Goal: Information Seeking & Learning: Learn about a topic

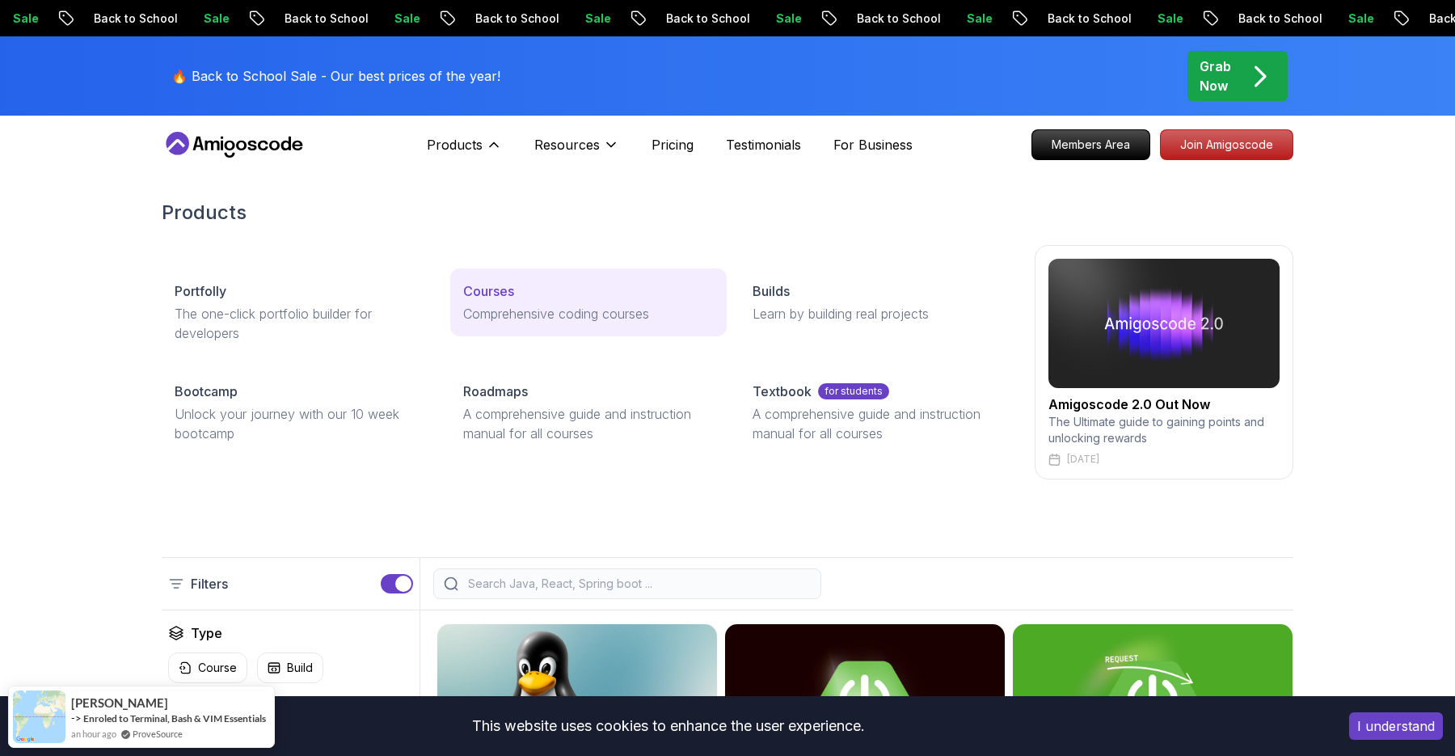
click at [485, 285] on p "Courses" at bounding box center [488, 290] width 51 height 19
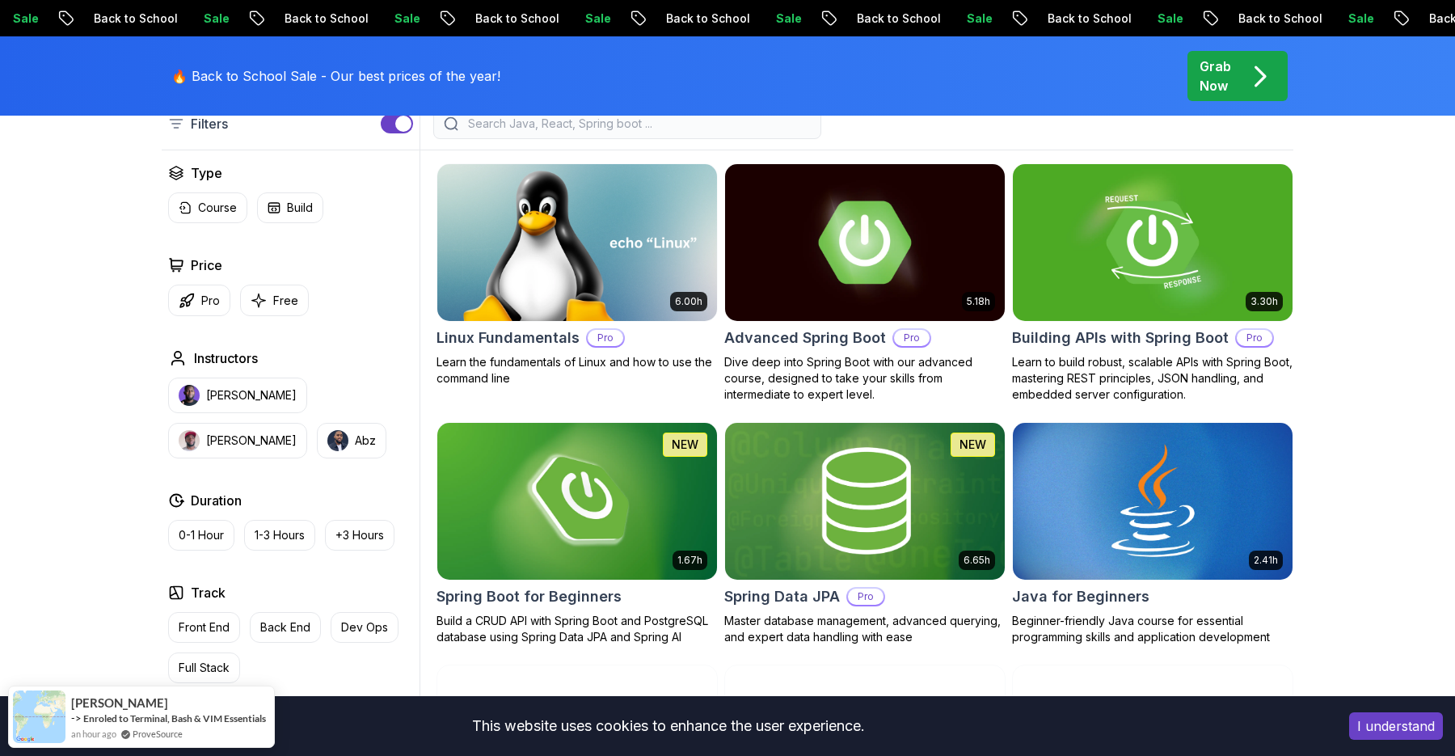
scroll to position [434, 0]
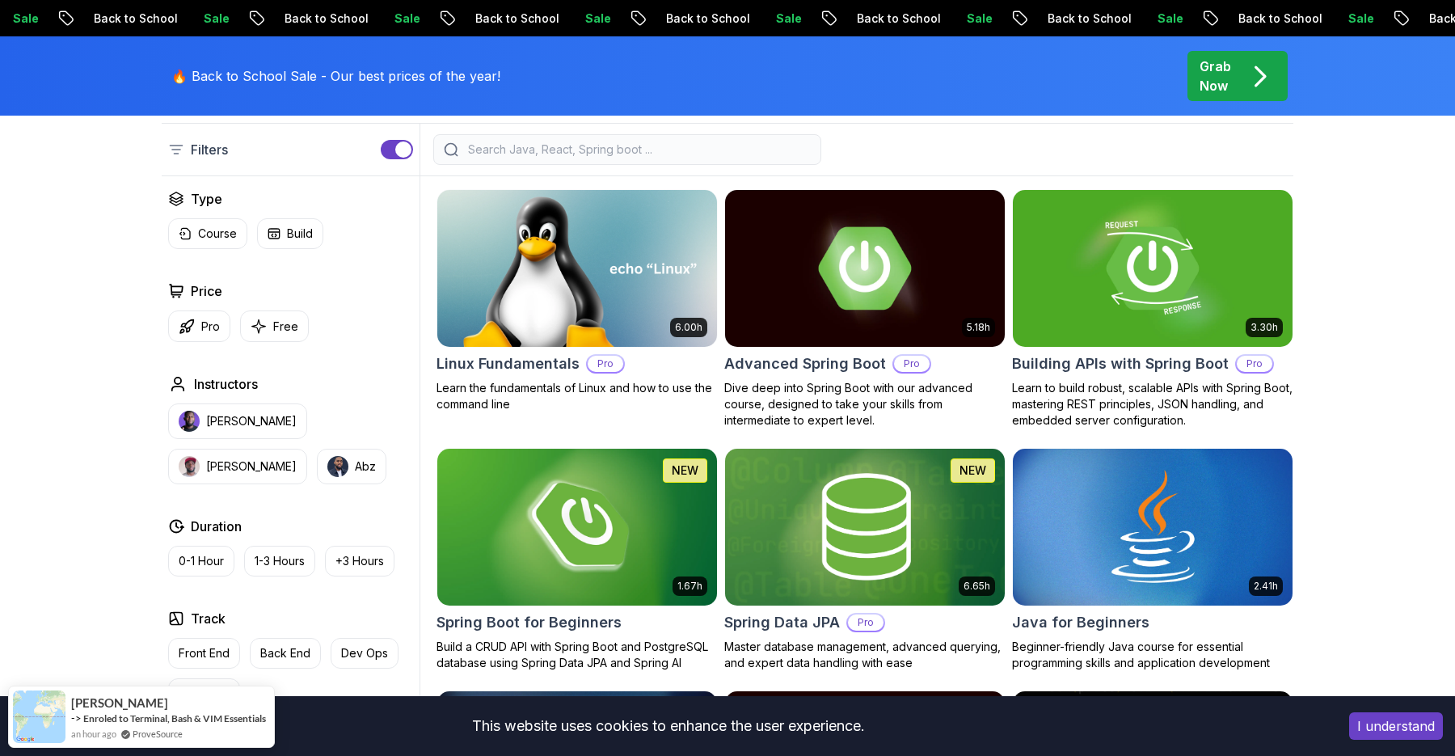
click at [516, 145] on input "search" at bounding box center [638, 149] width 346 height 16
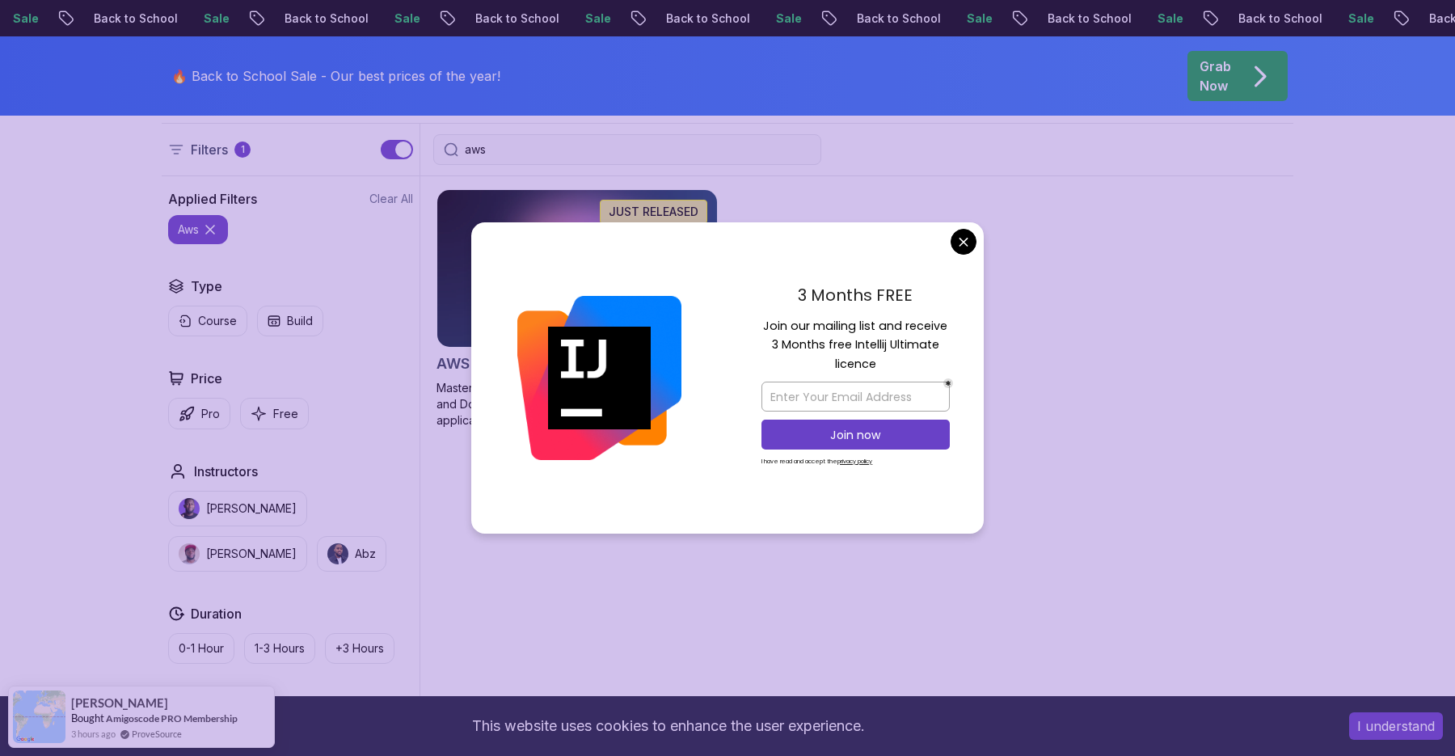
type input "aws"
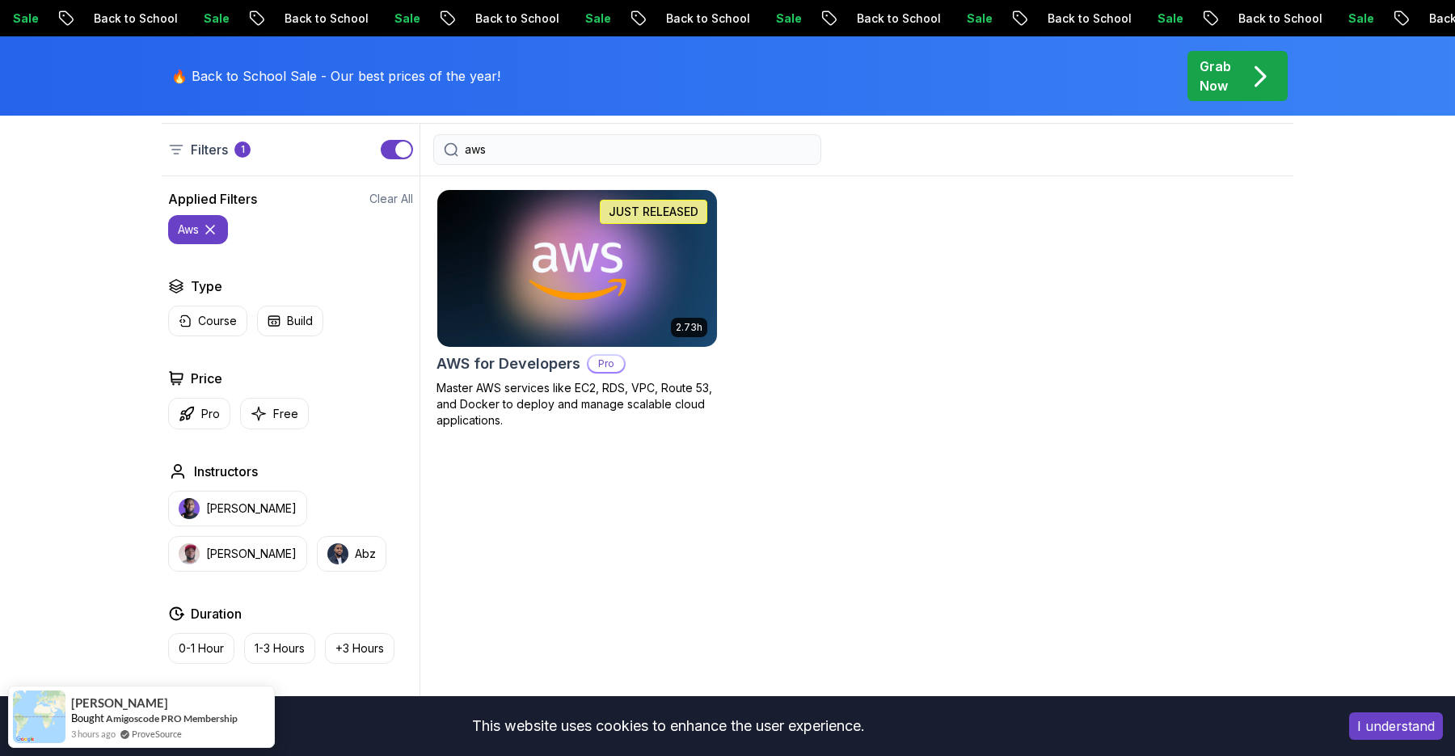
click at [616, 245] on img at bounding box center [576, 268] width 293 height 164
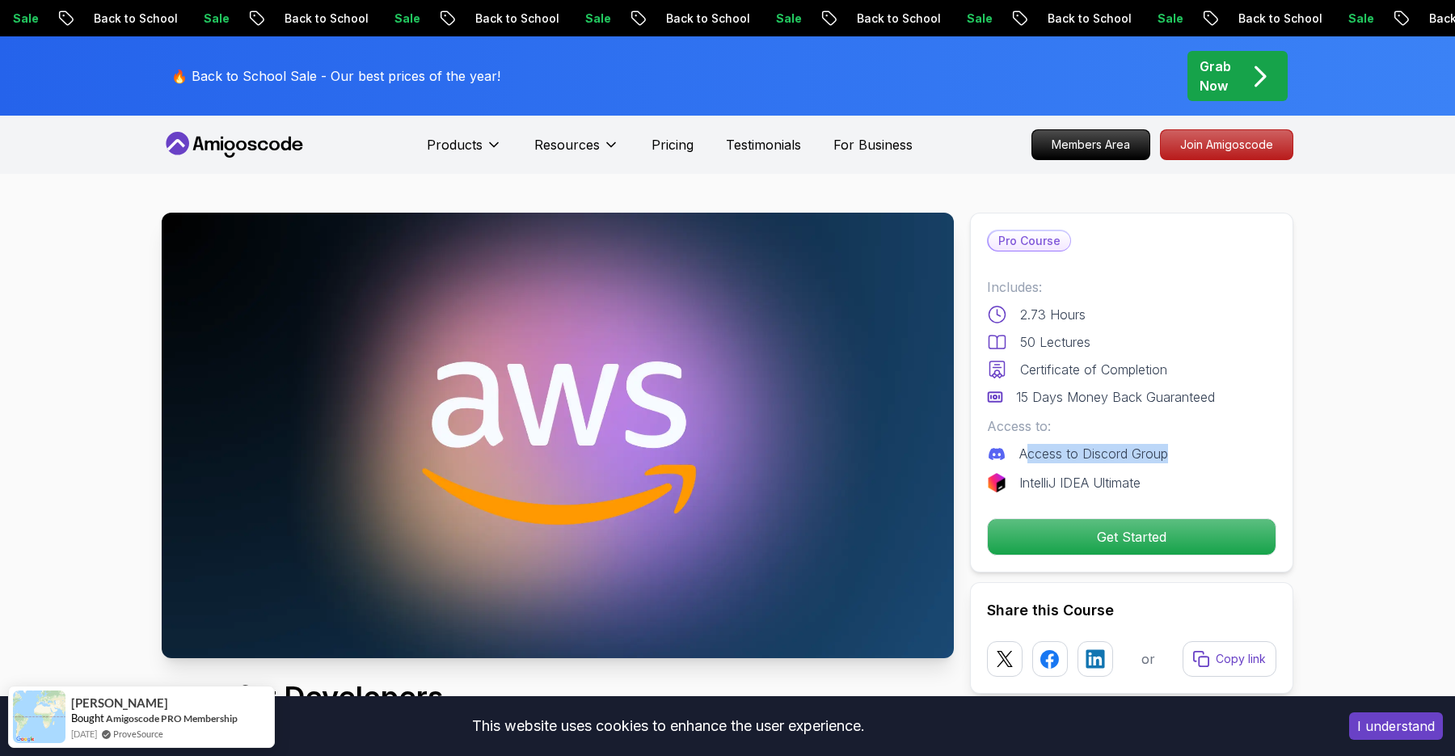
drag, startPoint x: 1025, startPoint y: 460, endPoint x: 1206, endPoint y: 460, distance: 181.8
click at [1203, 460] on div "Access to Discord Group" at bounding box center [1131, 453] width 289 height 19
click at [1212, 377] on div "Certificate of Completion" at bounding box center [1131, 369] width 289 height 19
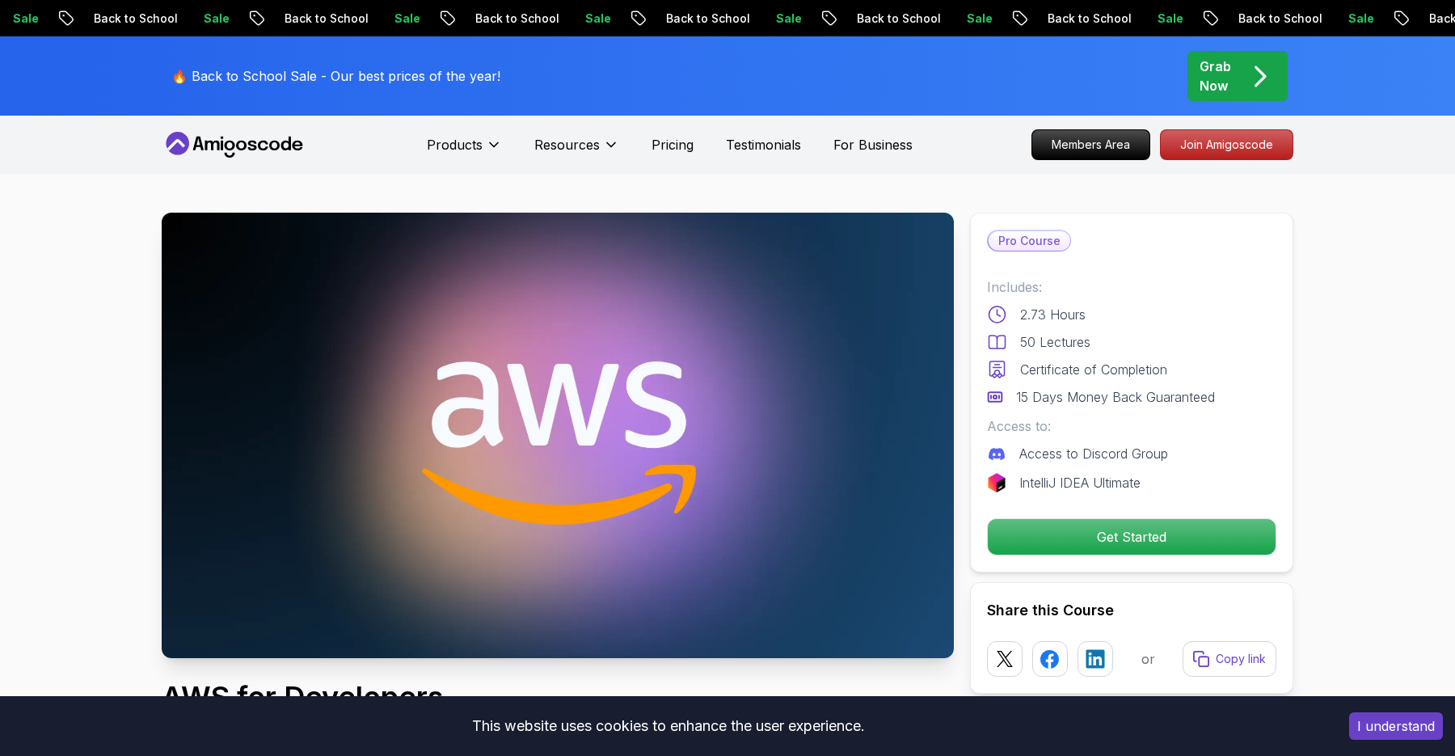
click at [1243, 75] on div "Grab Now" at bounding box center [1237, 76] width 76 height 39
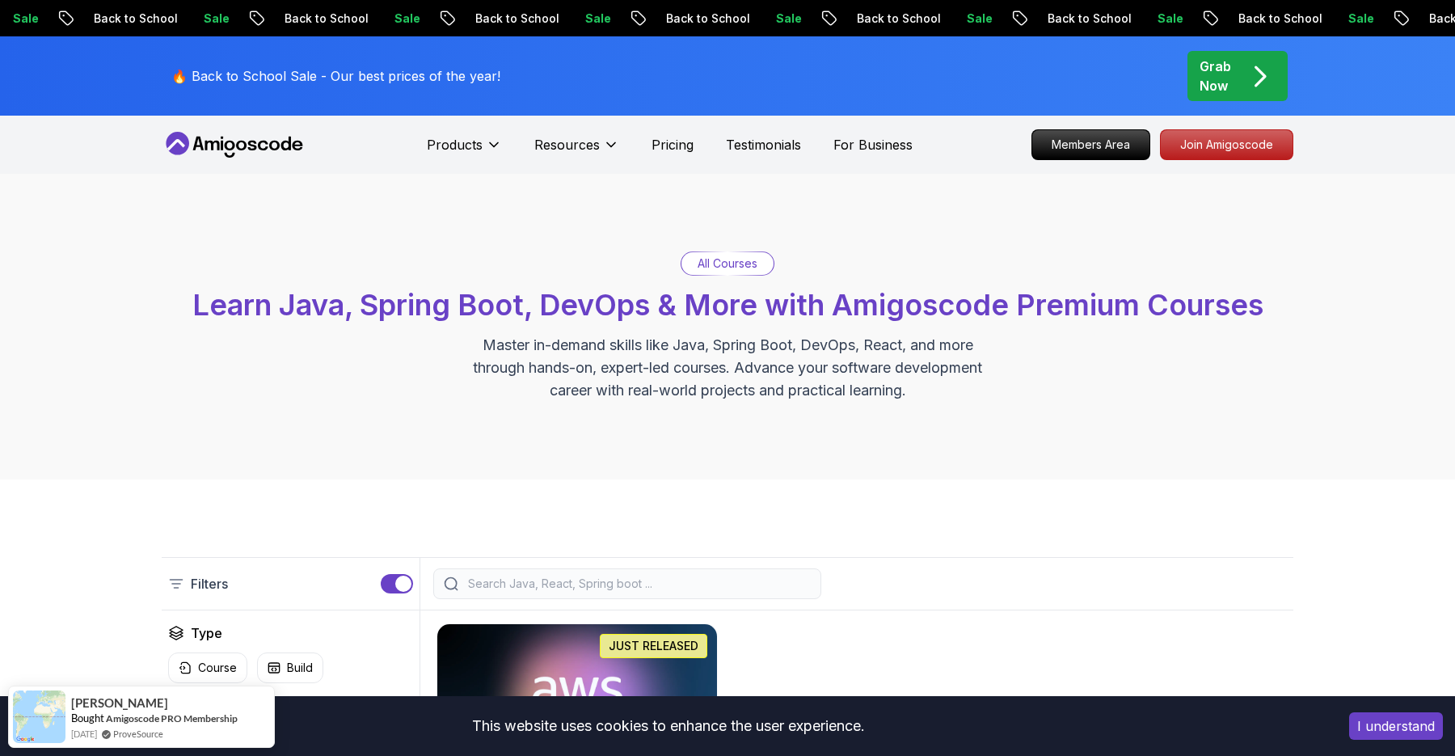
click at [610, 583] on input "search" at bounding box center [638, 583] width 346 height 16
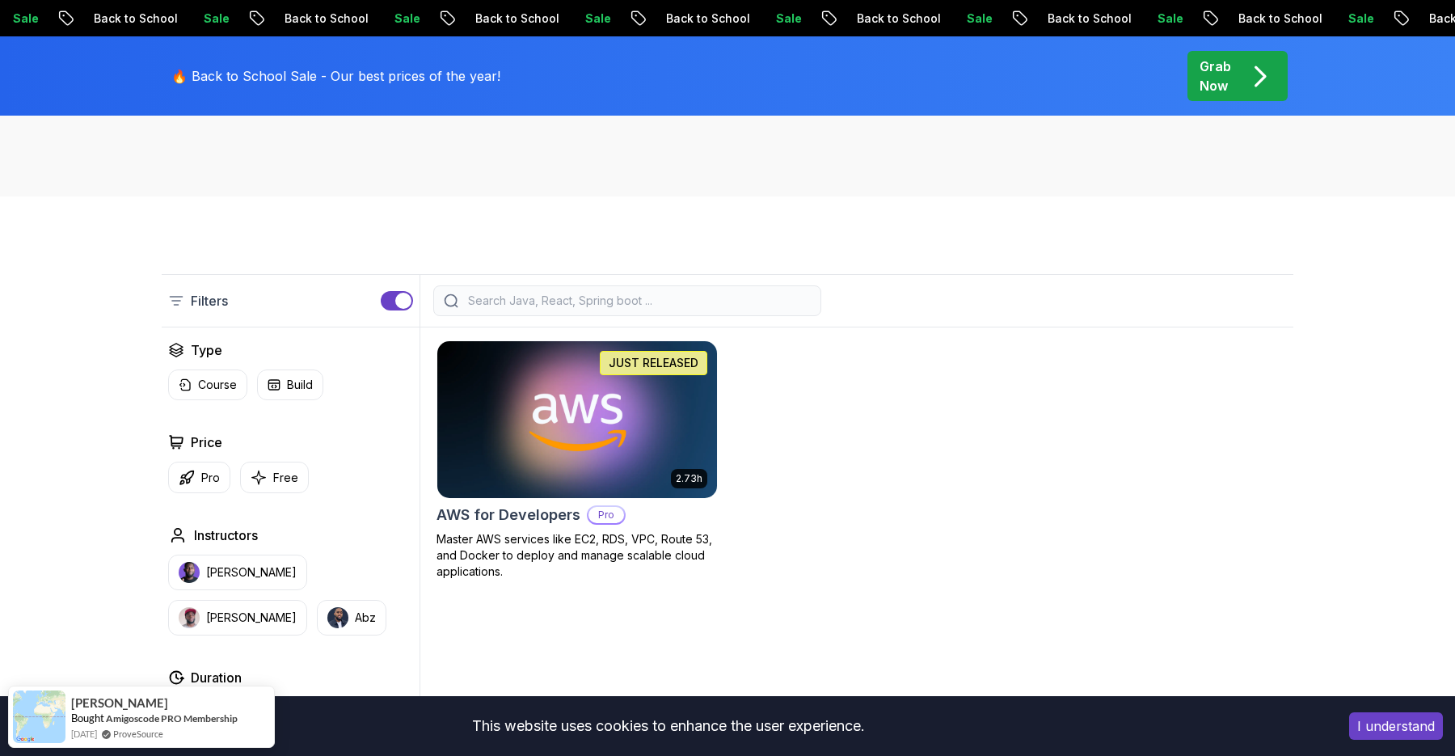
scroll to position [331, 0]
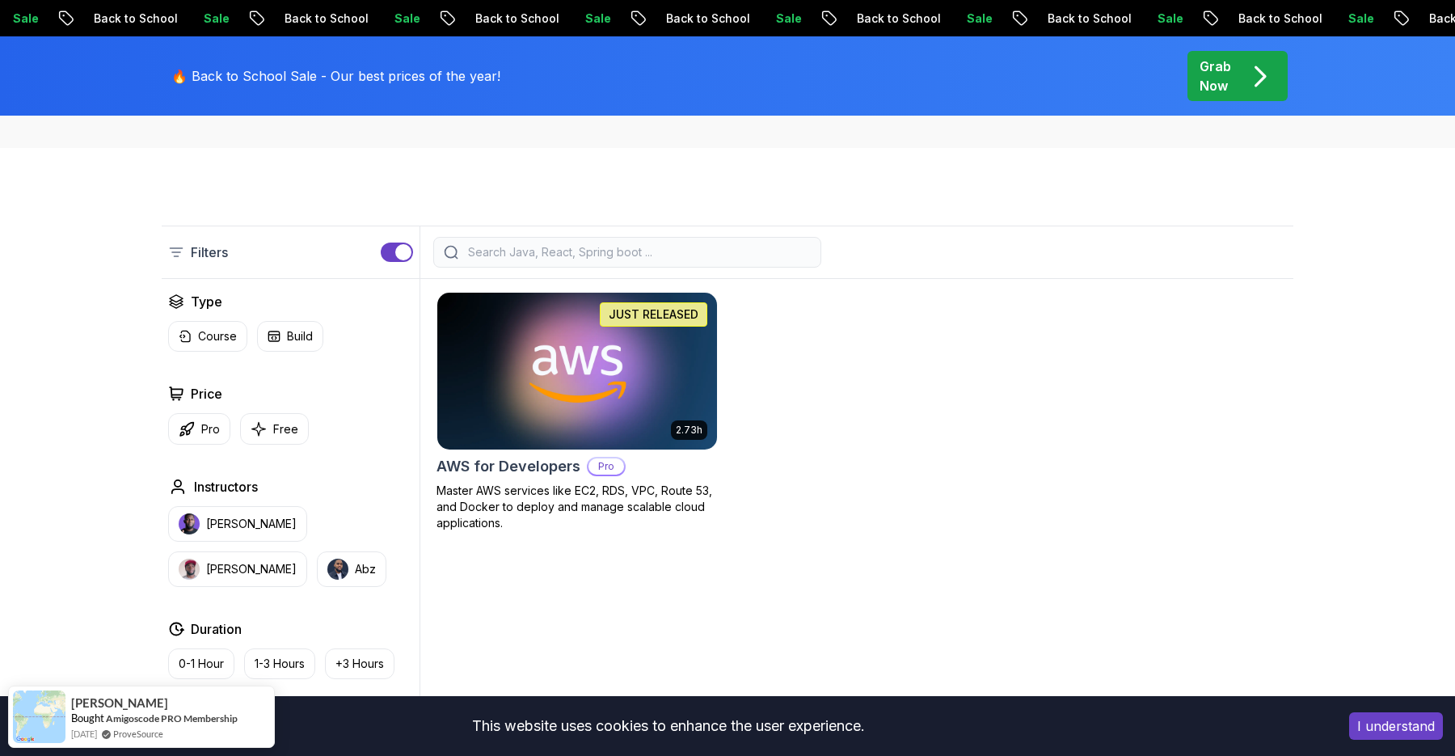
type input "s"
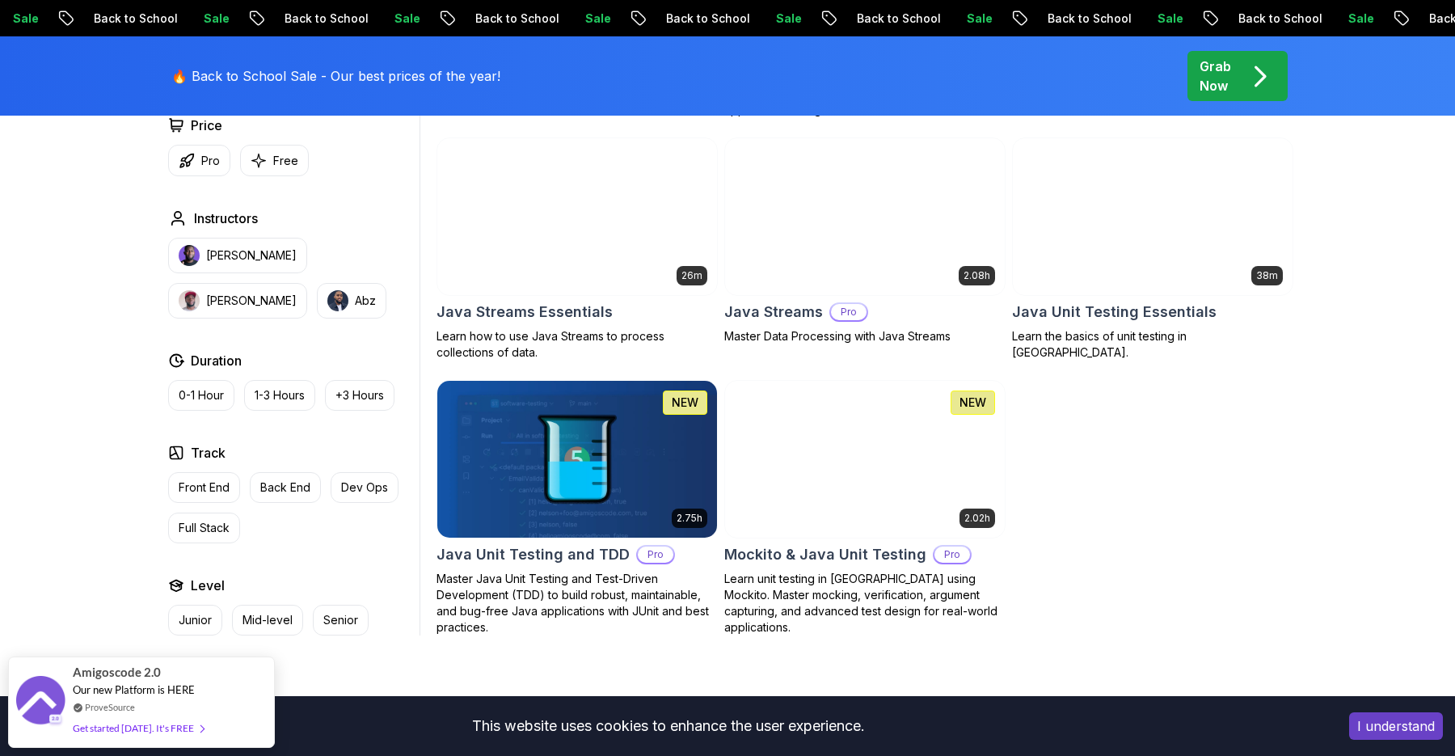
scroll to position [1372, 0]
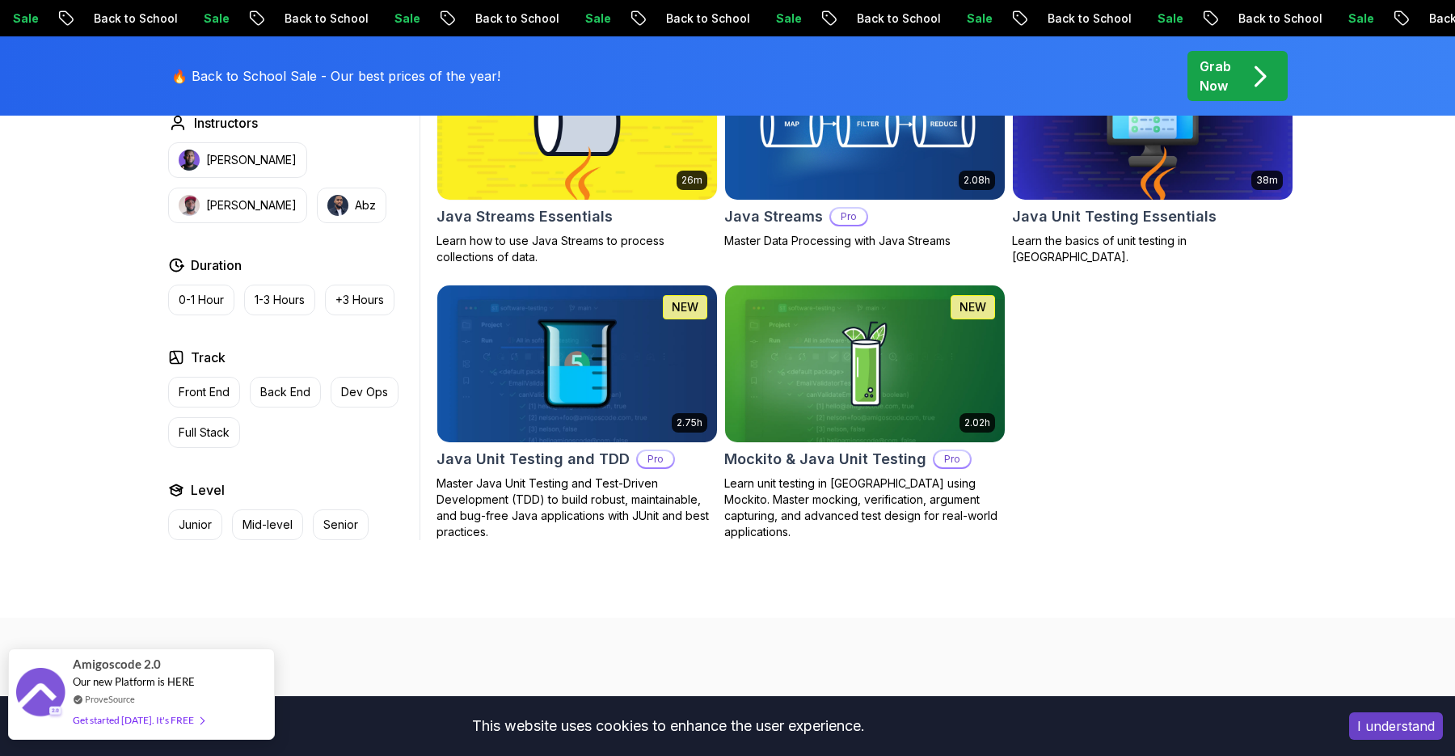
type input "java"
click at [123, 717] on div "Get started [DATE]. It's FREE" at bounding box center [138, 719] width 131 height 19
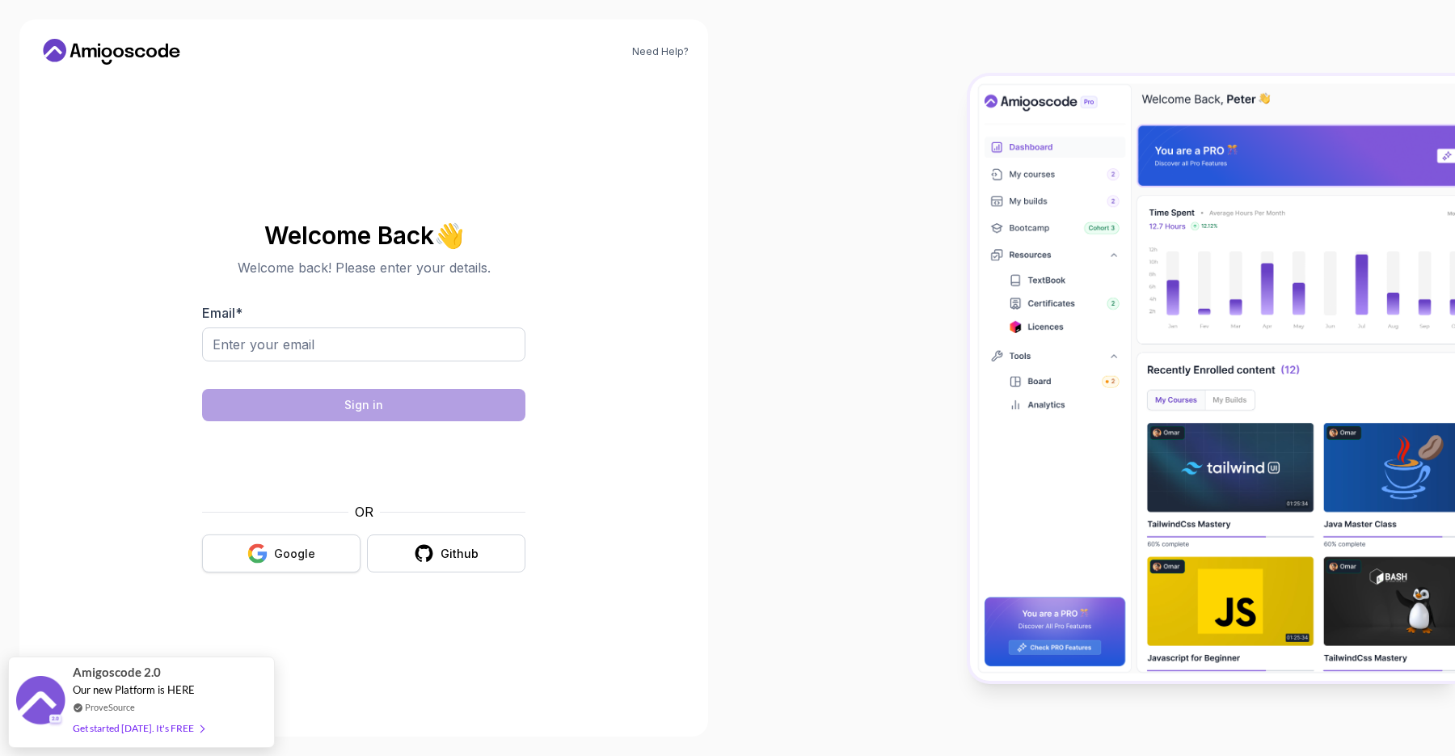
click at [335, 540] on button "Google" at bounding box center [281, 553] width 158 height 38
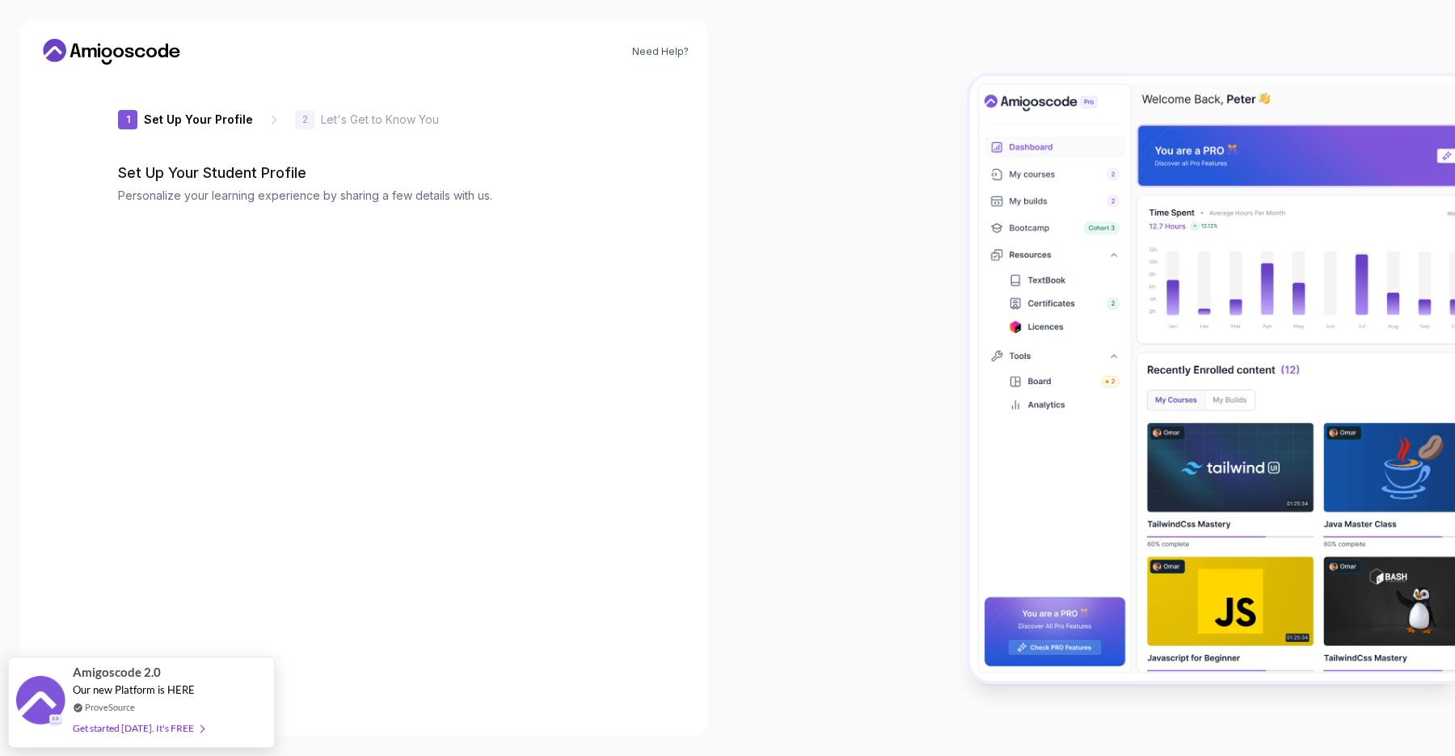
type input "dynamicjackal7347c"
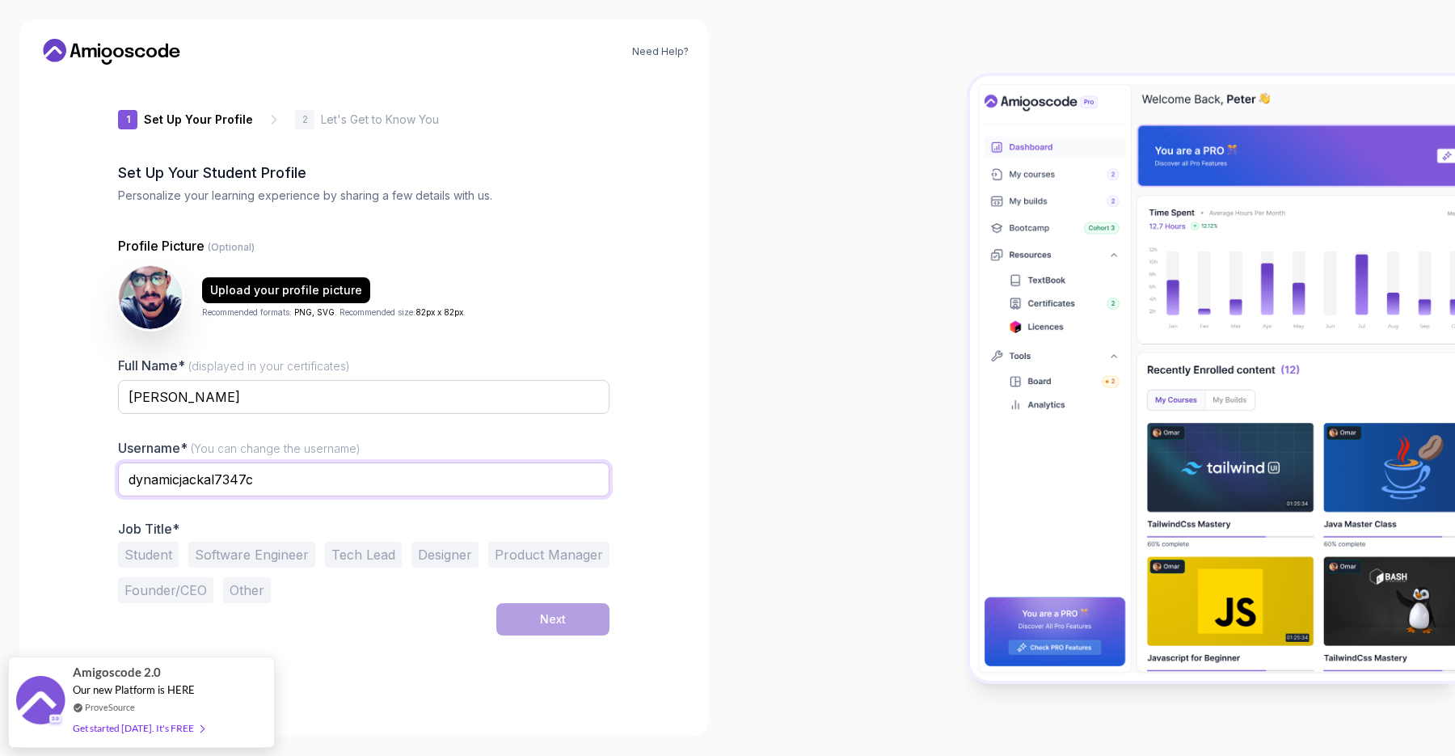
drag, startPoint x: 317, startPoint y: 474, endPoint x: 63, endPoint y: 465, distance: 253.9
click at [63, 470] on div "Need Help? 1 Set Up Your Profile 1 Set Up Your Profile 2 Let's Get to Know You …" at bounding box center [363, 377] width 688 height 717
type input "youssefelmoumen"
click at [156, 547] on button "Student" at bounding box center [148, 554] width 61 height 26
click at [222, 547] on button "Software Engineer" at bounding box center [251, 554] width 127 height 26
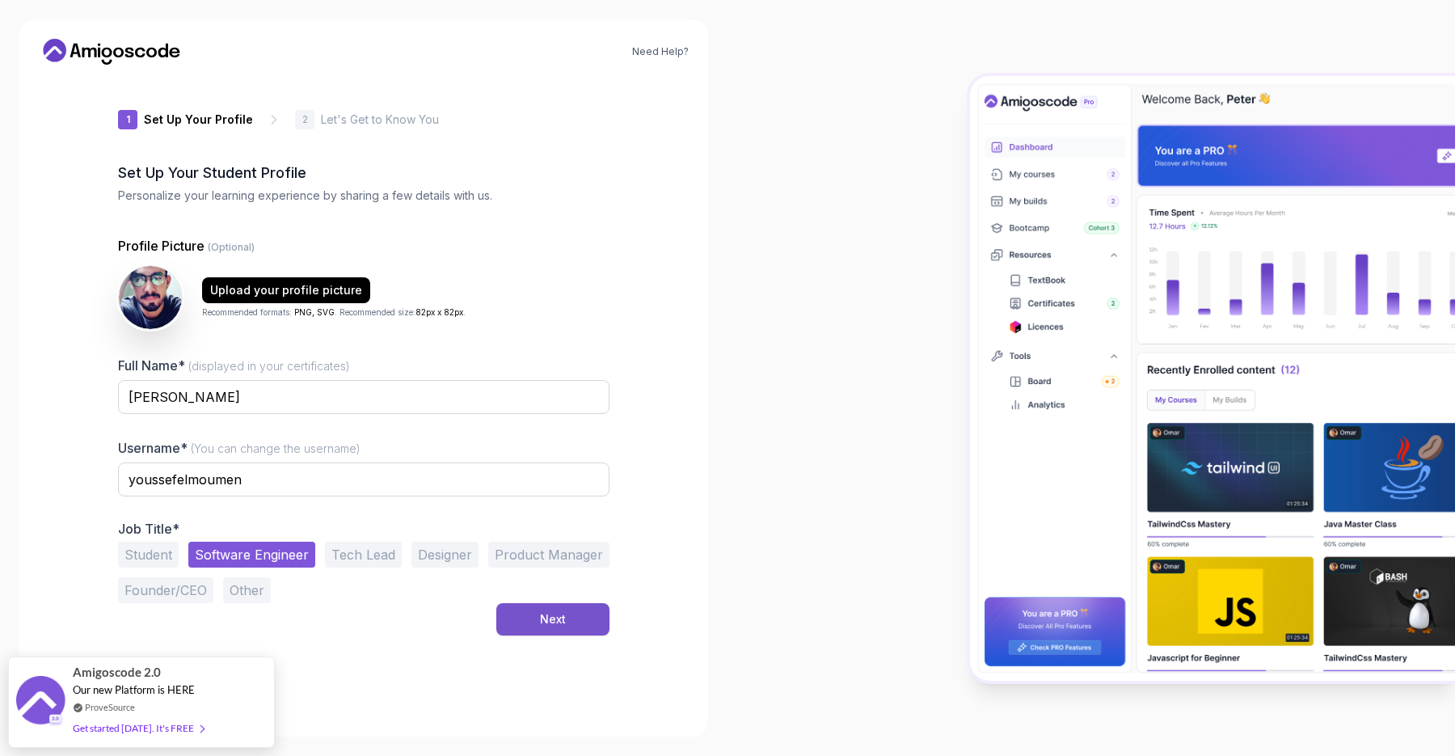
click at [560, 617] on div "Next" at bounding box center [553, 619] width 26 height 16
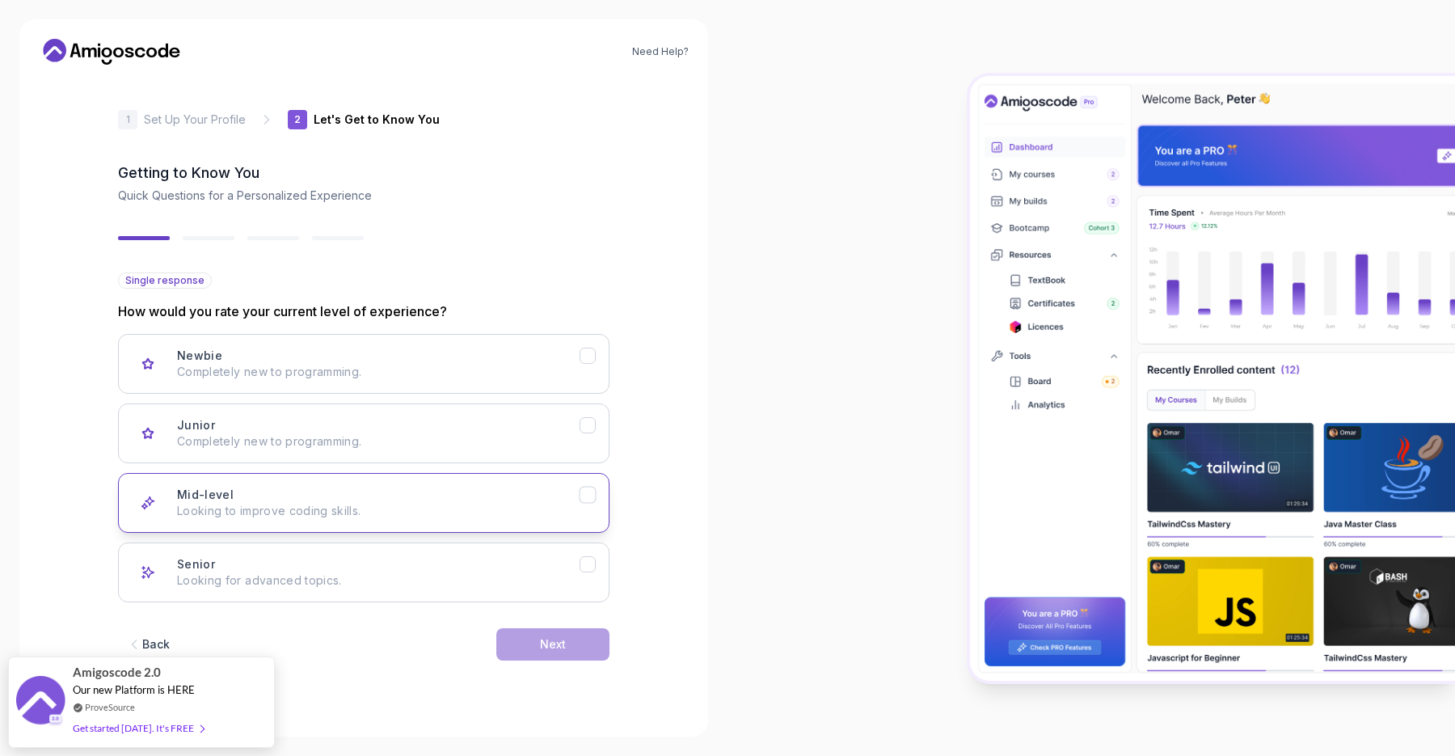
click at [306, 481] on button "Mid-level Looking to improve coding skills." at bounding box center [363, 503] width 491 height 60
click at [574, 638] on button "Next" at bounding box center [552, 644] width 113 height 32
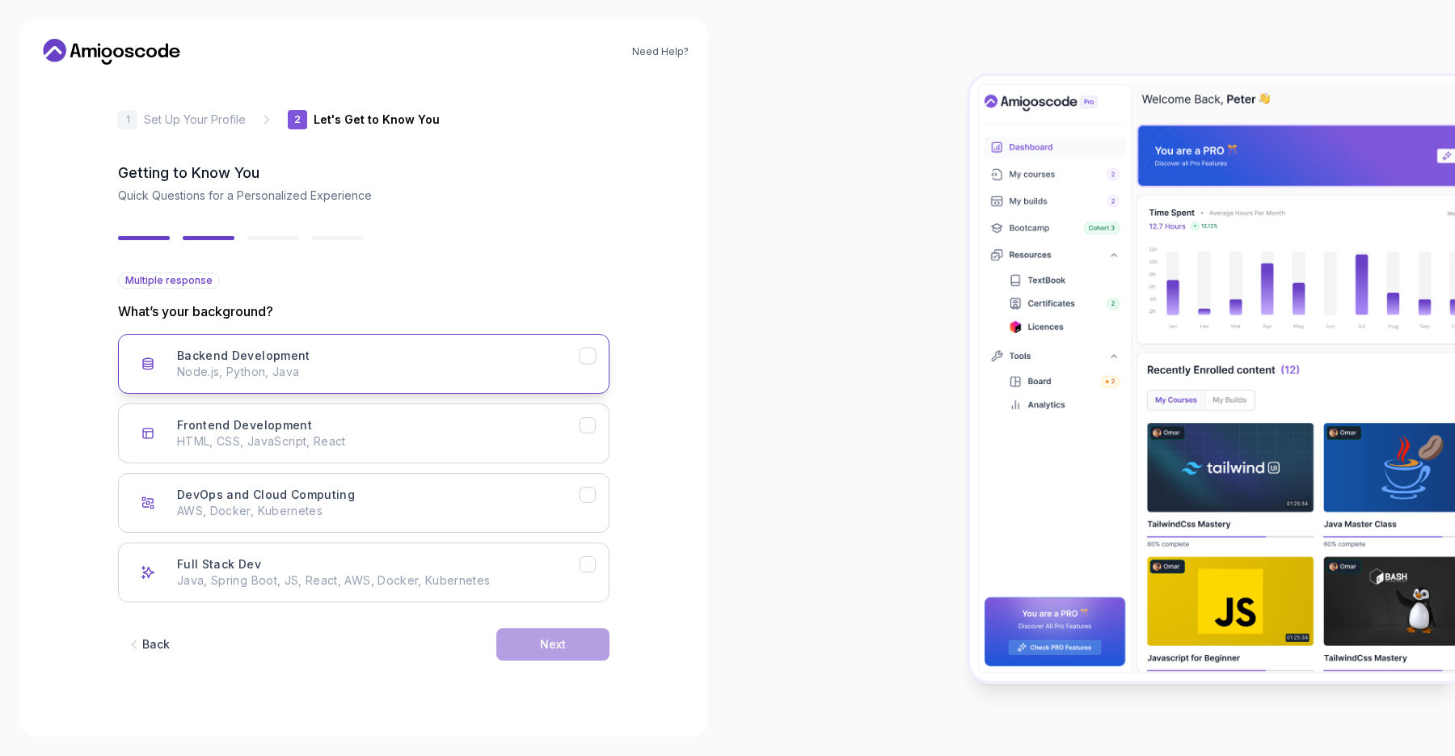
click at [334, 352] on div "Backend Development Node.js, Python, Java" at bounding box center [378, 363] width 402 height 32
click at [334, 413] on button "Frontend Development HTML, CSS, JavaScript, React" at bounding box center [363, 433] width 491 height 60
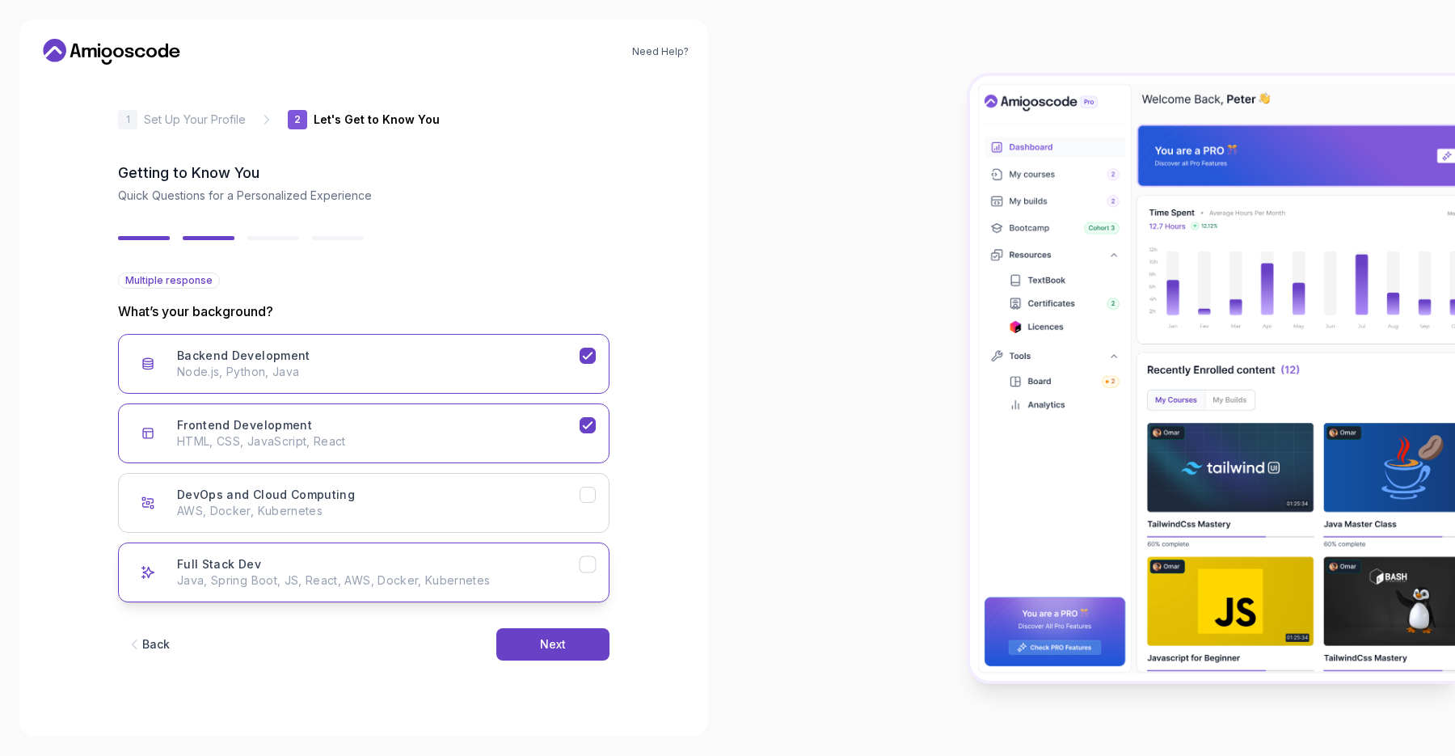
click at [329, 572] on p "Java, Spring Boot, JS, React, AWS, Docker, Kubernetes" at bounding box center [378, 580] width 402 height 16
click at [422, 356] on div "Backend Development Node.js, Python, Java" at bounding box center [378, 363] width 402 height 32
click at [389, 412] on button "Frontend Development HTML, CSS, JavaScript, React" at bounding box center [363, 433] width 491 height 60
click at [571, 648] on button "Next" at bounding box center [552, 644] width 113 height 32
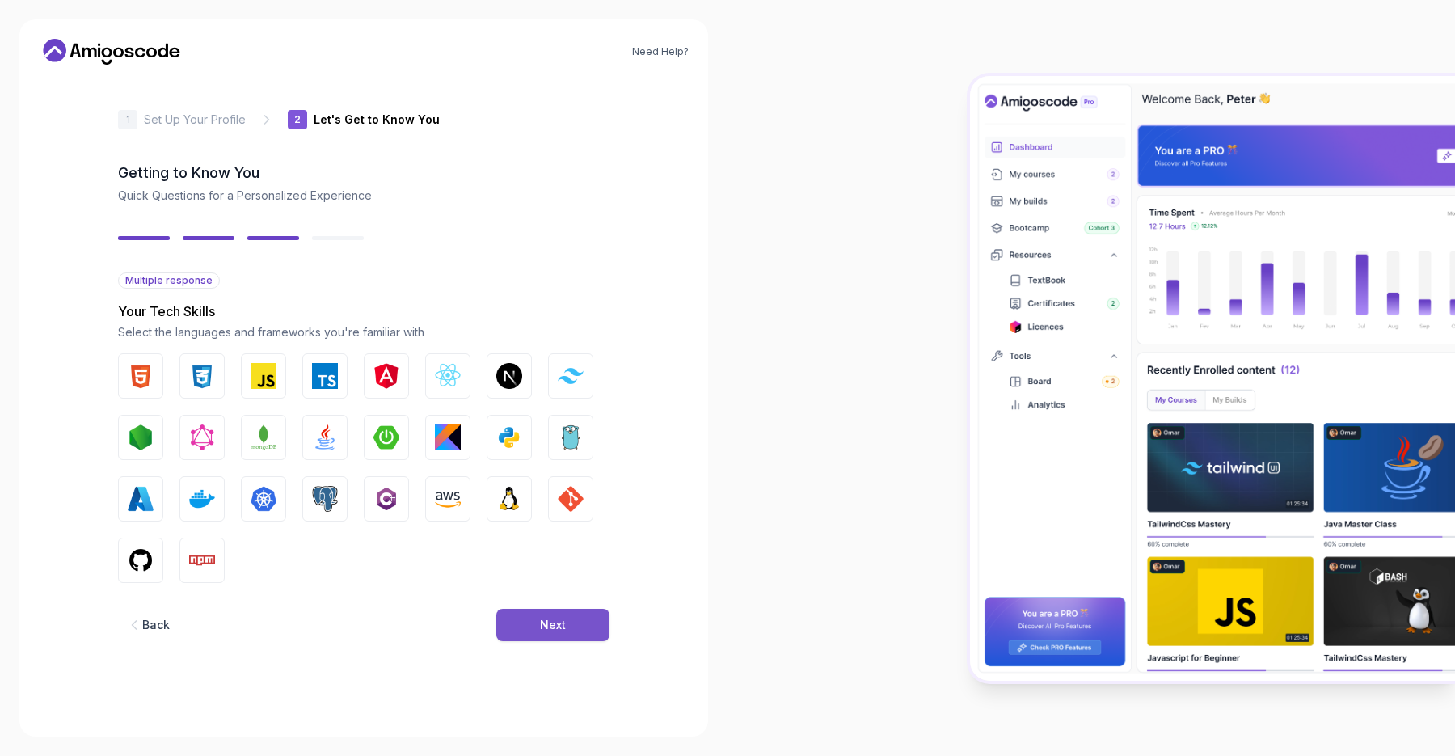
click at [570, 631] on button "Next" at bounding box center [552, 624] width 113 height 32
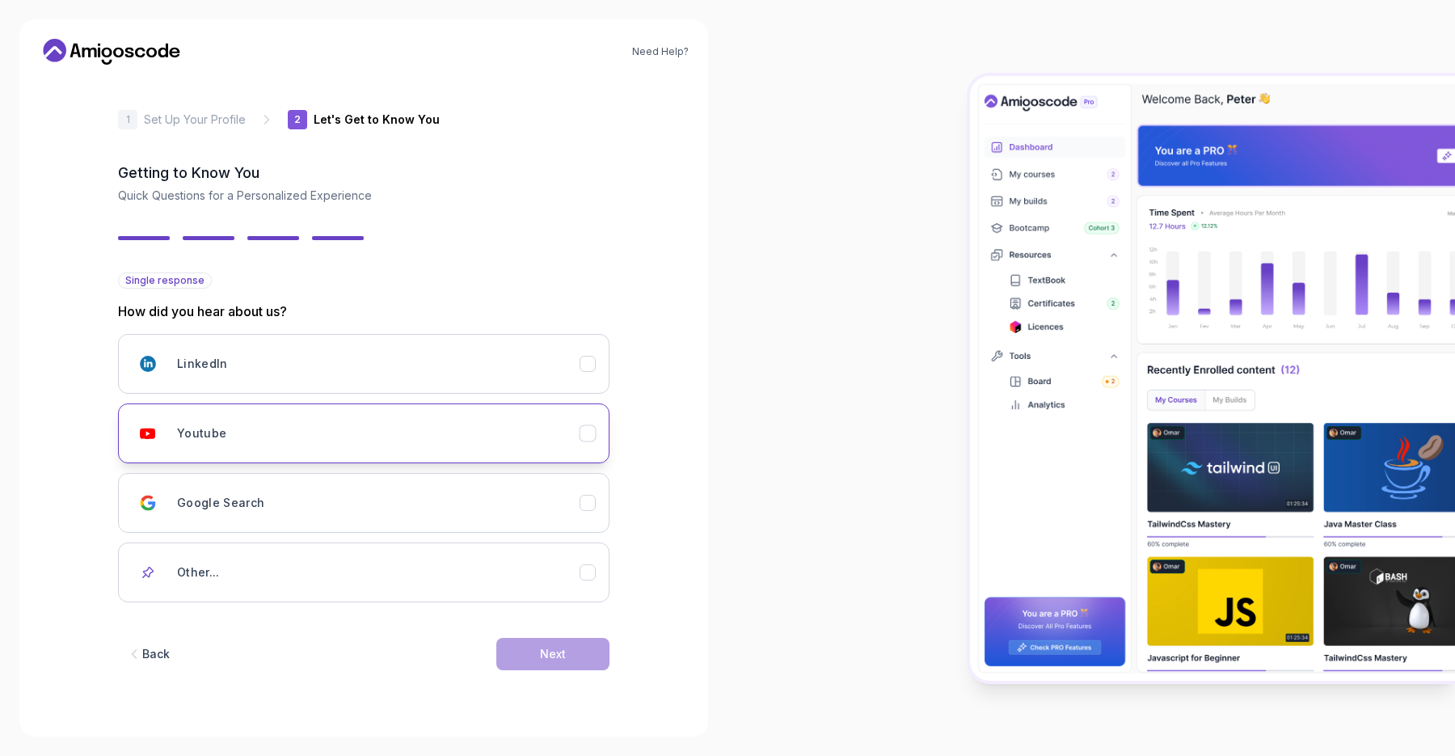
drag, startPoint x: 477, startPoint y: 365, endPoint x: 473, endPoint y: 435, distance: 69.6
click at [474, 434] on div "LinkedIn Youtube Google Search Other..." at bounding box center [363, 468] width 491 height 268
click at [473, 435] on div "Youtube" at bounding box center [378, 433] width 402 height 32
click at [522, 636] on div "Back Next" at bounding box center [363, 654] width 491 height 84
click at [526, 659] on button "Next" at bounding box center [552, 654] width 113 height 32
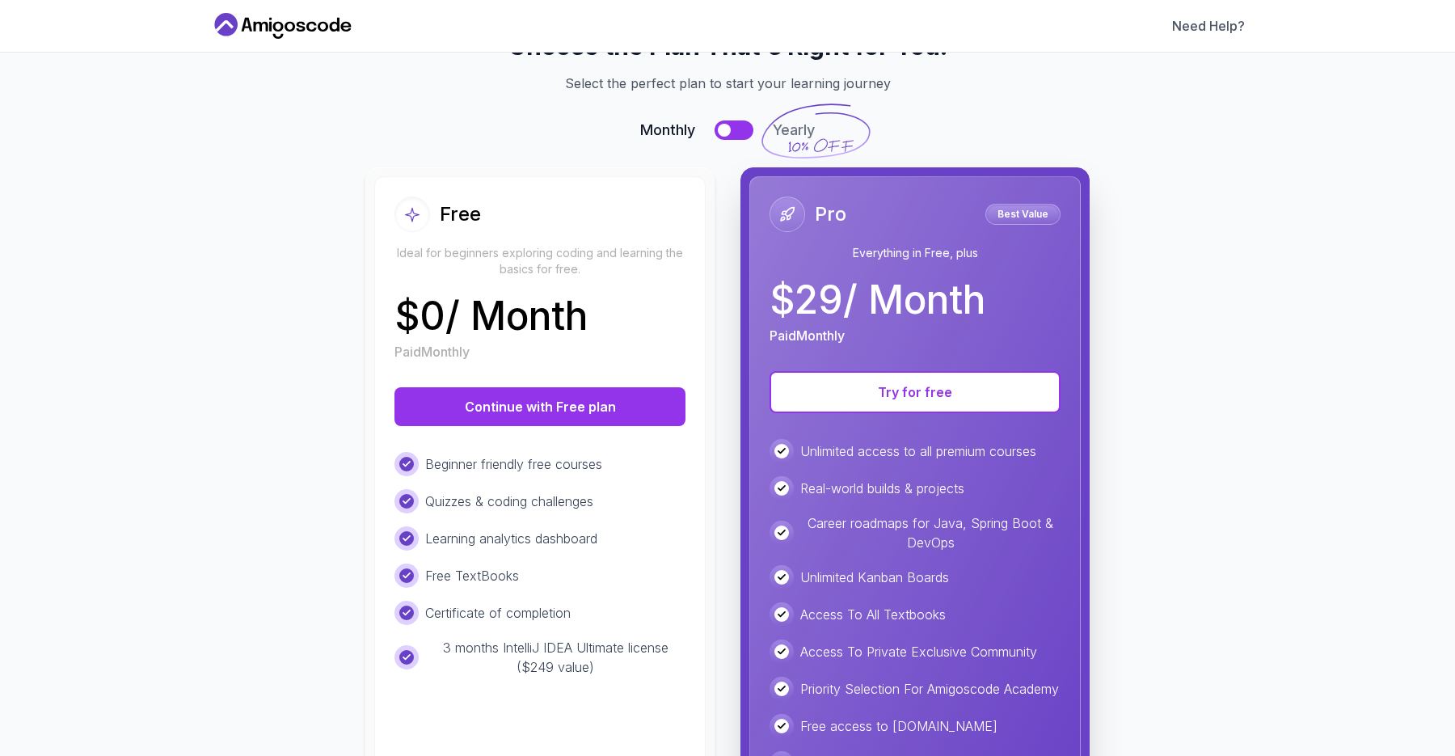
scroll to position [54, 0]
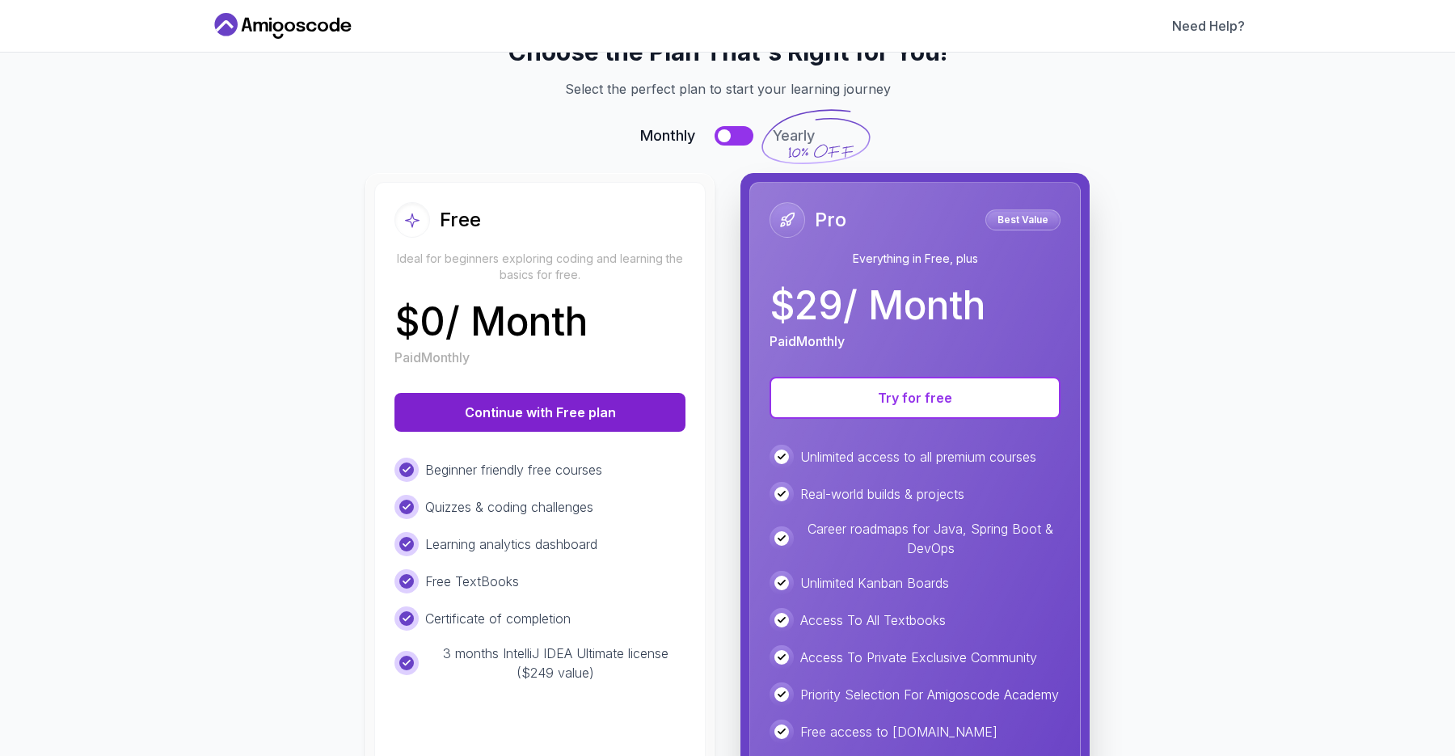
click at [595, 415] on button "Continue with Free plan" at bounding box center [539, 412] width 291 height 39
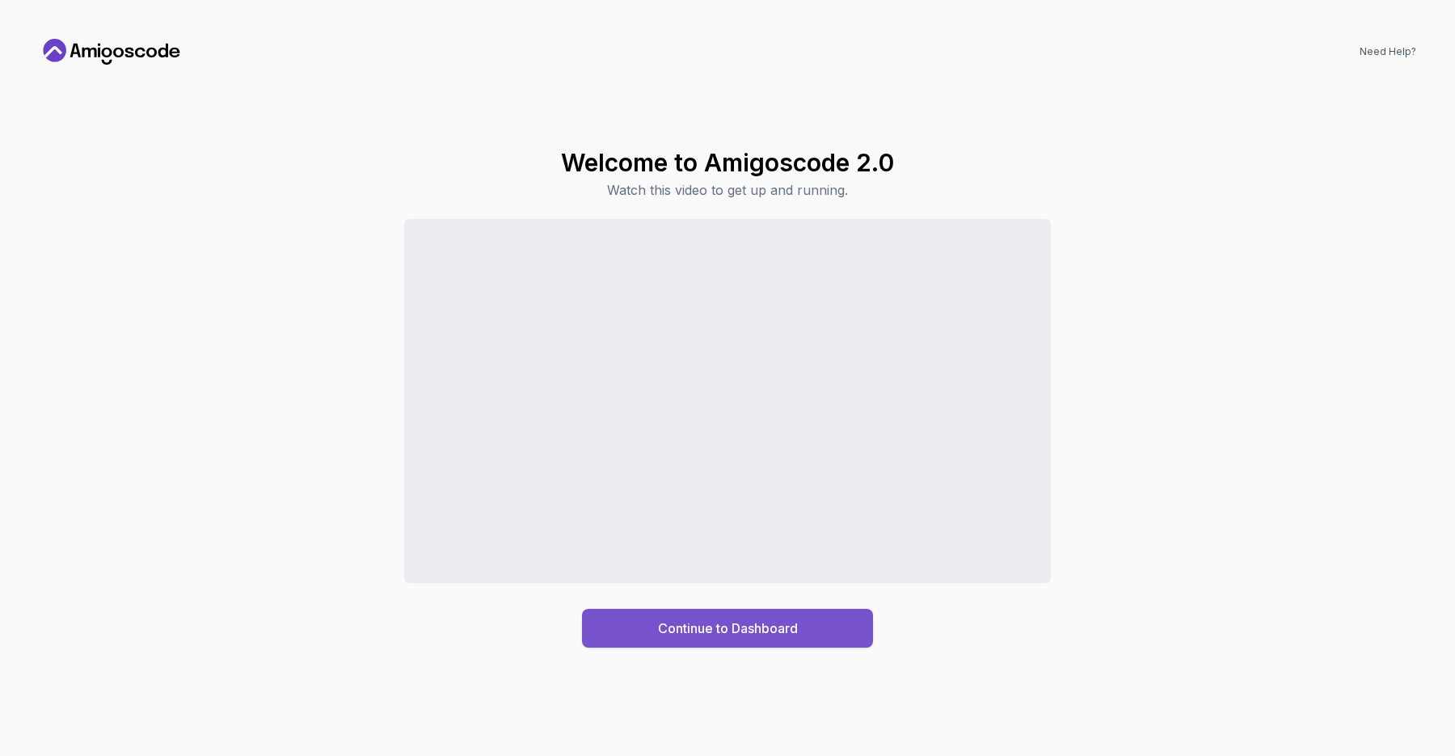
click at [684, 636] on div "Continue to Dashboard" at bounding box center [728, 627] width 140 height 19
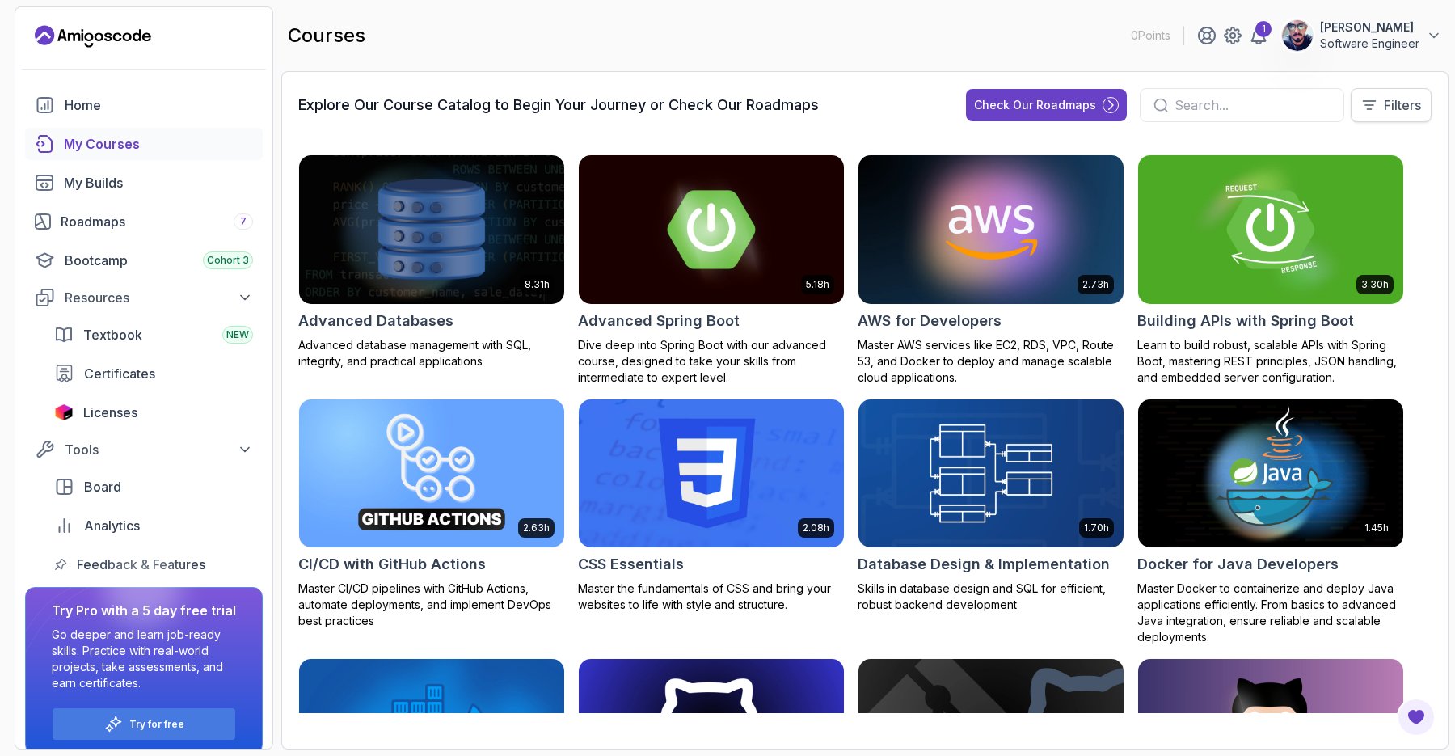
click at [1401, 100] on p "Filters" at bounding box center [1401, 104] width 37 height 19
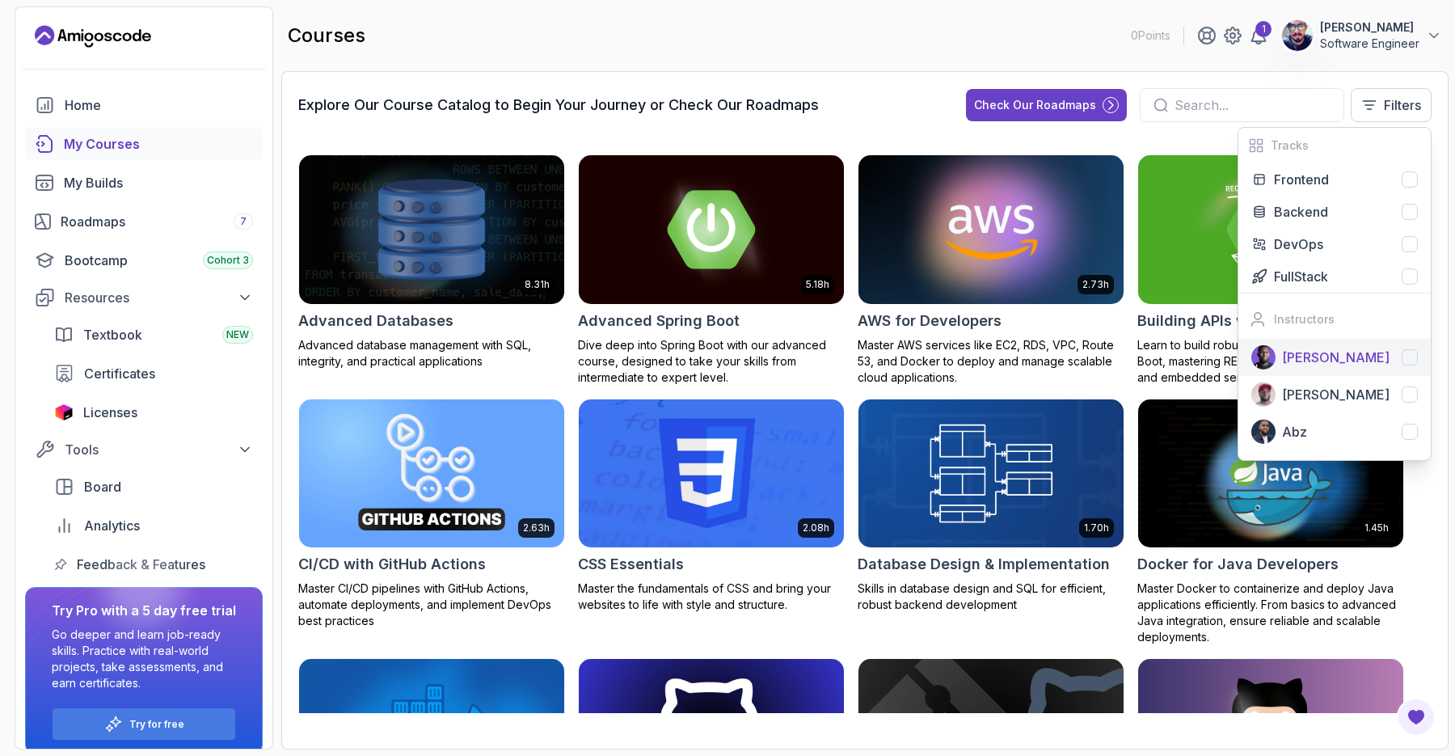
click at [1347, 355] on p "[PERSON_NAME]" at bounding box center [1335, 356] width 107 height 19
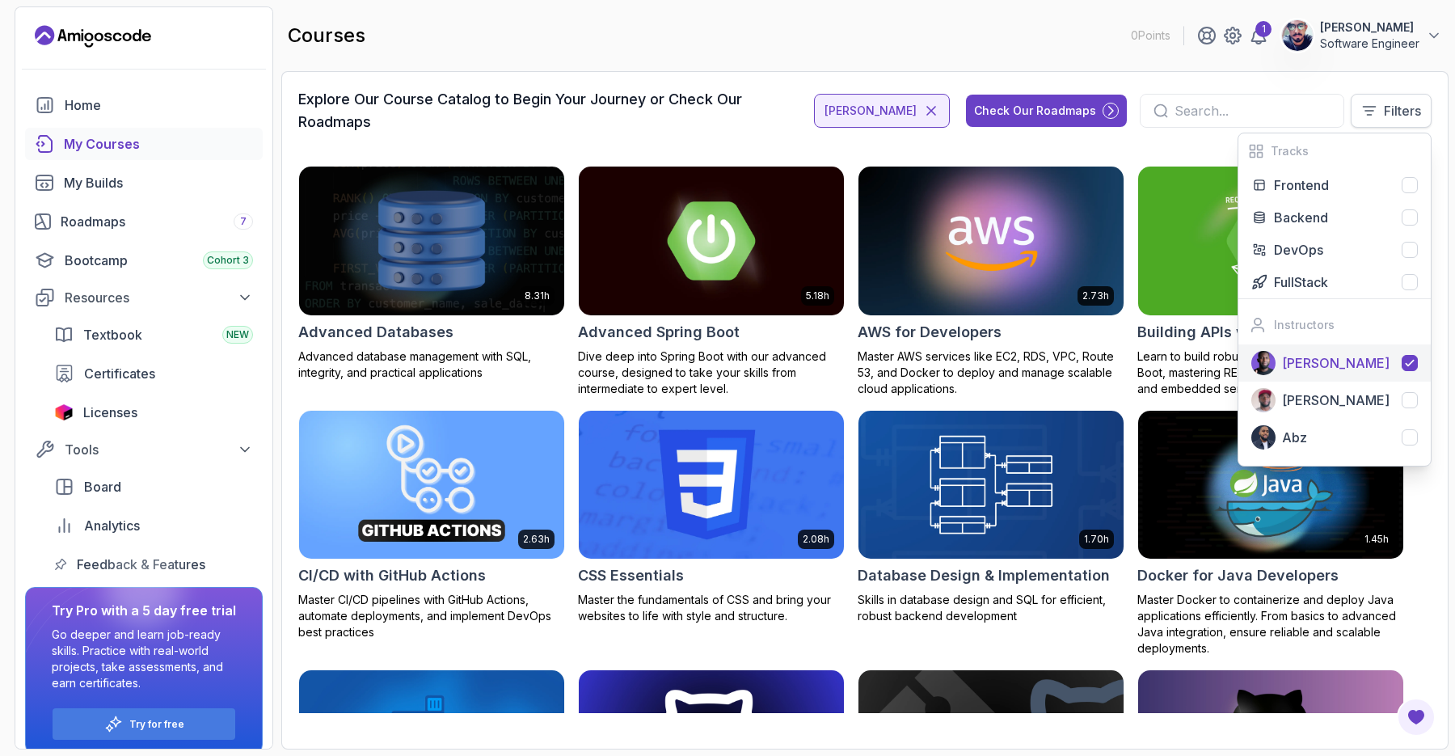
click at [1408, 101] on p "Filters" at bounding box center [1401, 110] width 37 height 19
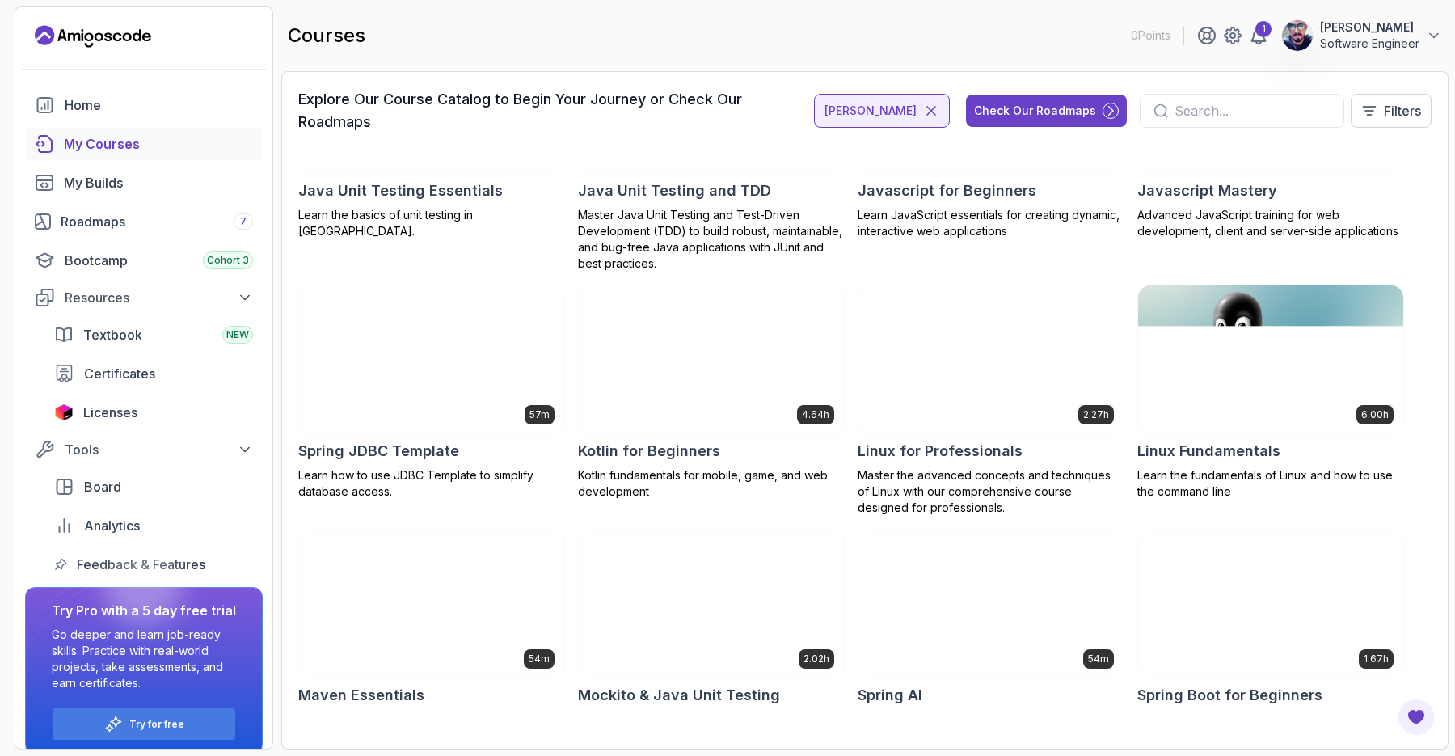
scroll to position [1752, 0]
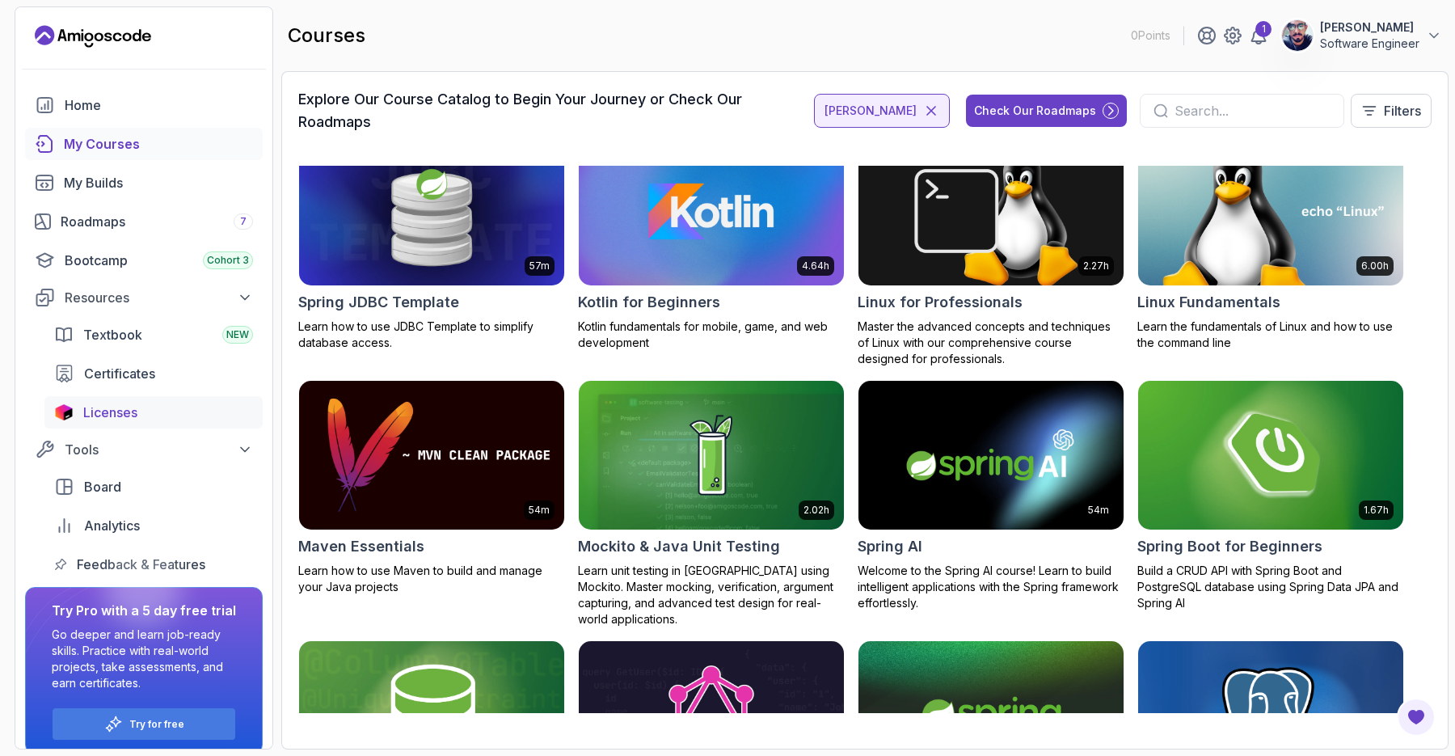
click at [132, 397] on link "Licenses" at bounding box center [153, 412] width 218 height 32
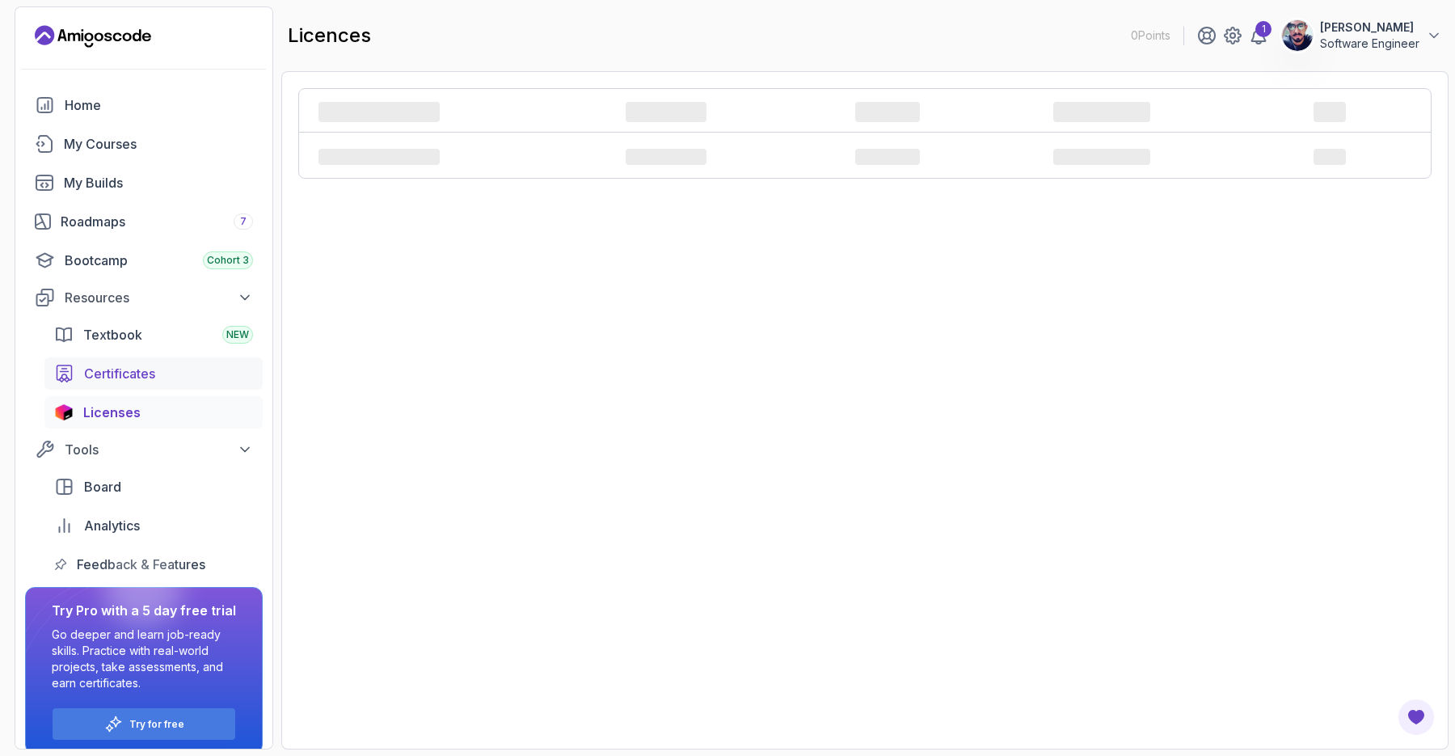
click at [177, 365] on div "Certificates" at bounding box center [168, 373] width 169 height 19
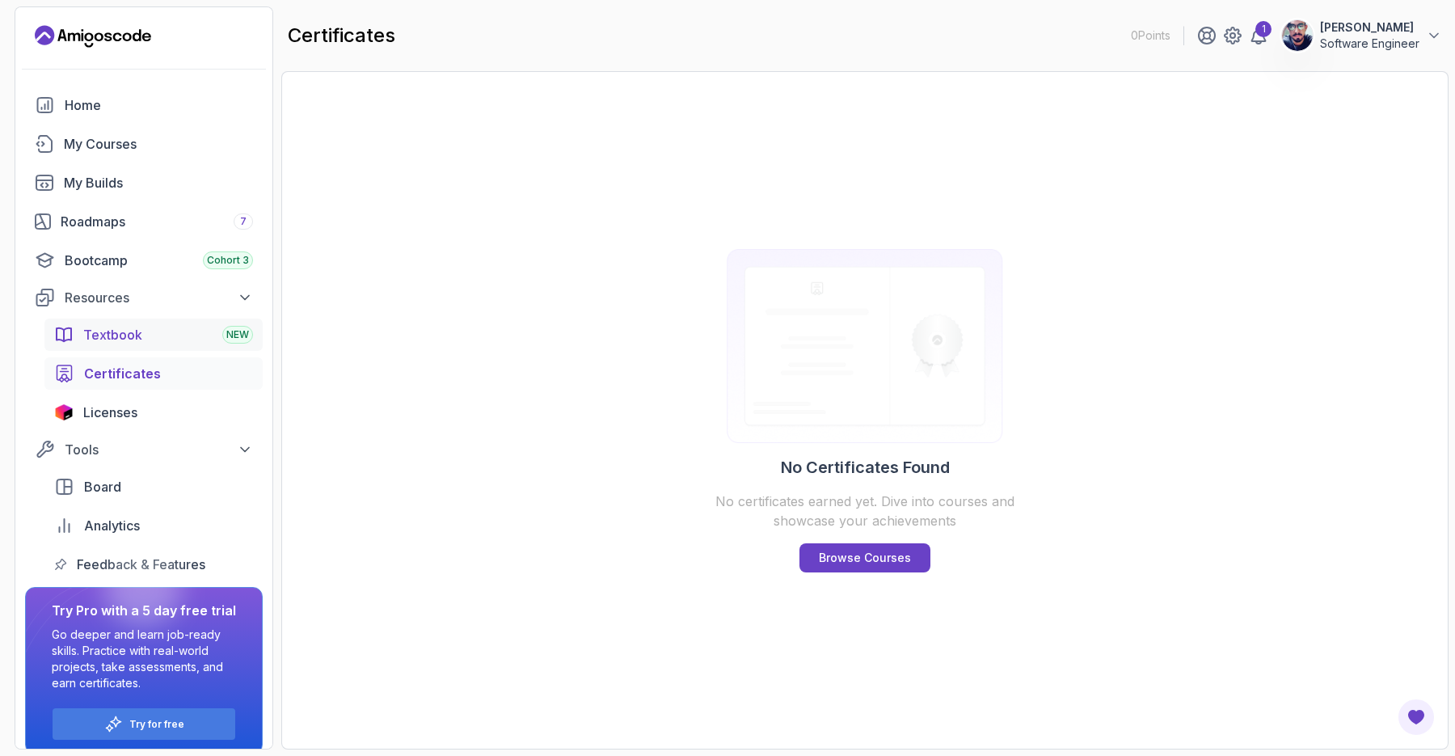
click at [177, 345] on link "Textbook NEW" at bounding box center [153, 334] width 218 height 32
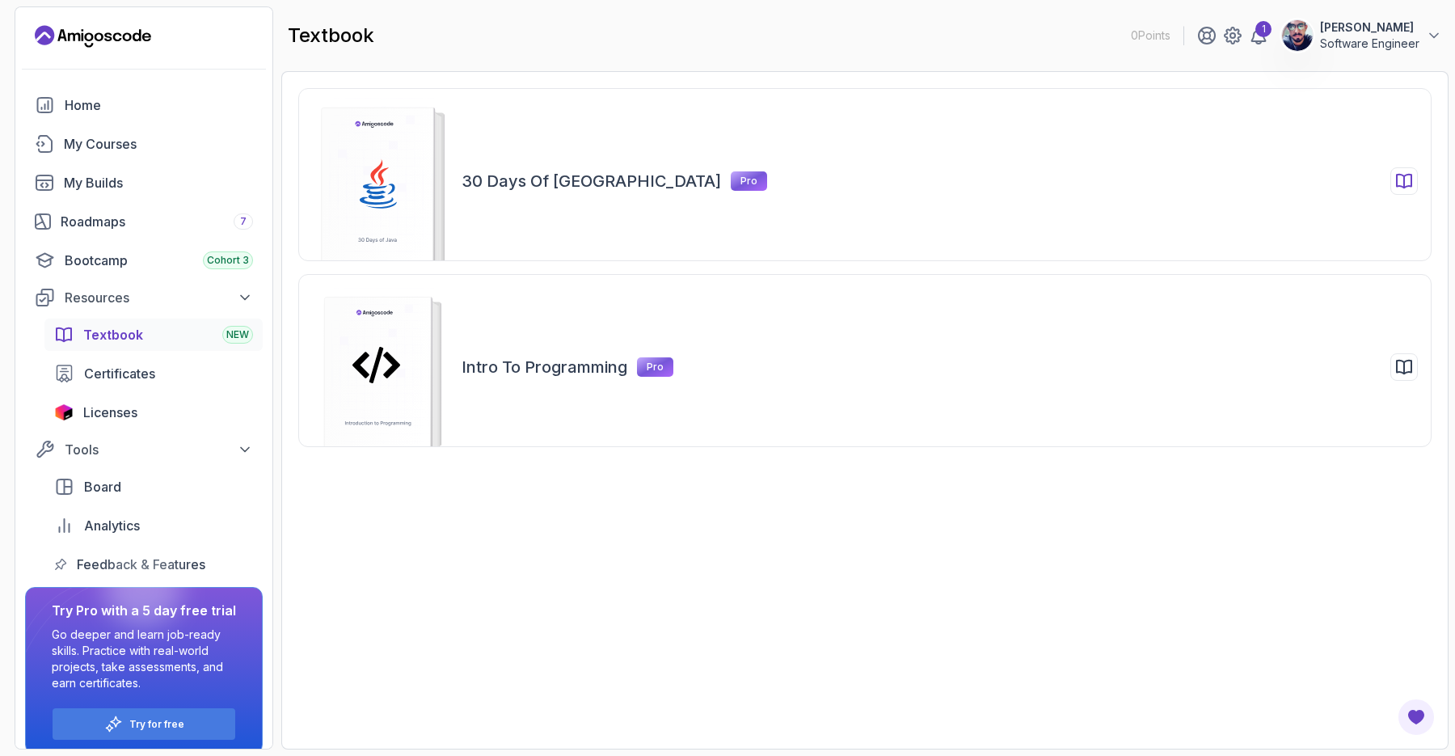
click at [519, 187] on h2 "30 Days of Java" at bounding box center [590, 181] width 259 height 23
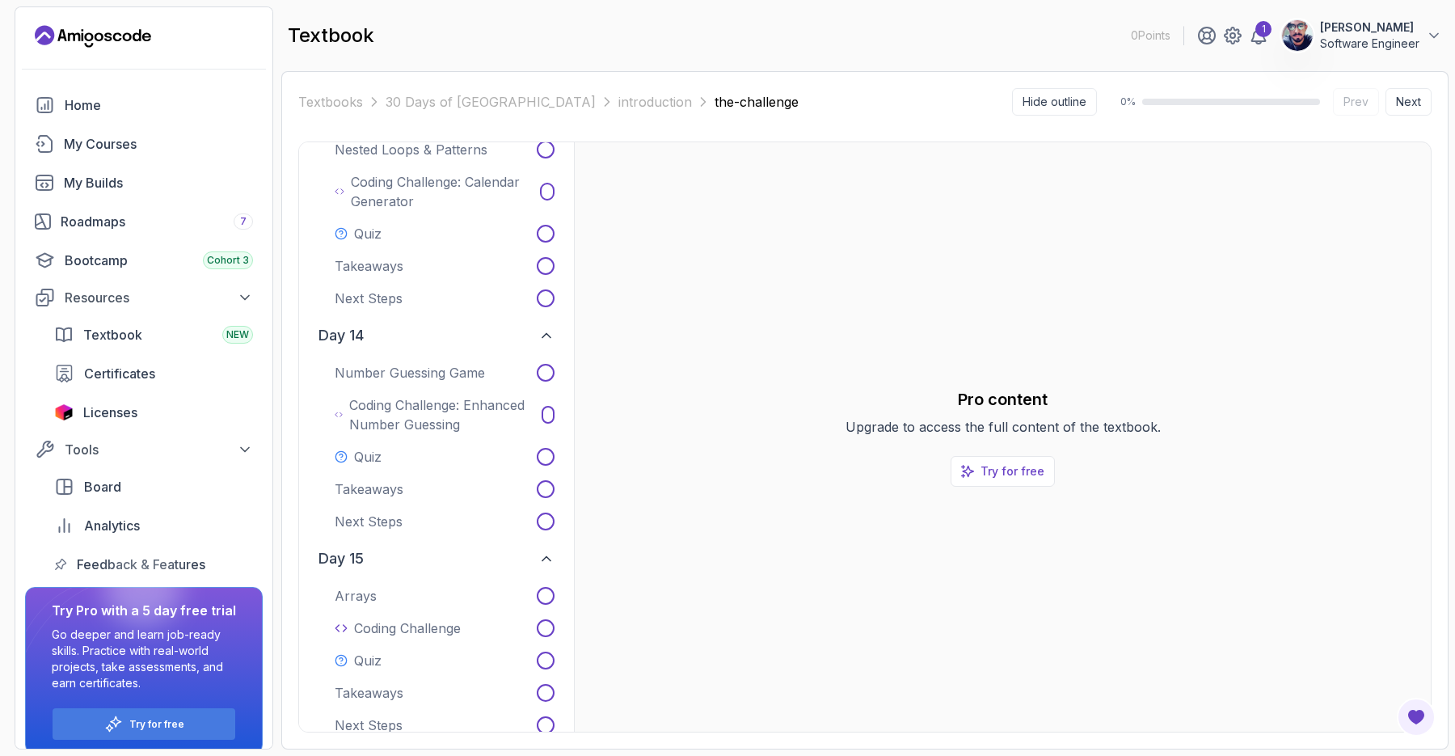
scroll to position [2585, 0]
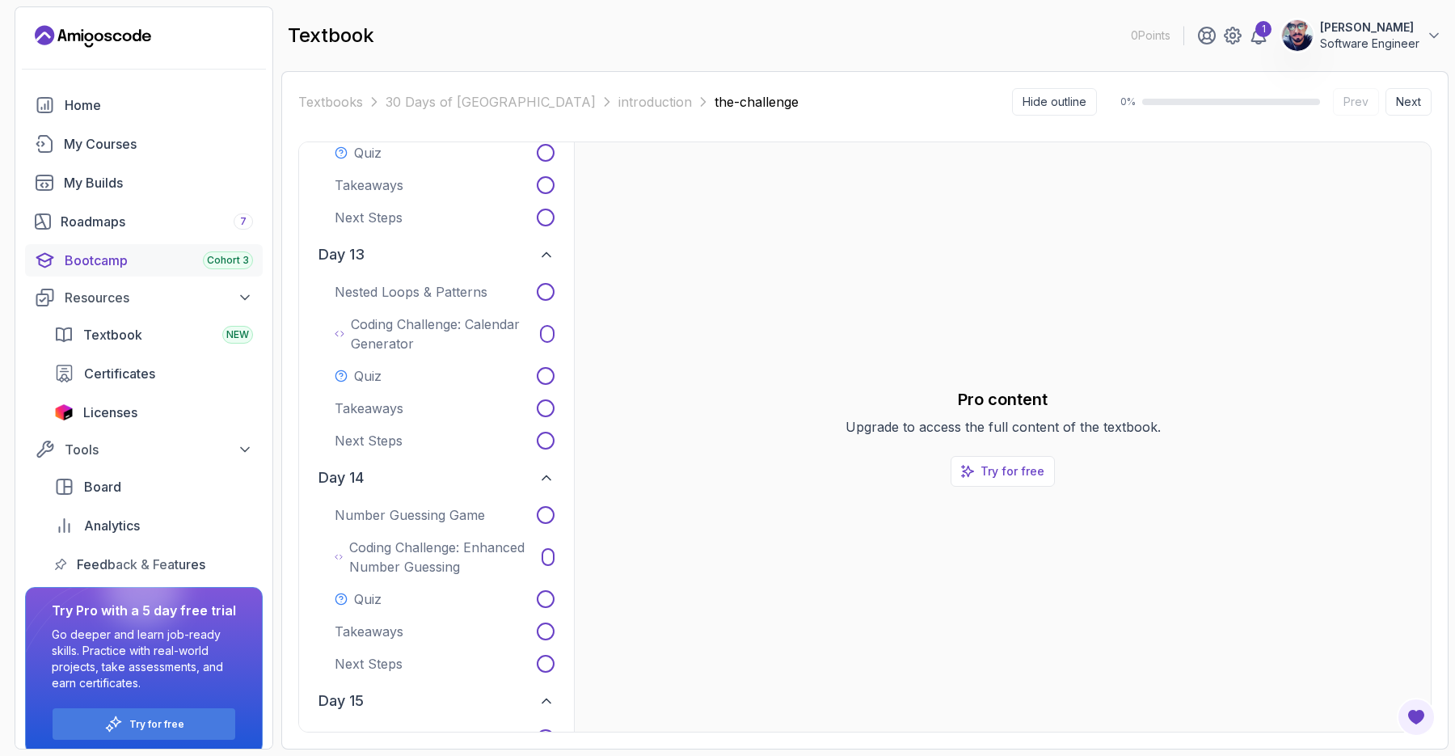
click at [112, 271] on link "Bootcamp Cohort 3" at bounding box center [144, 260] width 238 height 32
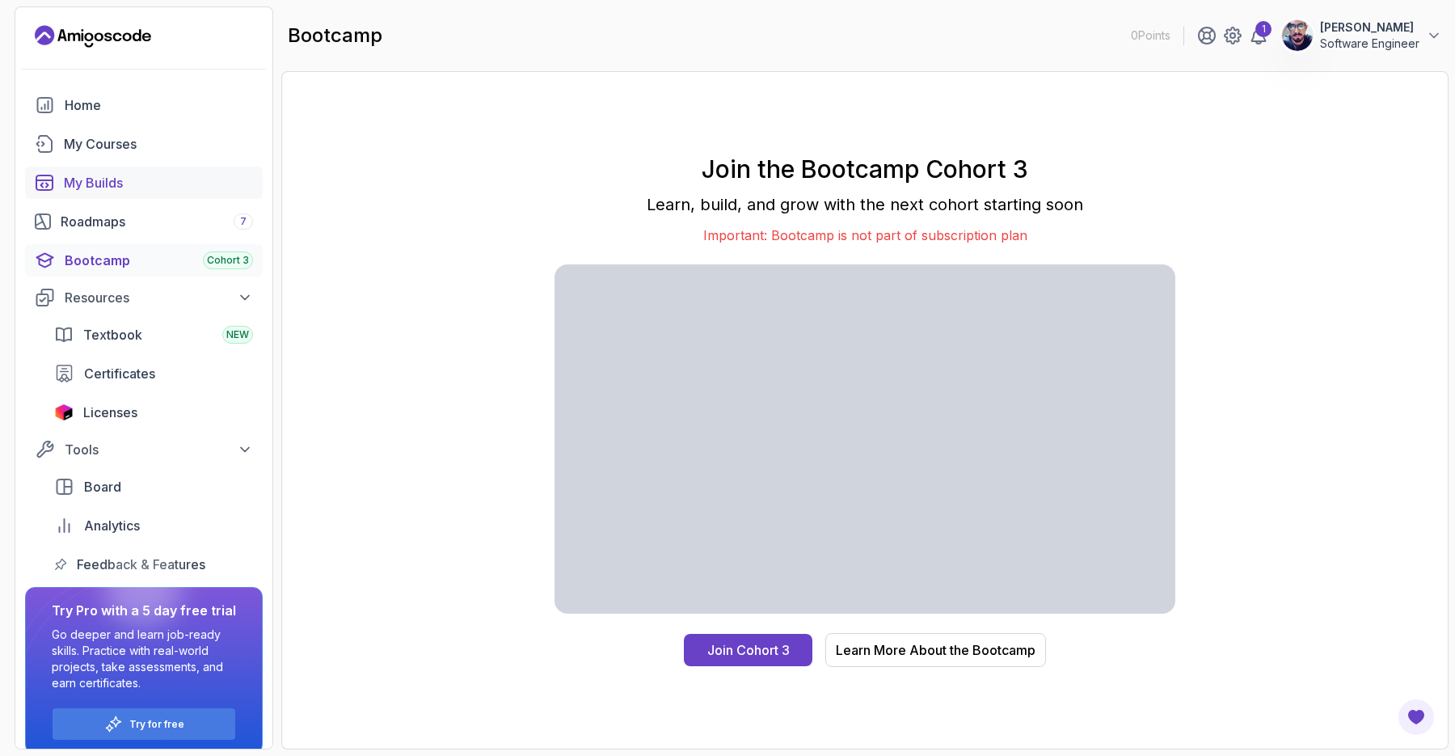
click at [119, 187] on div "My Builds" at bounding box center [158, 182] width 189 height 19
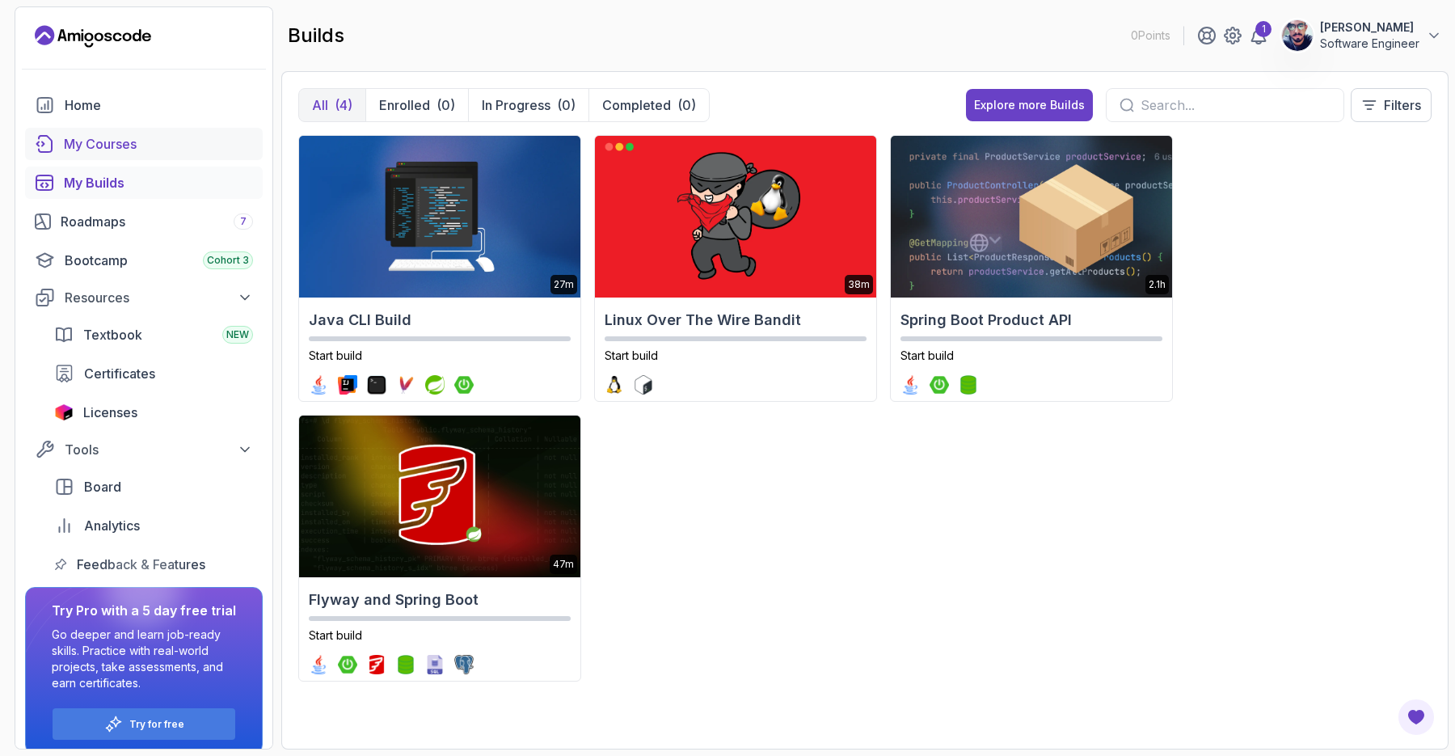
click at [103, 150] on div "My Courses" at bounding box center [158, 143] width 189 height 19
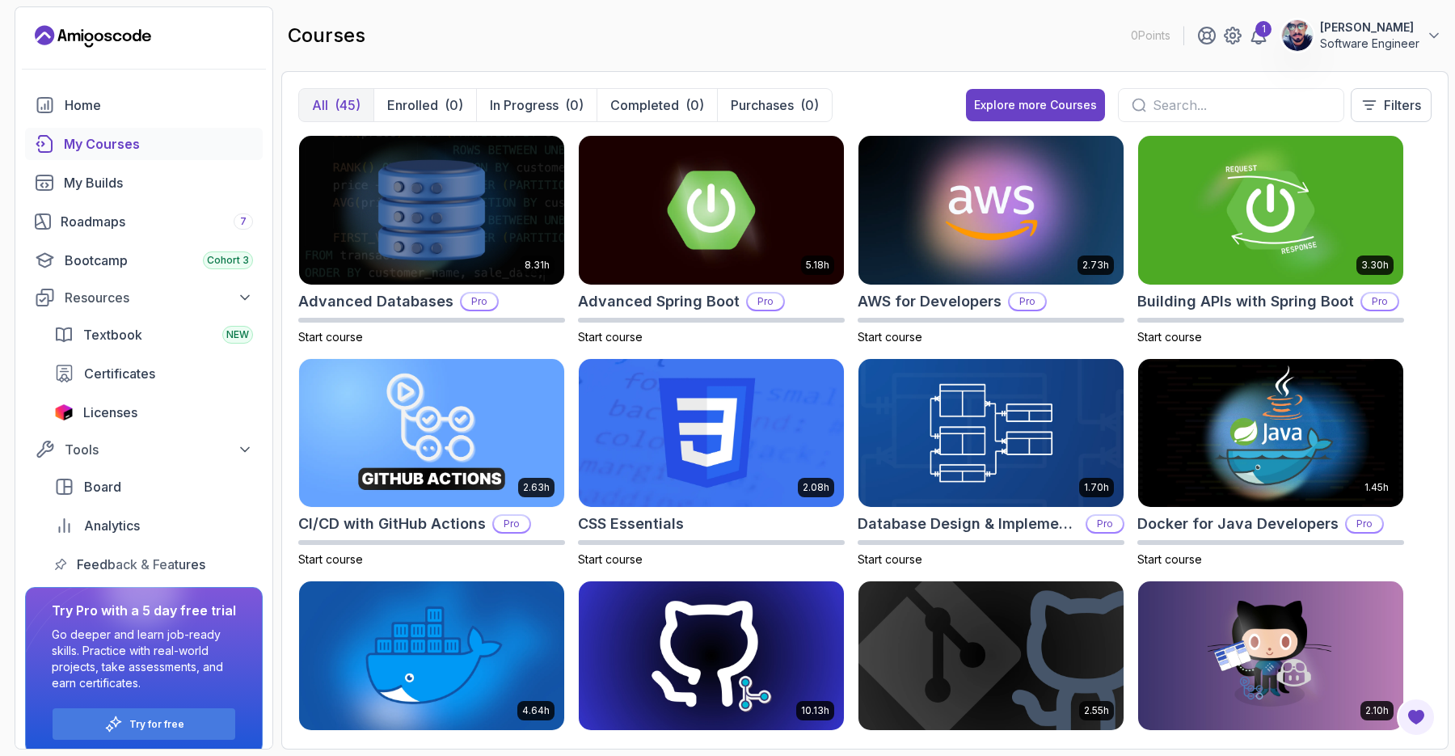
click at [1278, 116] on div at bounding box center [1231, 105] width 226 height 34
click at [1390, 99] on p "Filters" at bounding box center [1401, 104] width 37 height 19
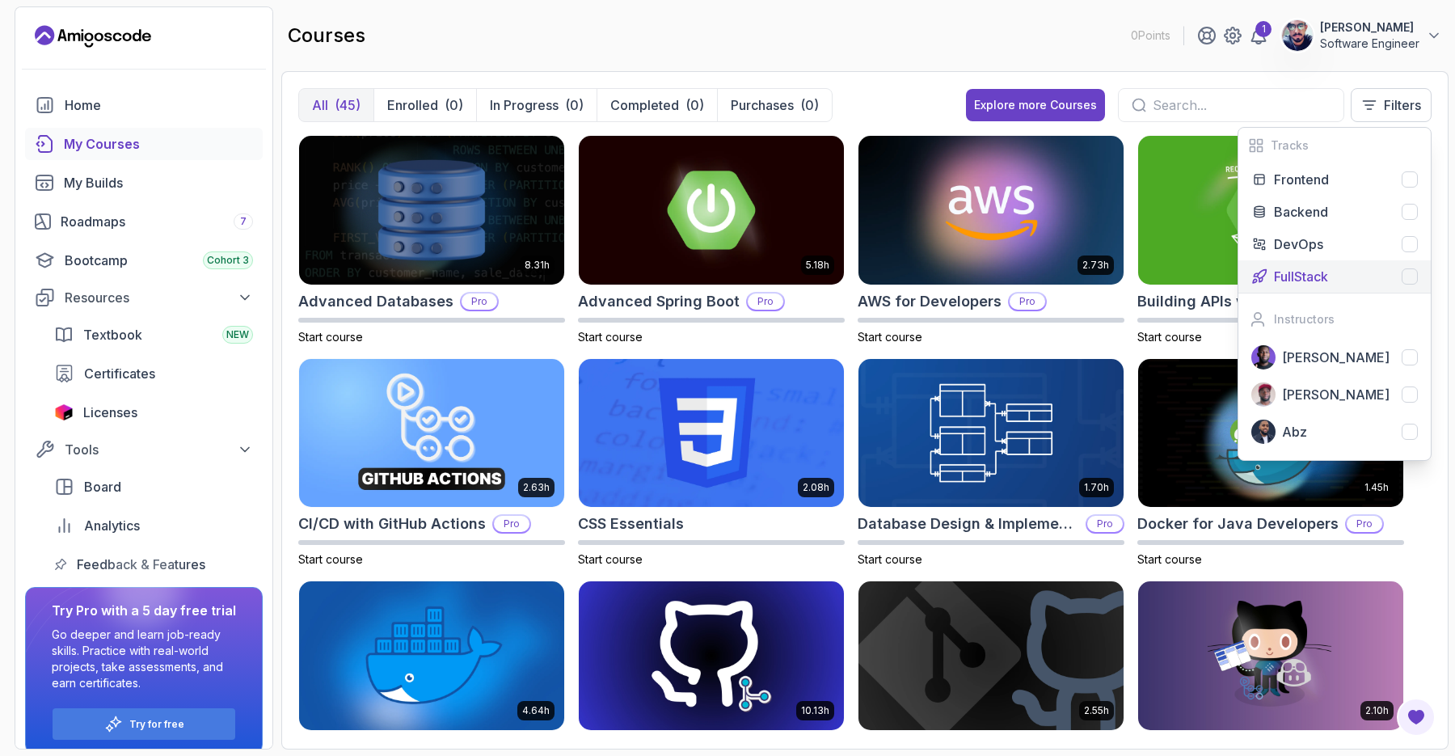
click at [1410, 271] on div at bounding box center [1409, 276] width 16 height 16
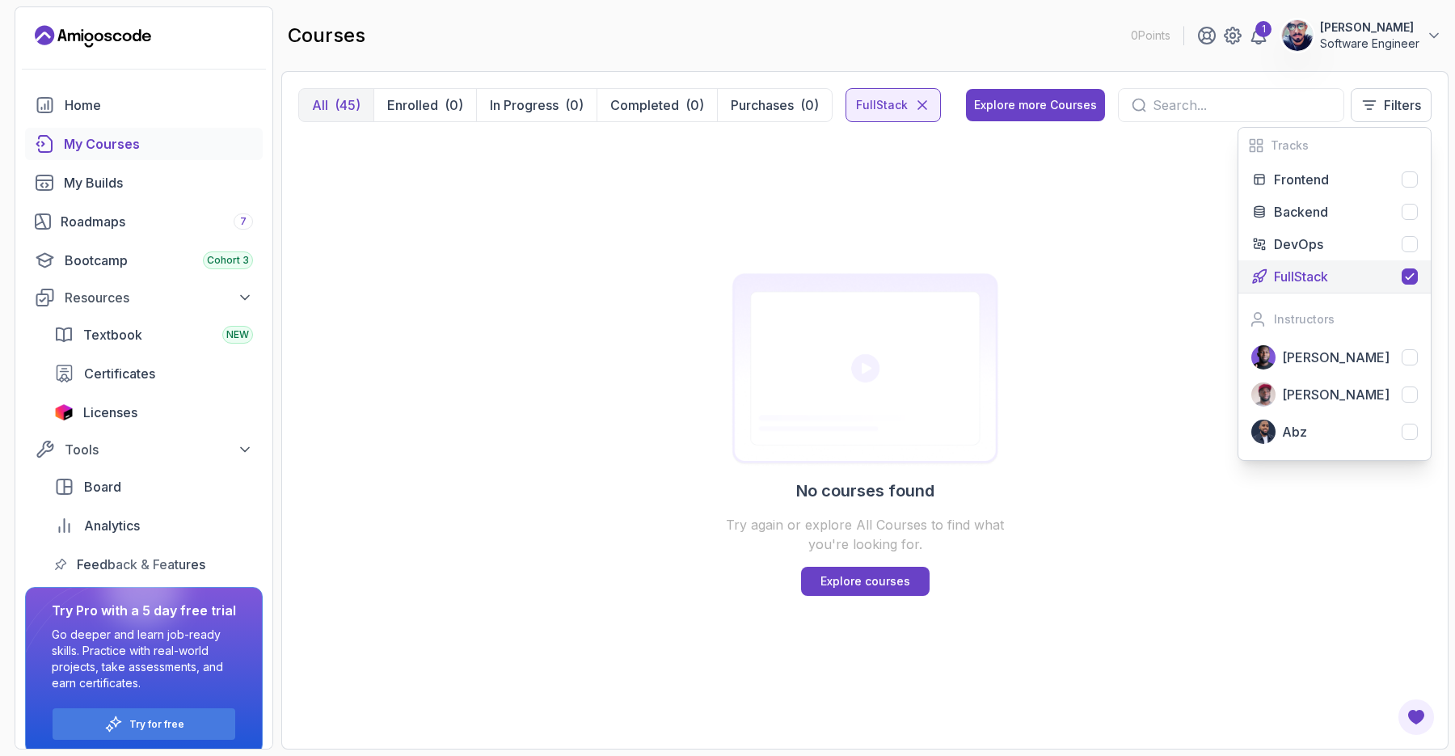
click at [1410, 271] on icon at bounding box center [1409, 276] width 13 height 13
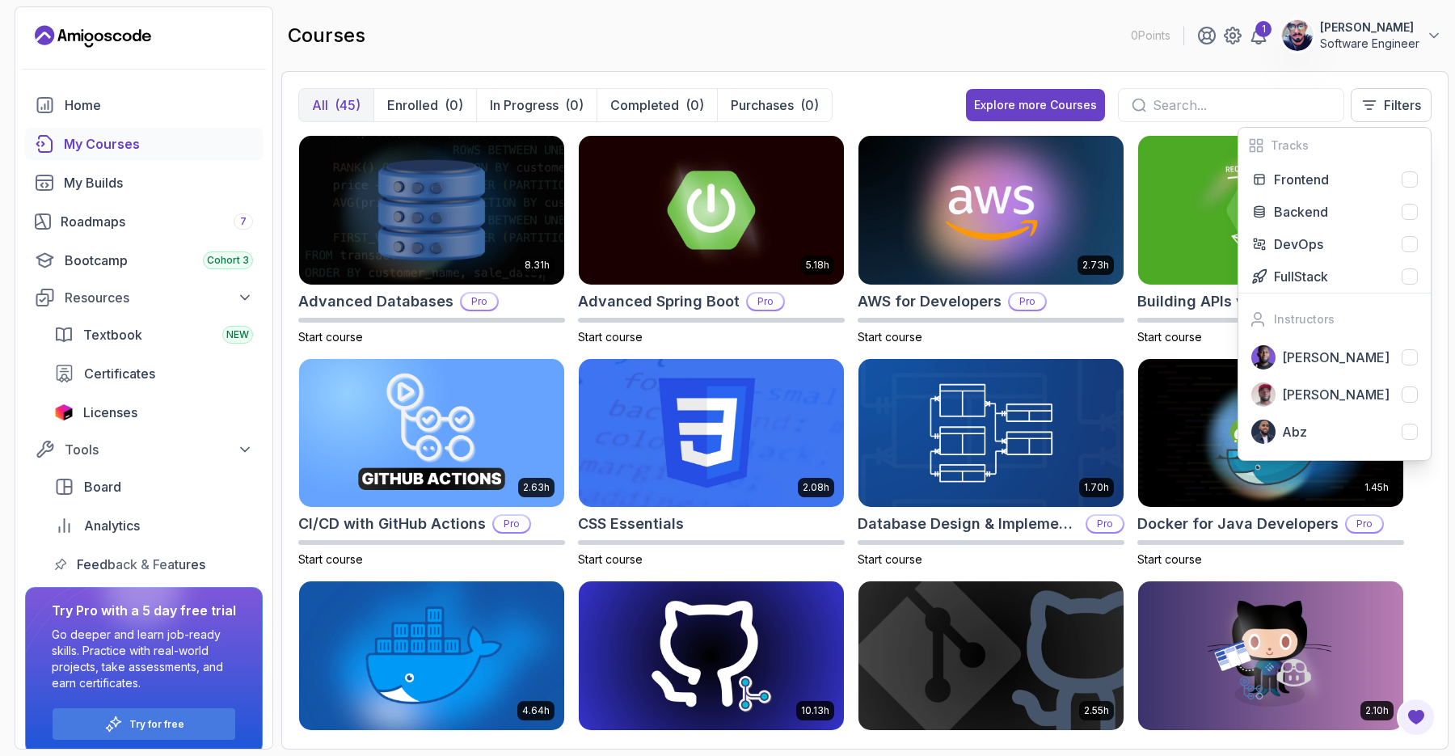
click at [1240, 83] on div "All (45) Enrolled (0) In Progress (0) Completed (0) Purchases (0) Explore more …" at bounding box center [864, 410] width 1167 height 678
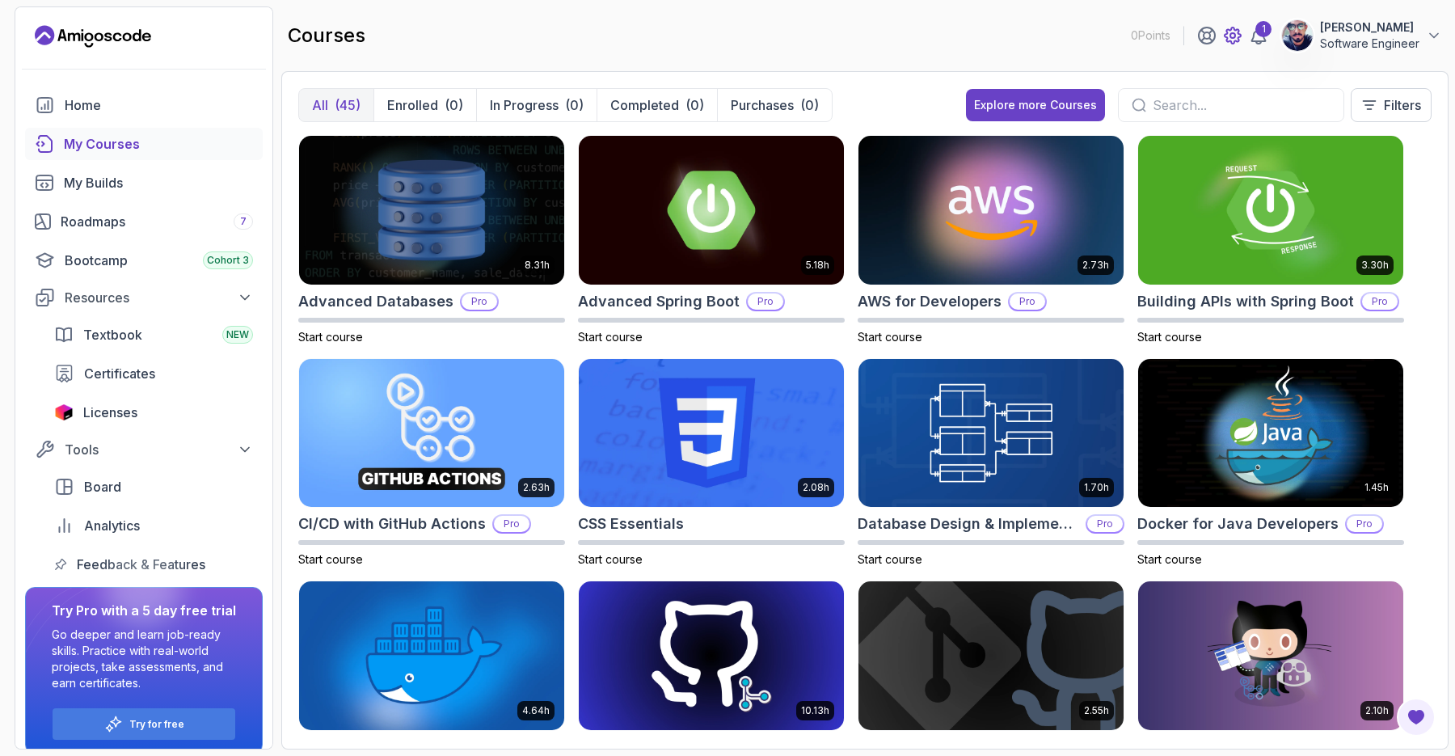
click at [1227, 31] on icon at bounding box center [1232, 35] width 19 height 19
click at [1237, 92] on div at bounding box center [1231, 105] width 226 height 34
click at [1223, 100] on input "text" at bounding box center [1241, 104] width 178 height 19
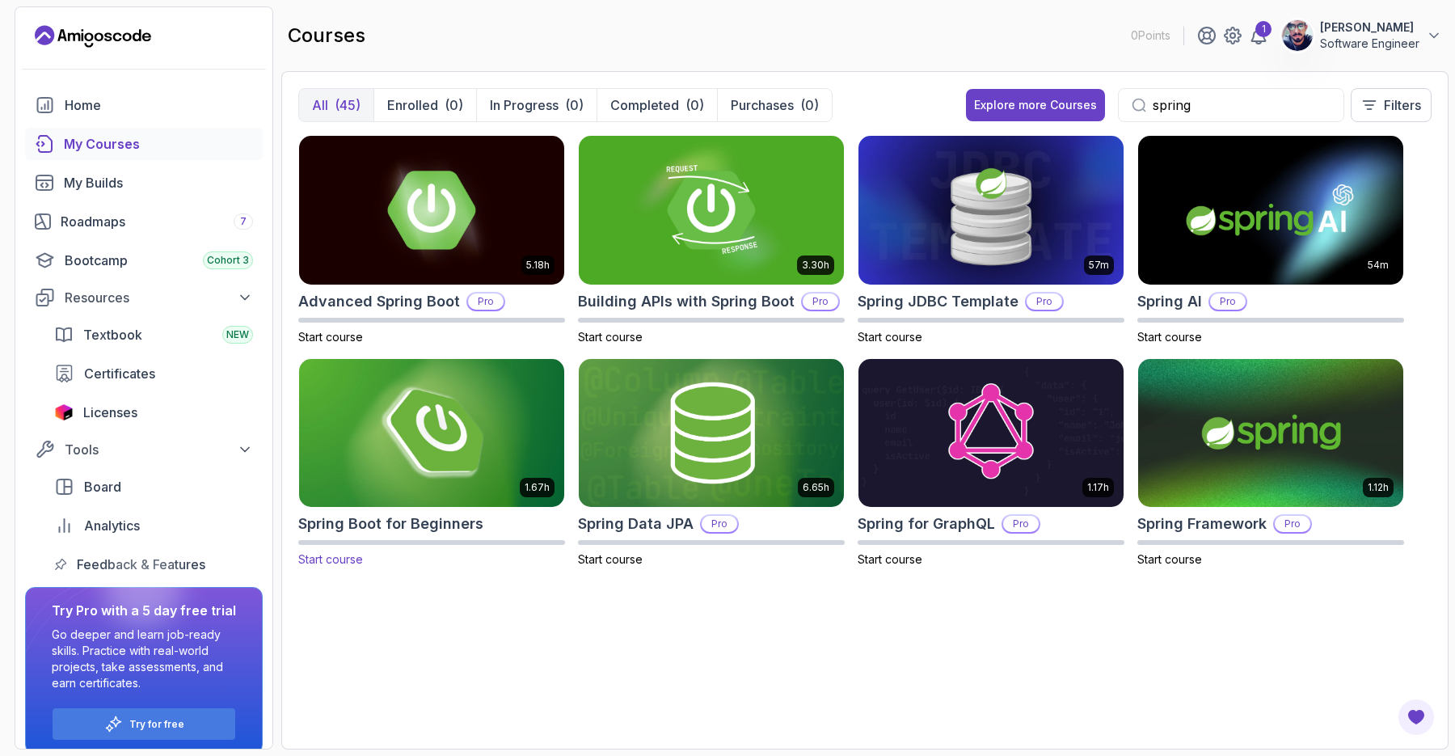
type input "spring"
click at [531, 445] on img at bounding box center [432, 433] width 278 height 156
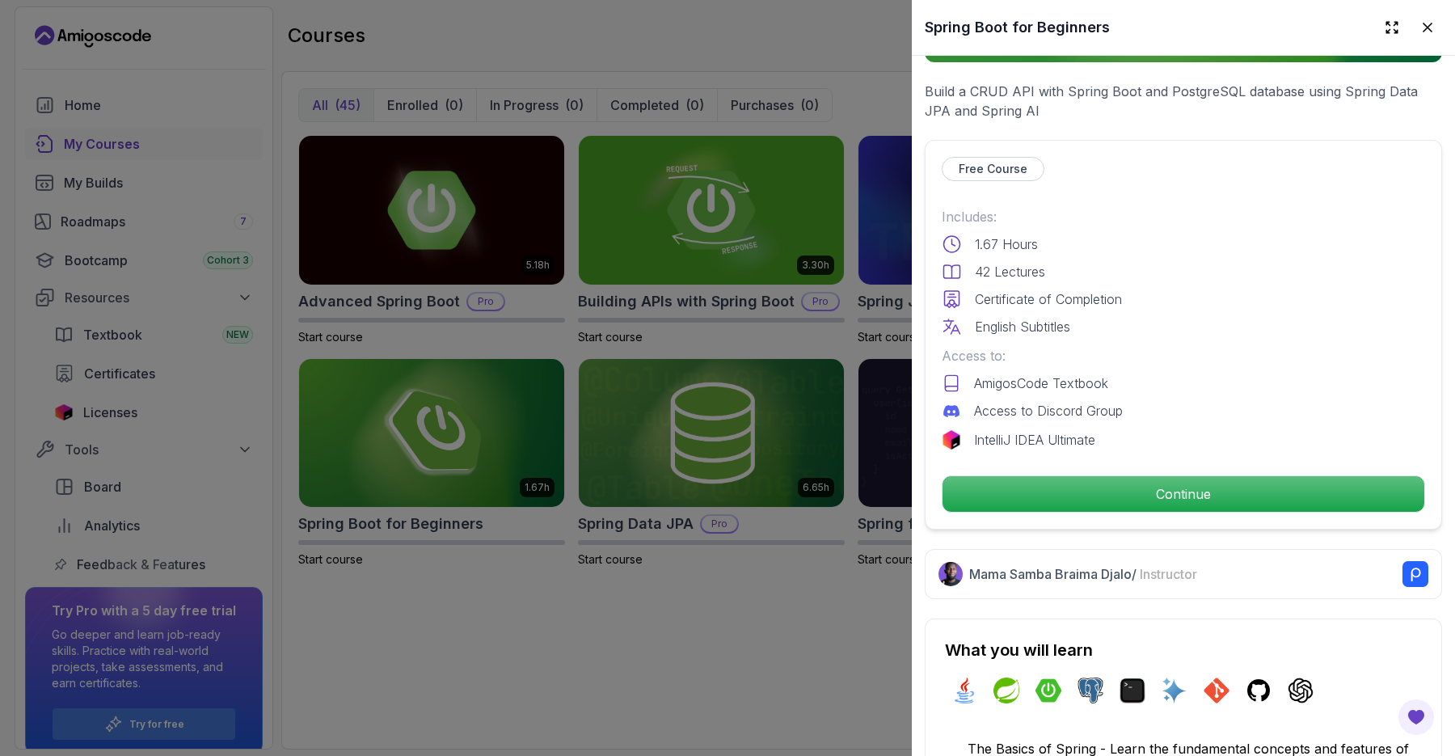
scroll to position [278, 0]
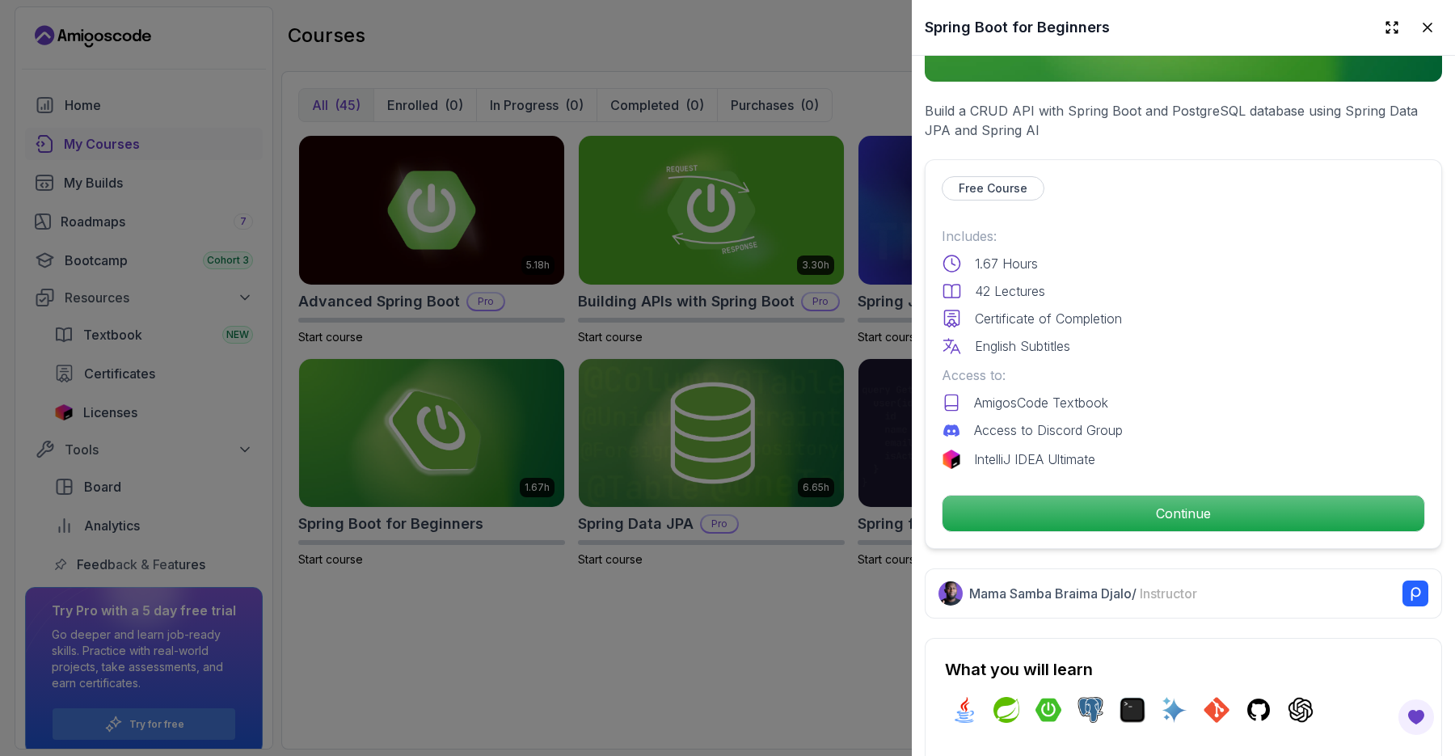
click at [754, 519] on div at bounding box center [727, 378] width 1455 height 756
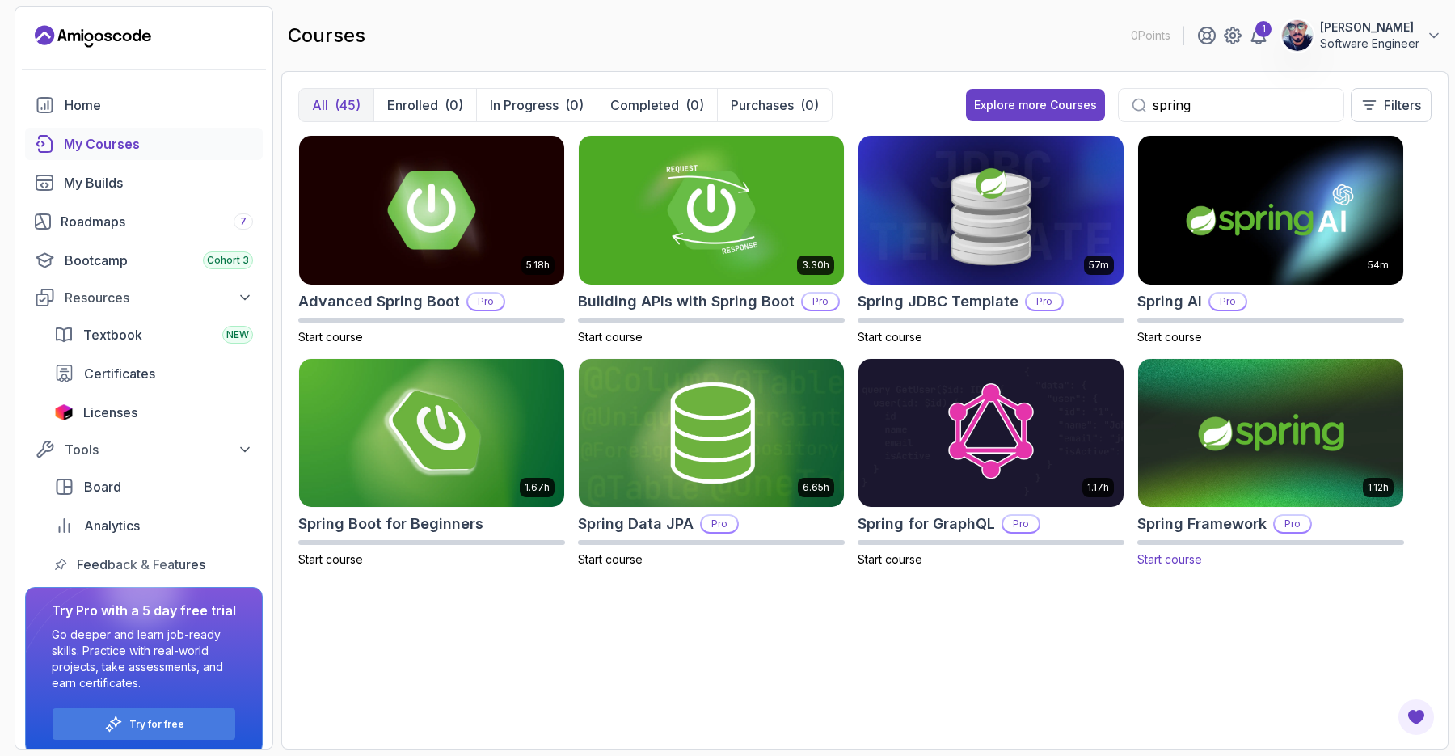
click at [1237, 456] on img at bounding box center [1270, 433] width 278 height 156
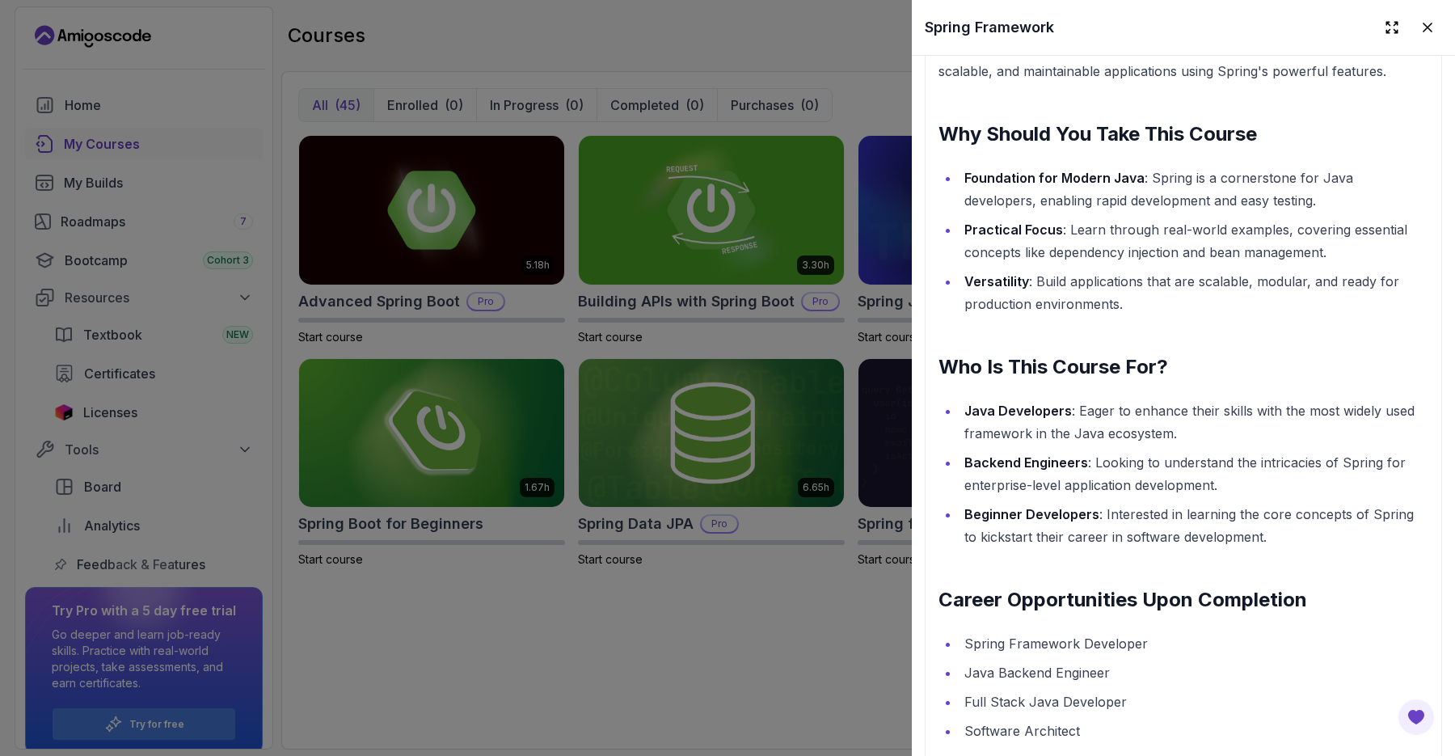
scroll to position [1498, 0]
click at [822, 519] on div at bounding box center [727, 378] width 1455 height 756
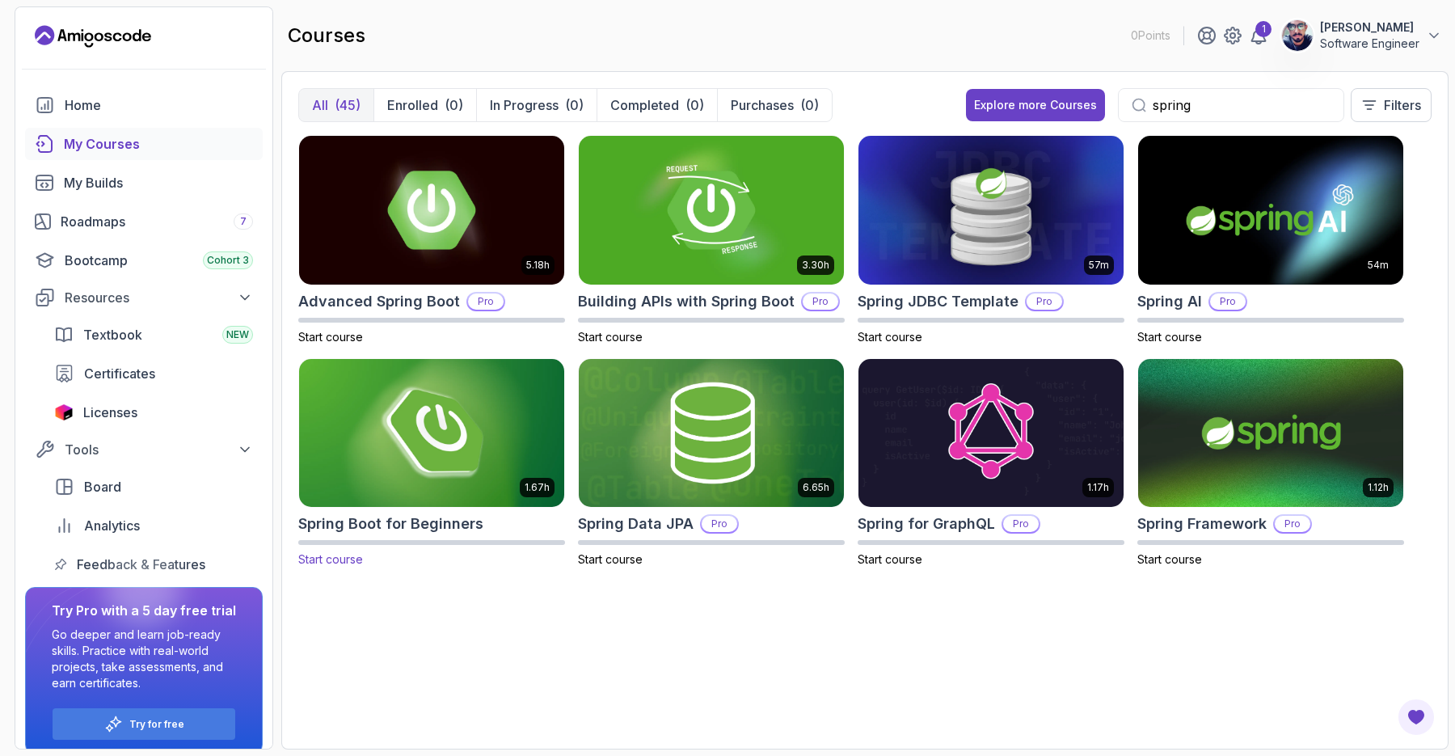
click at [413, 444] on img at bounding box center [432, 433] width 278 height 156
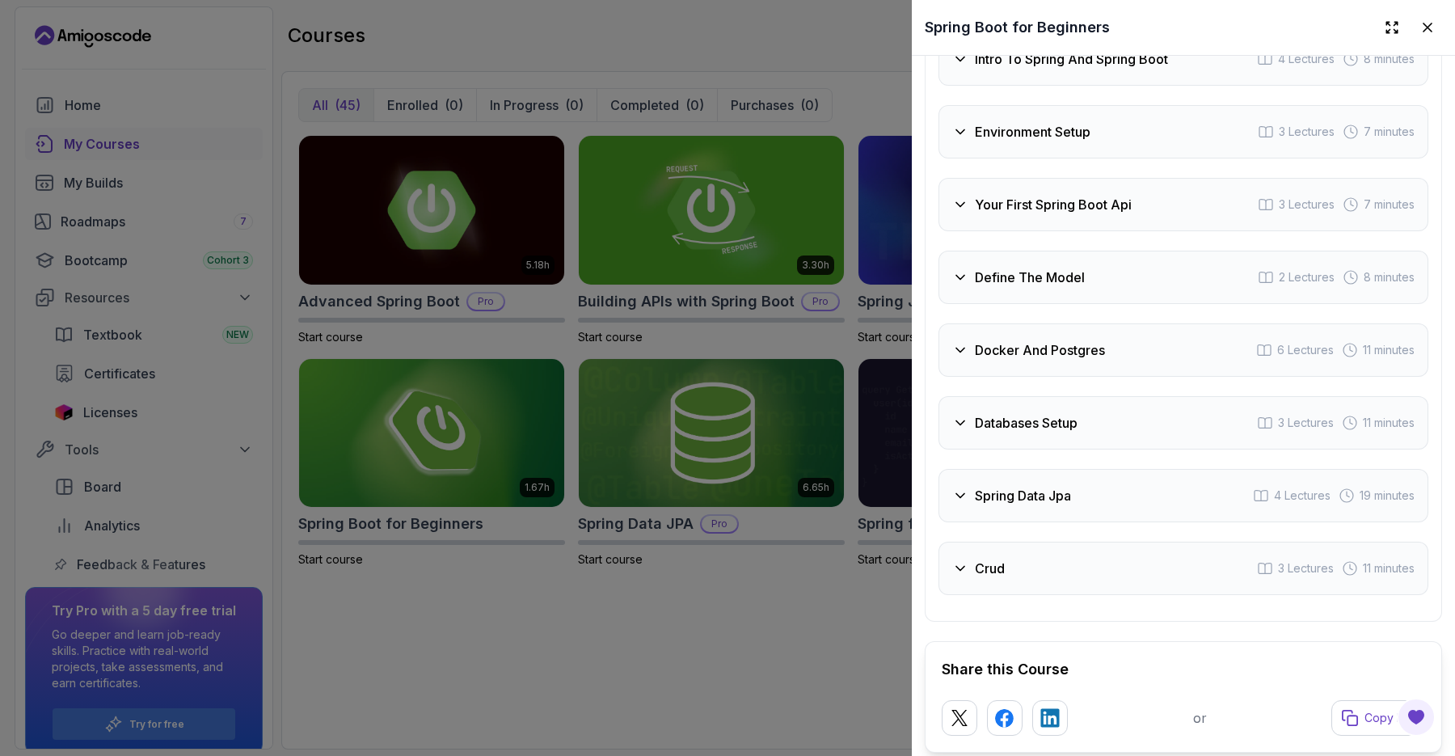
scroll to position [2927, 0]
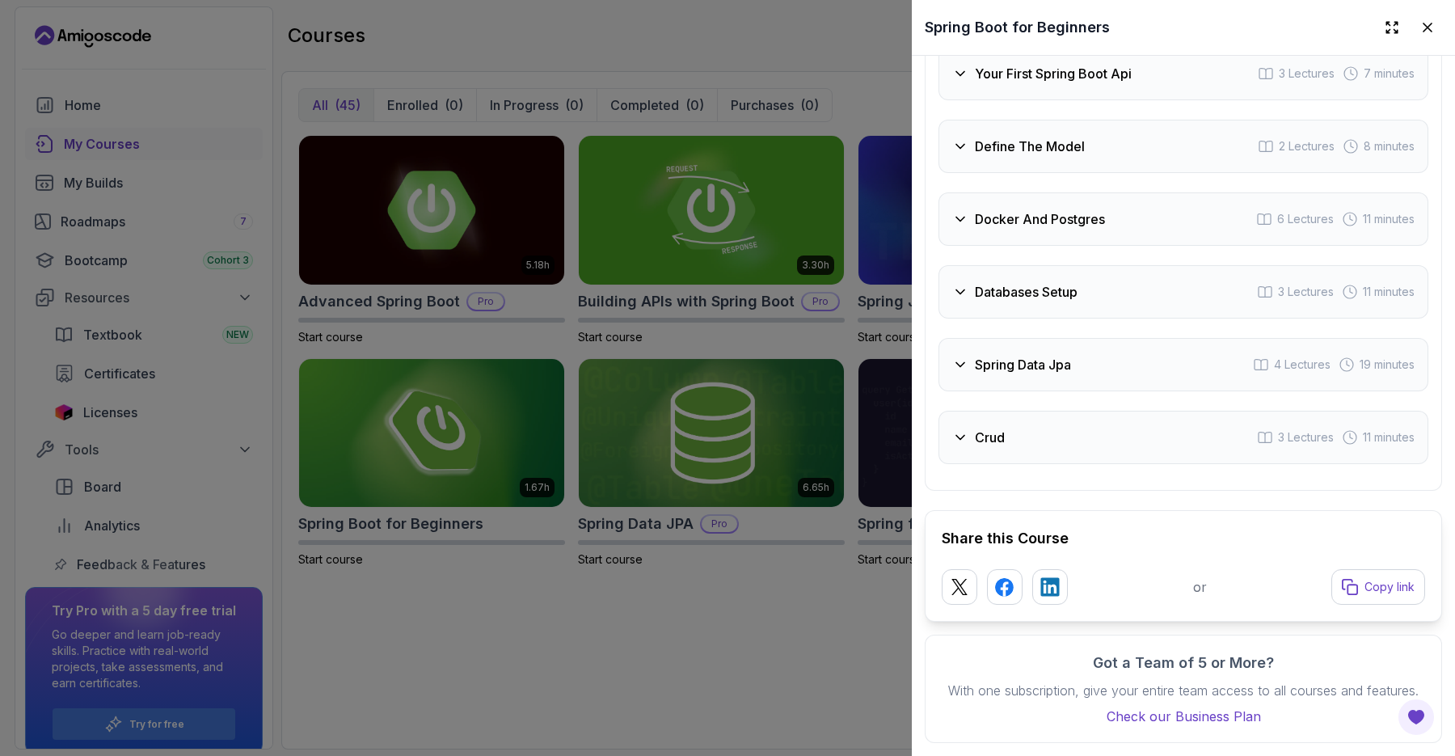
click at [824, 624] on div at bounding box center [727, 378] width 1455 height 756
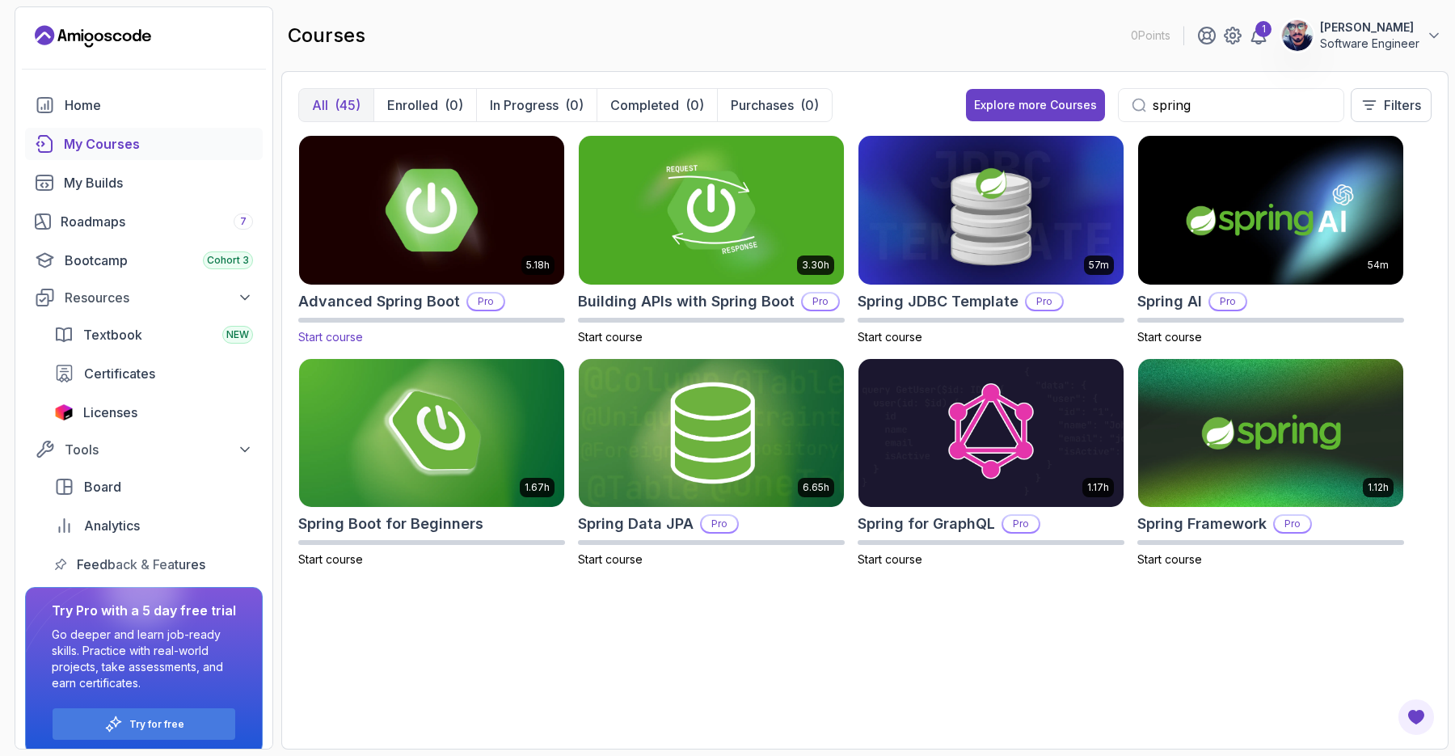
click at [414, 175] on img at bounding box center [432, 210] width 278 height 156
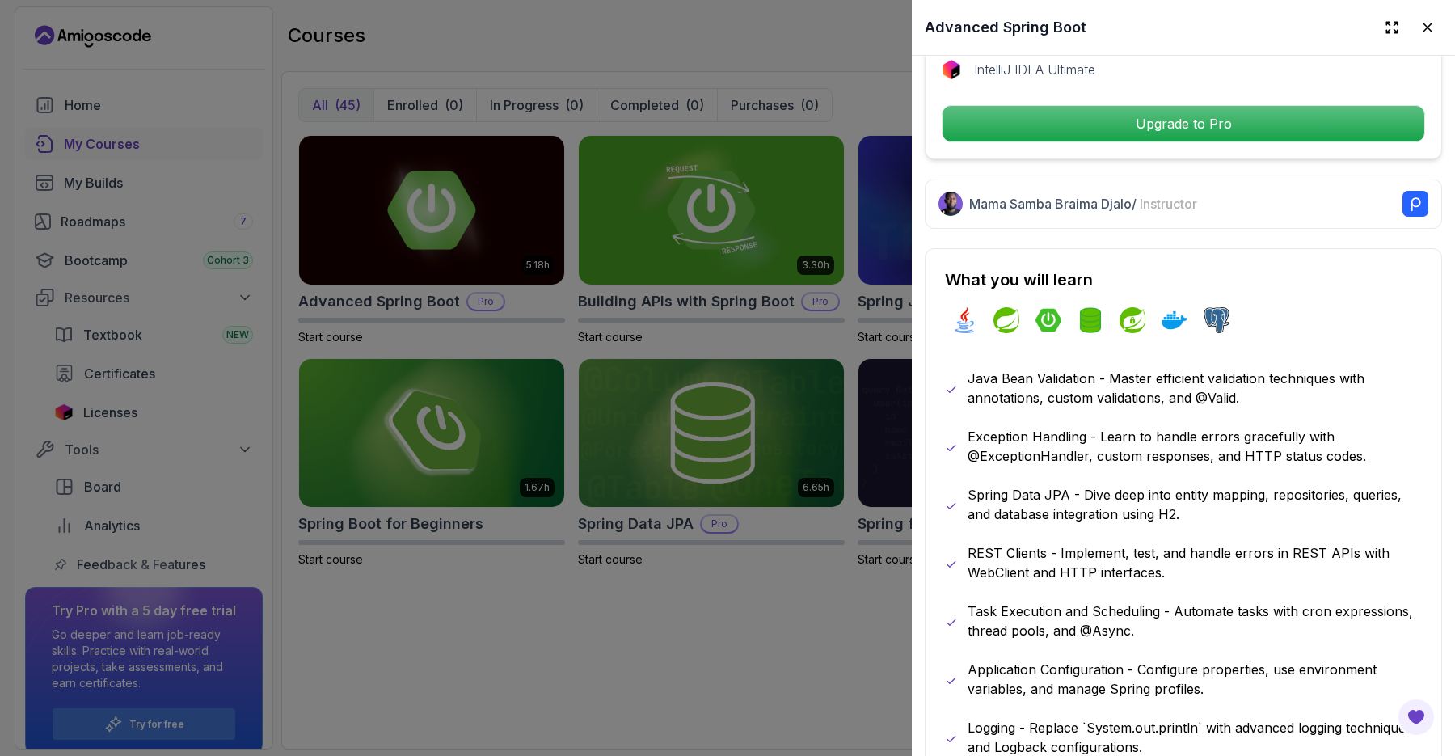
scroll to position [533, 0]
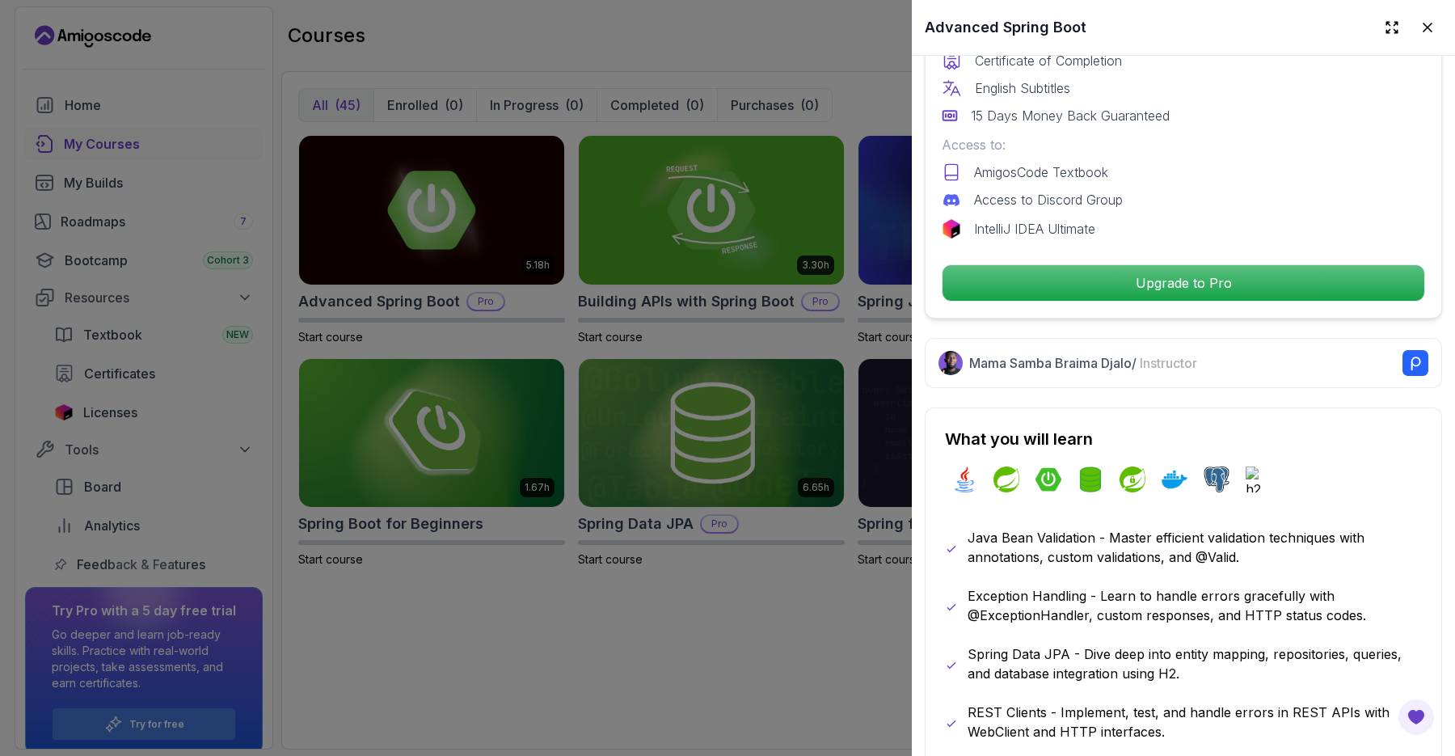
click at [771, 221] on div at bounding box center [727, 378] width 1455 height 756
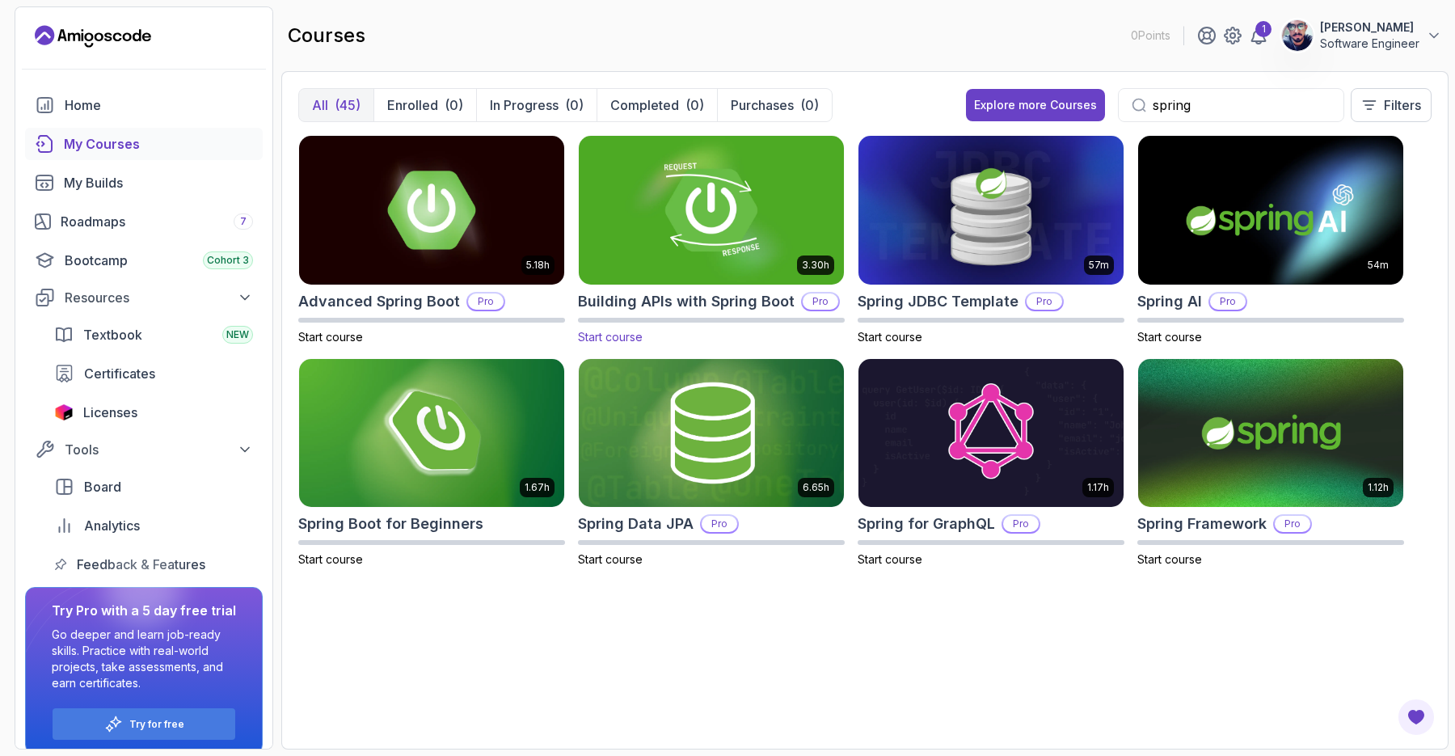
click at [729, 208] on img at bounding box center [711, 210] width 278 height 156
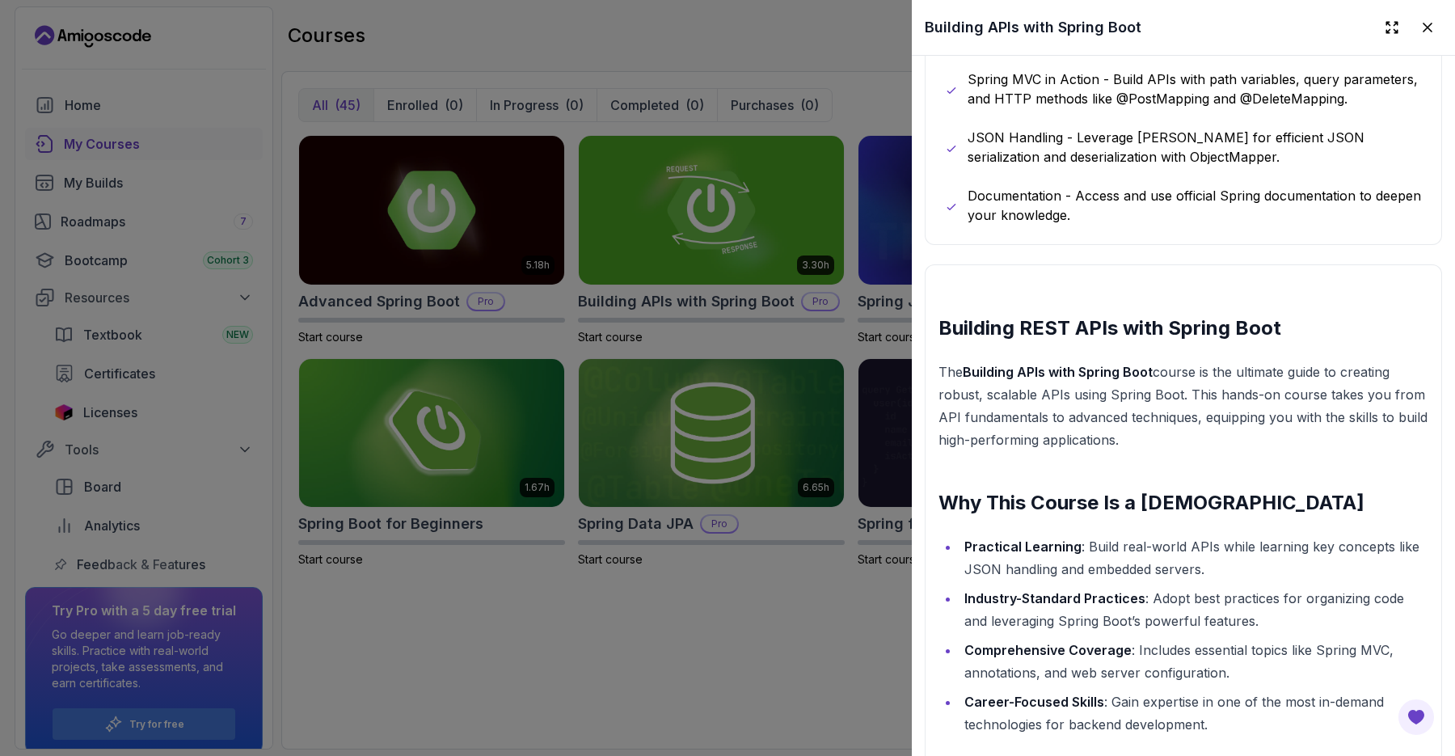
scroll to position [1574, 0]
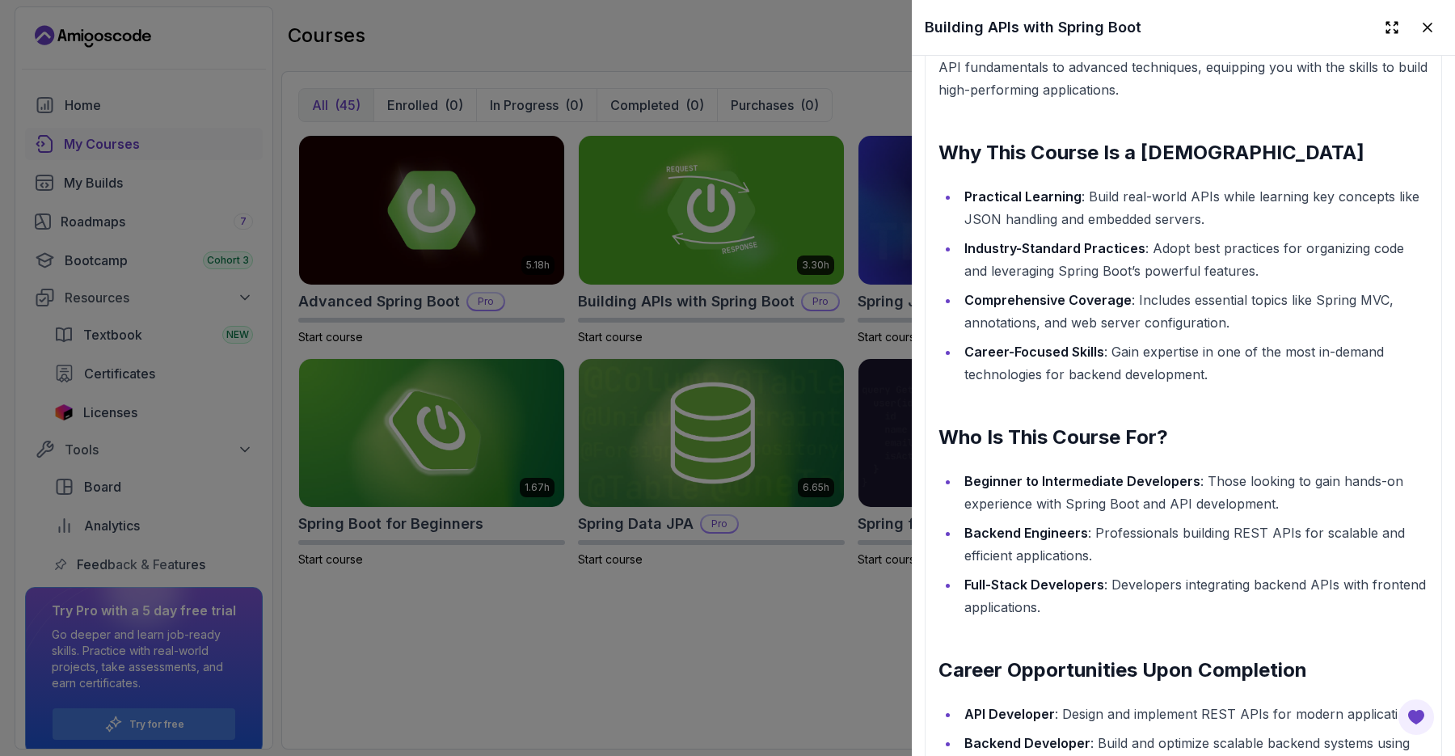
click at [865, 451] on div at bounding box center [727, 378] width 1455 height 756
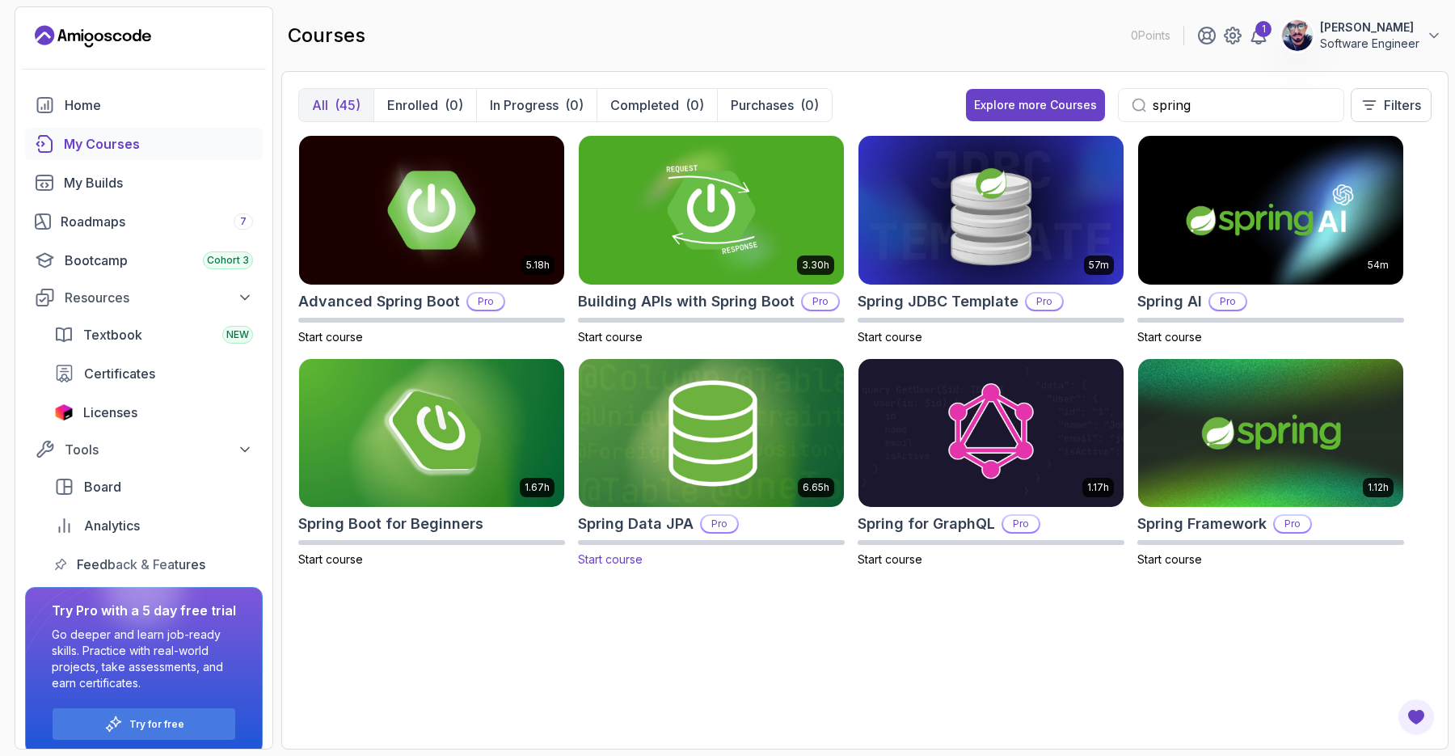
click at [710, 395] on img at bounding box center [711, 433] width 278 height 156
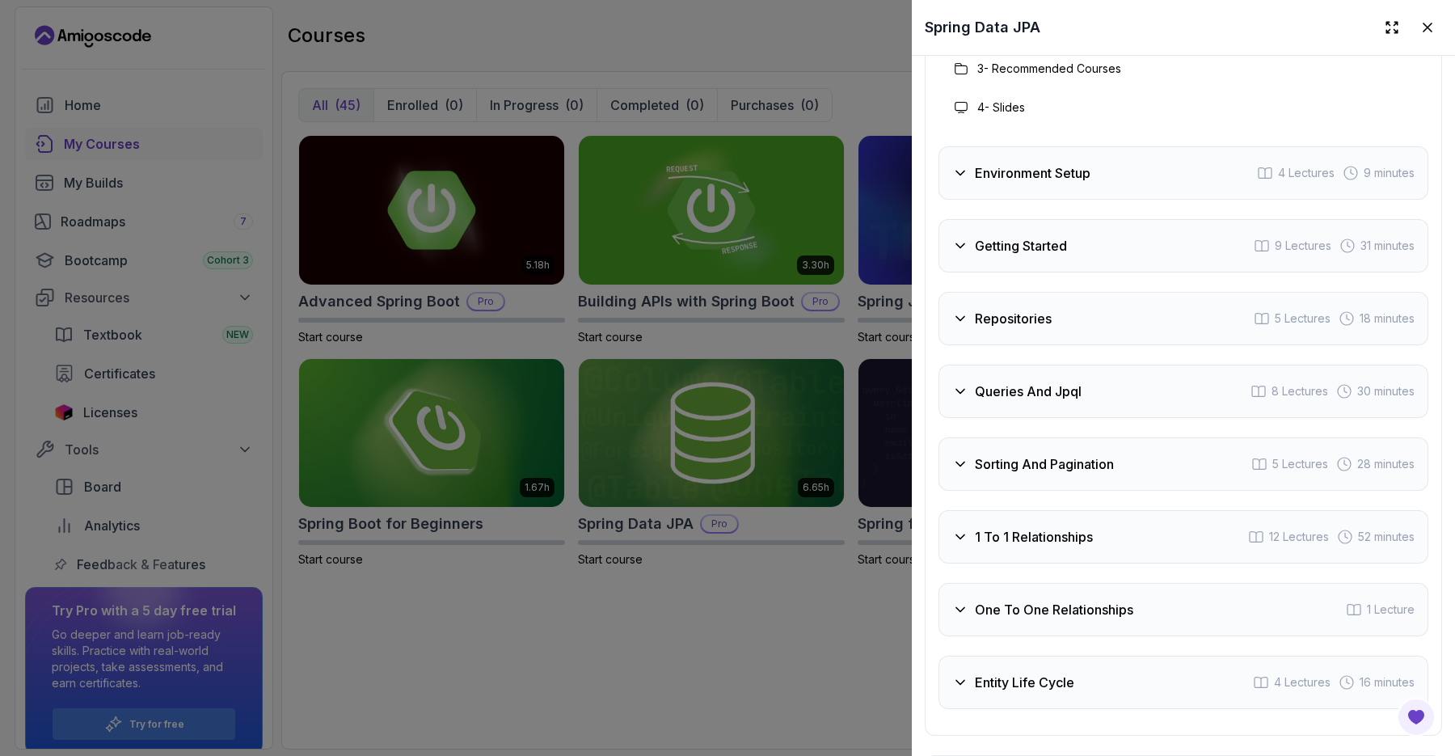
scroll to position [2902, 0]
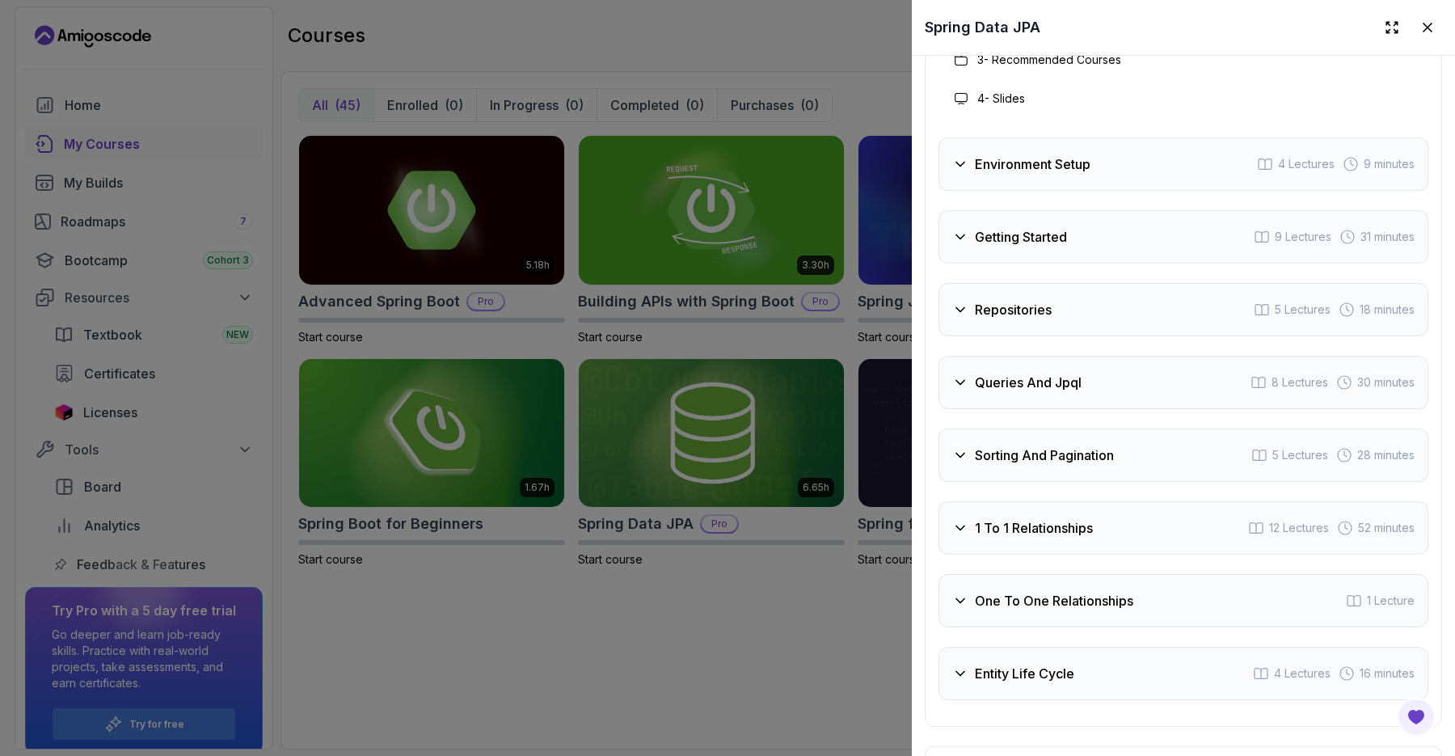
click at [1009, 300] on h3 "Repositories" at bounding box center [1013, 309] width 77 height 19
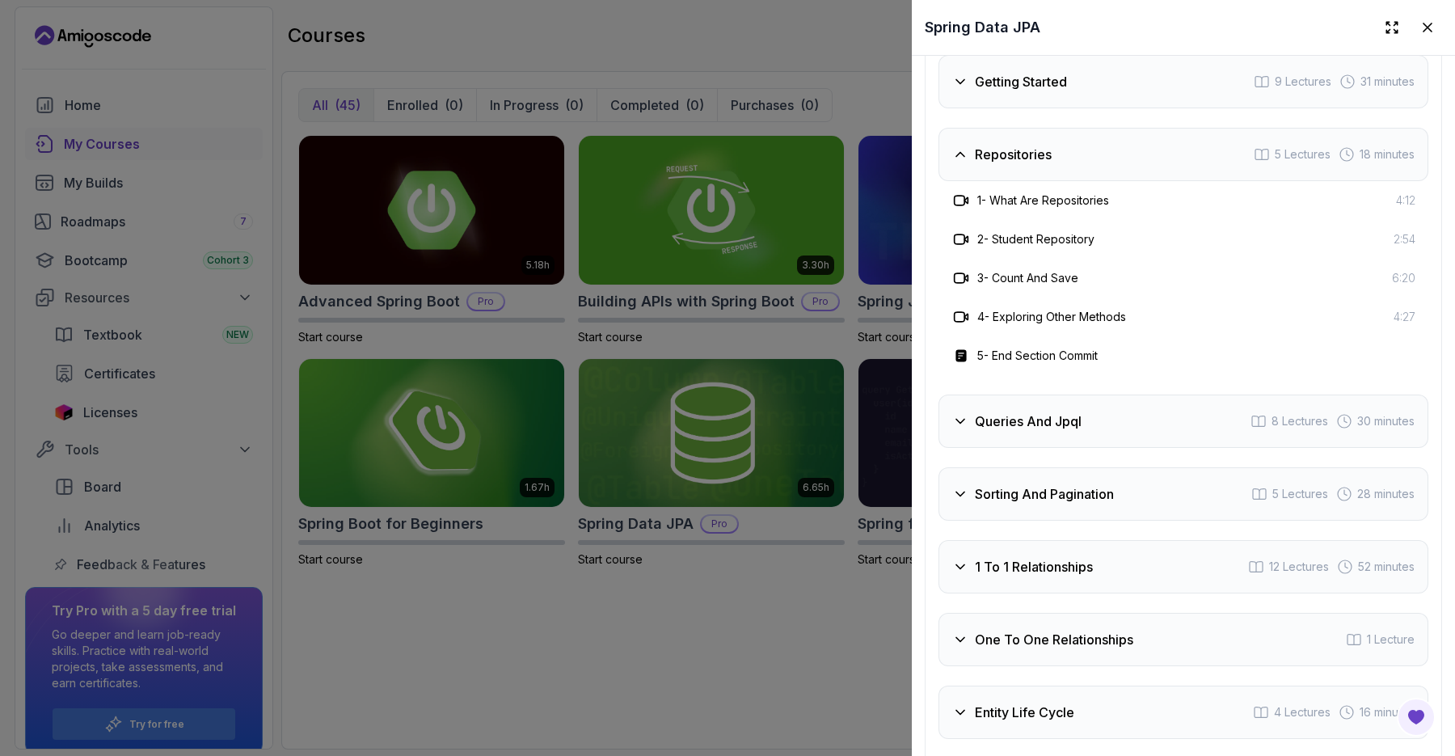
click at [1023, 145] on h3 "Repositories" at bounding box center [1013, 154] width 77 height 19
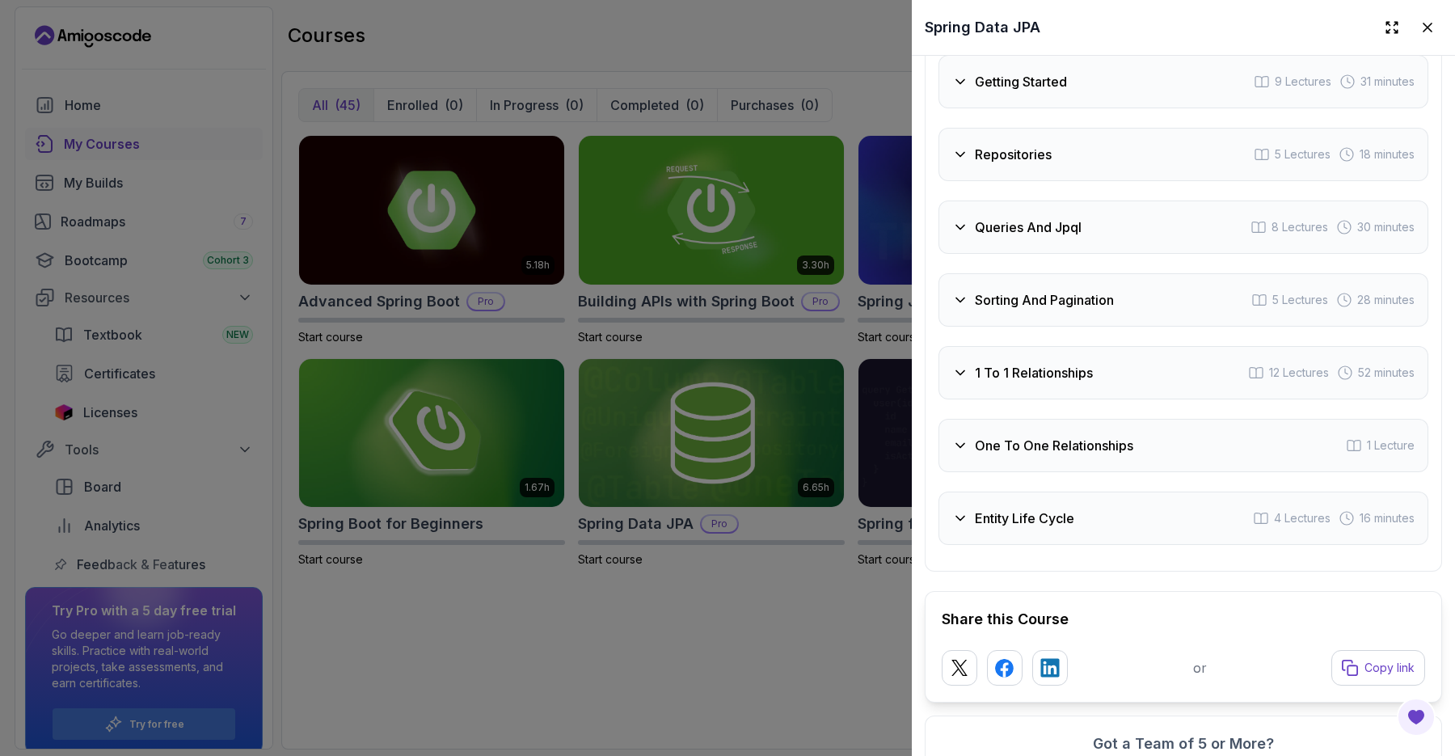
click at [1044, 363] on h3 "1 To 1 Relationships" at bounding box center [1034, 372] width 118 height 19
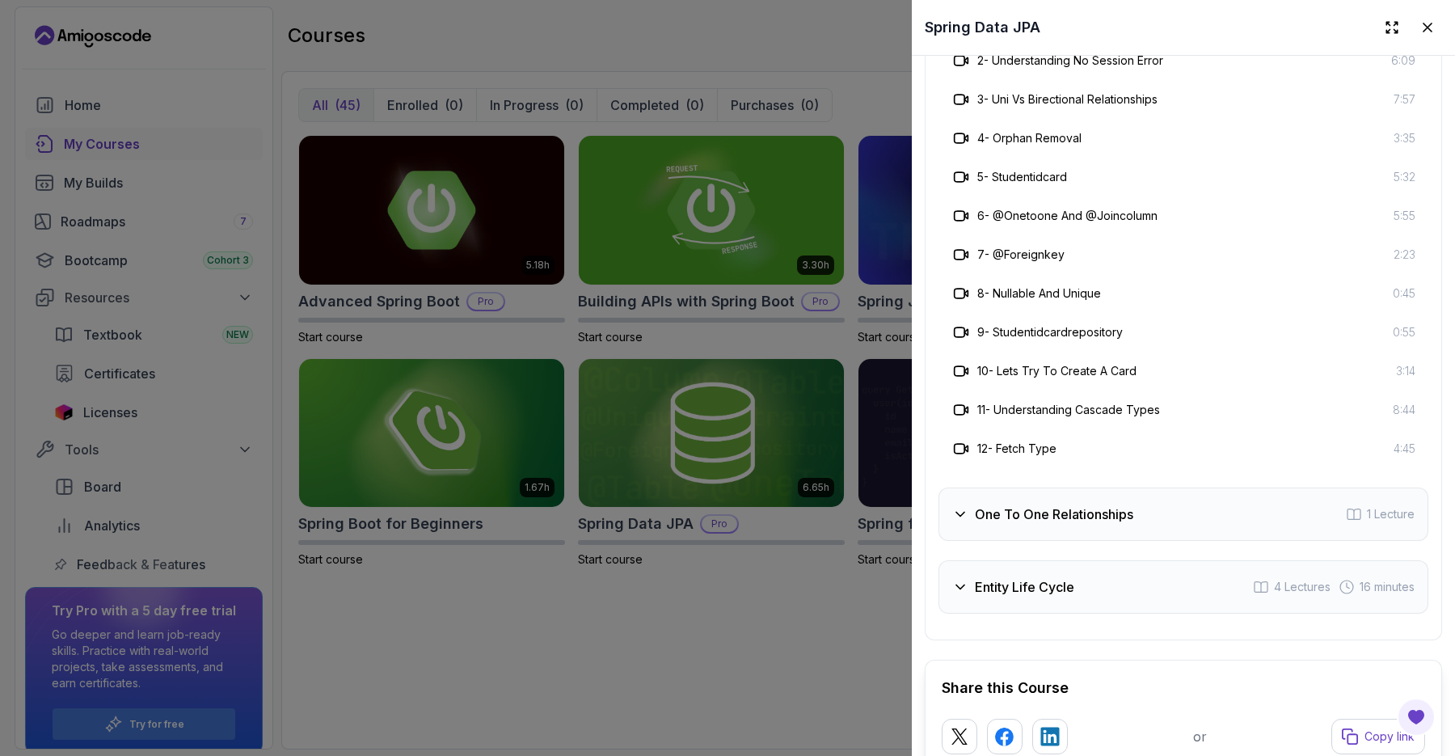
scroll to position [3228, 0]
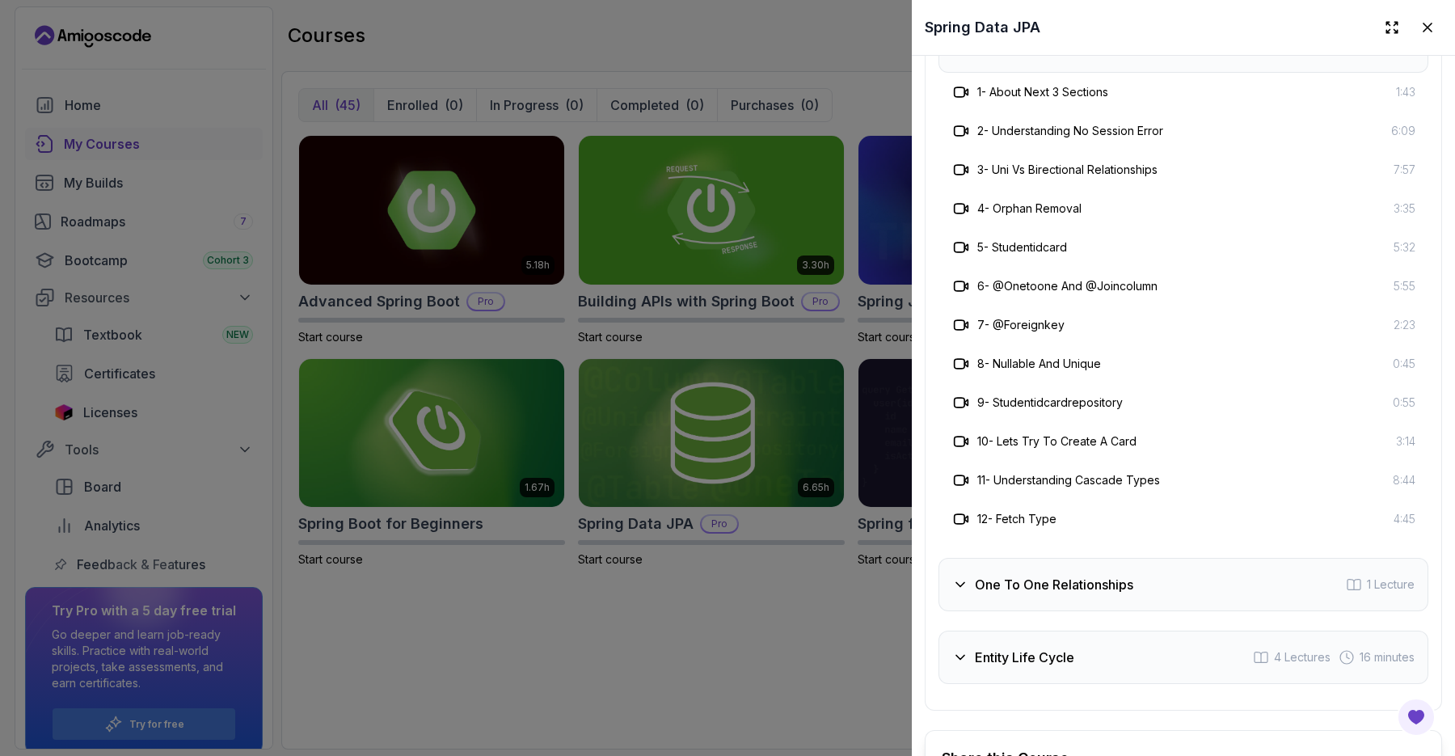
click at [878, 288] on div at bounding box center [727, 378] width 1455 height 756
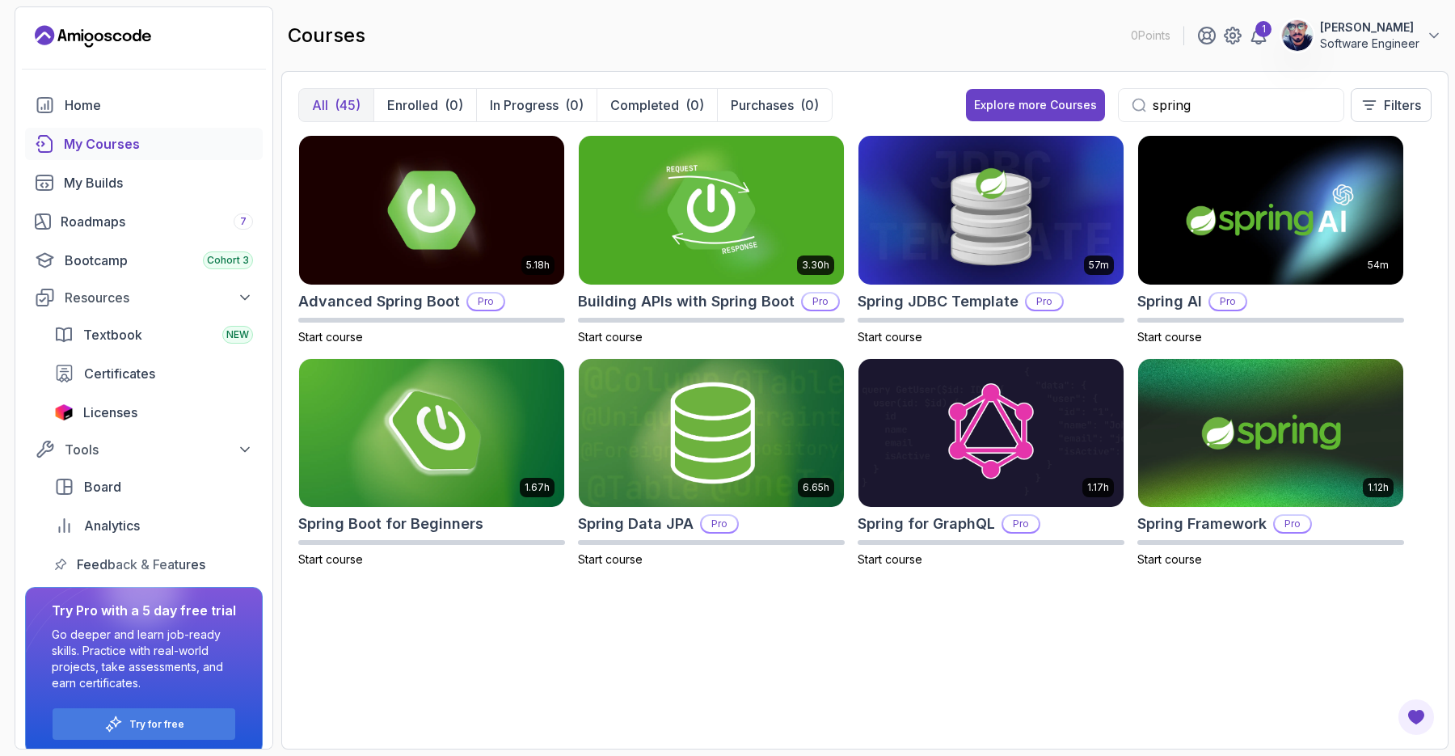
click at [1241, 110] on input "spring" at bounding box center [1241, 104] width 178 height 19
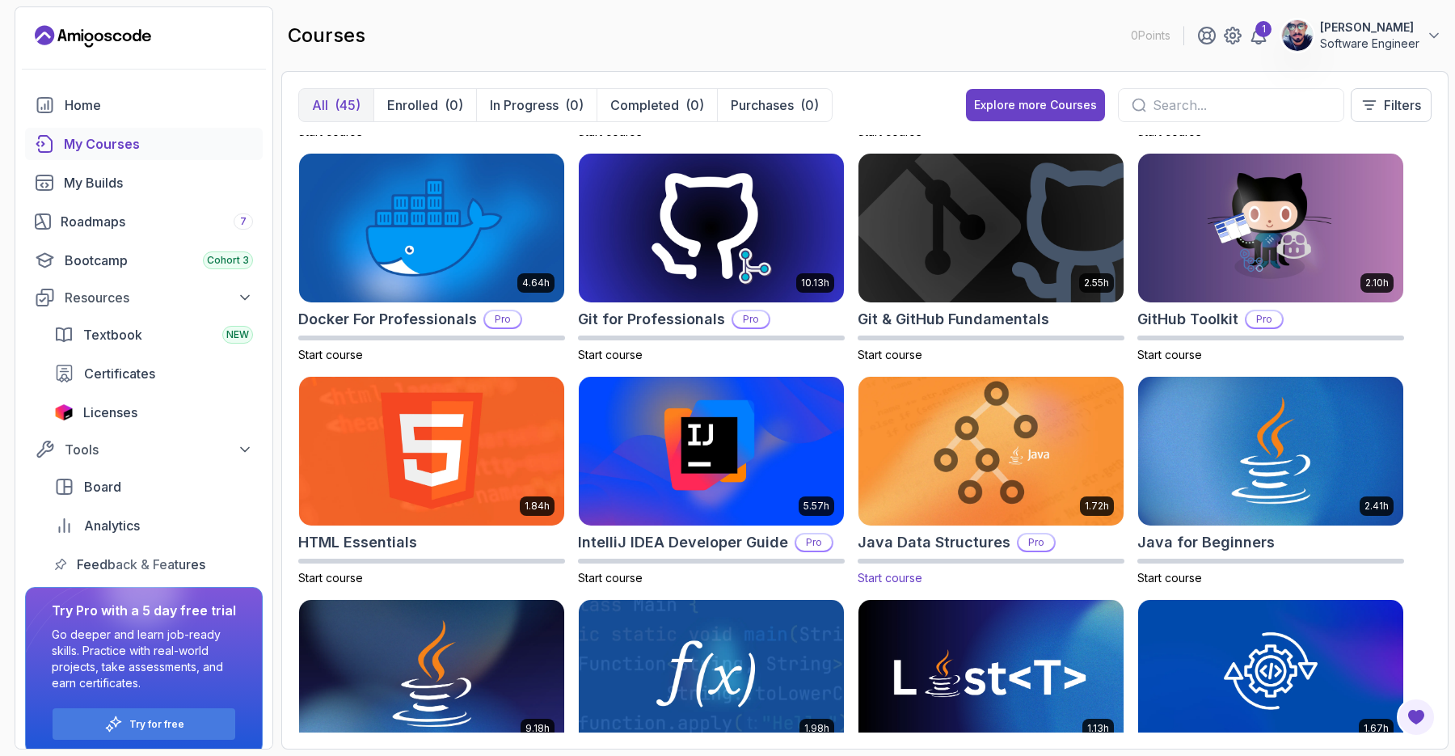
scroll to position [428, 0]
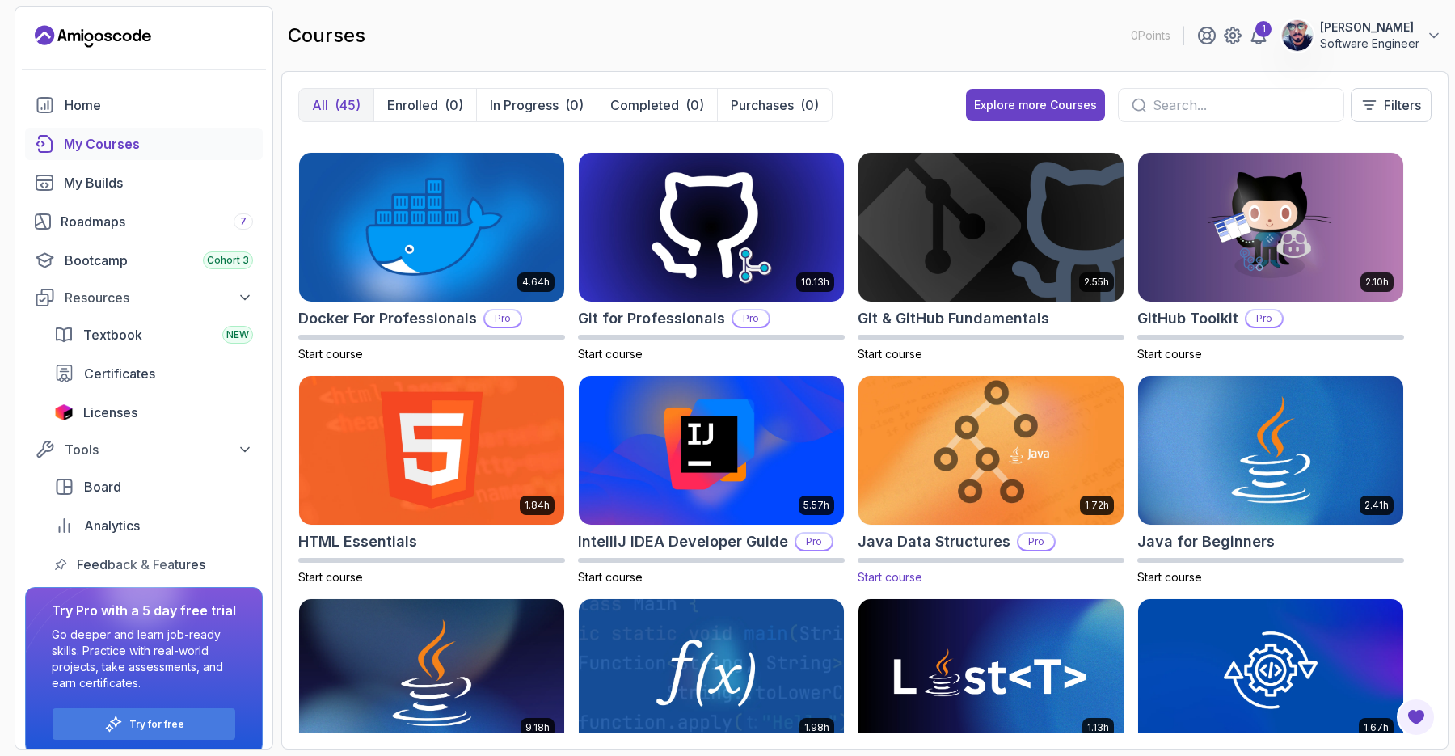
click at [997, 447] on img at bounding box center [991, 450] width 278 height 156
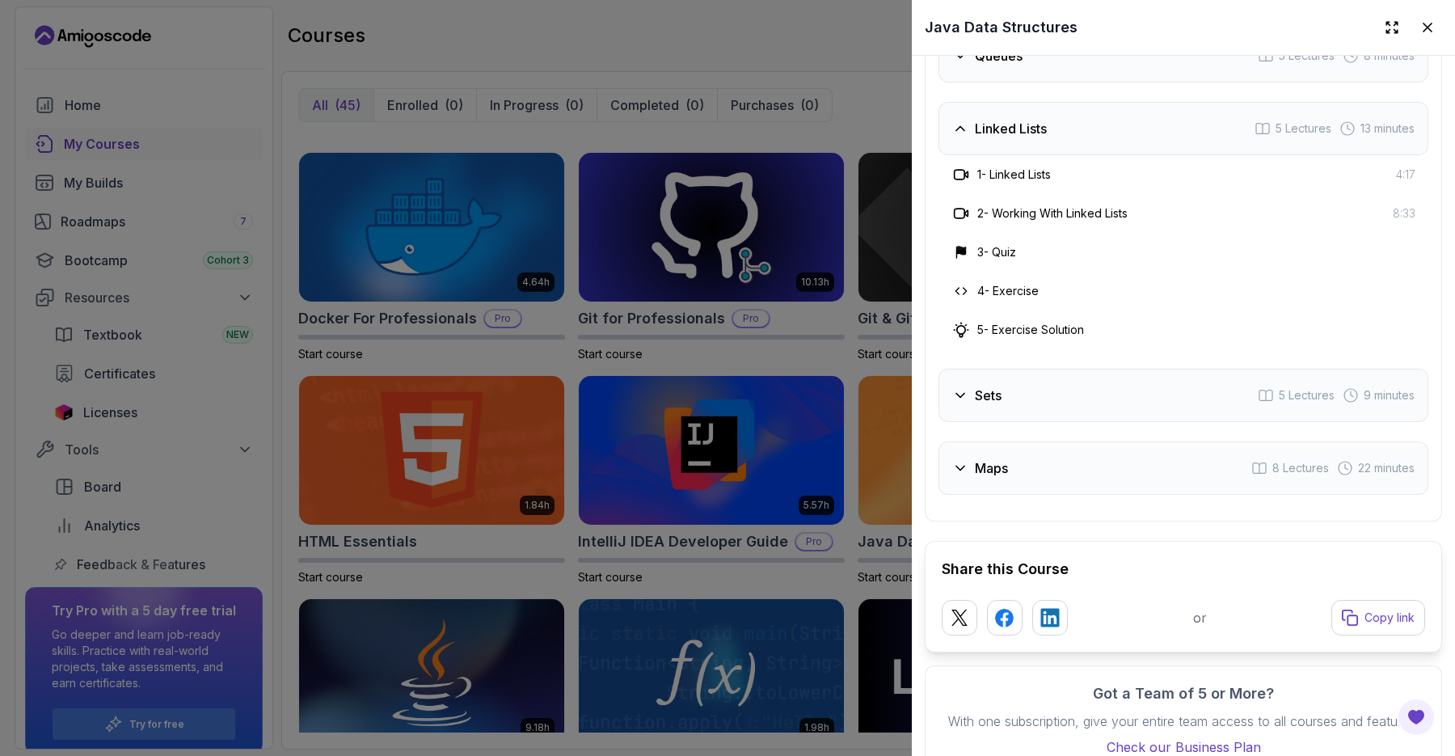
scroll to position [3139, 0]
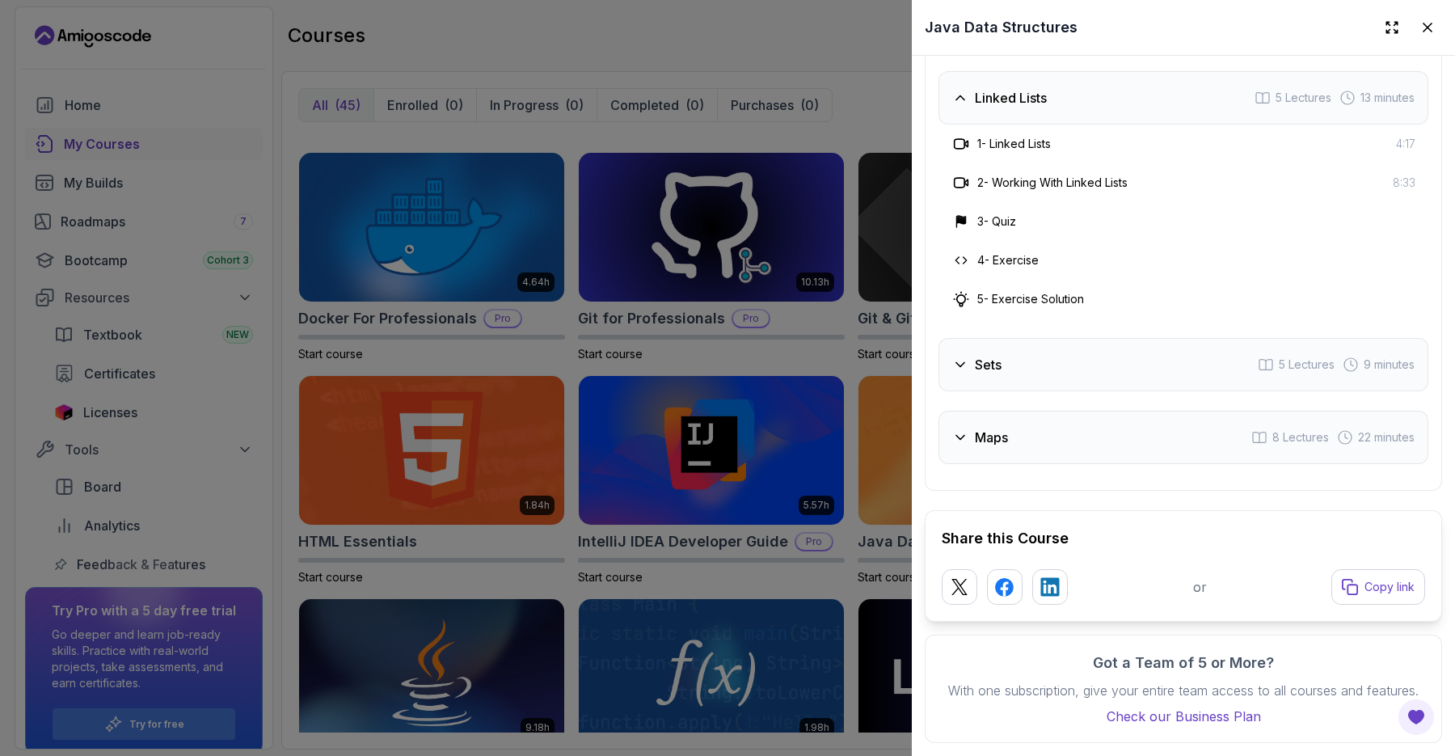
click at [860, 480] on div at bounding box center [727, 378] width 1455 height 756
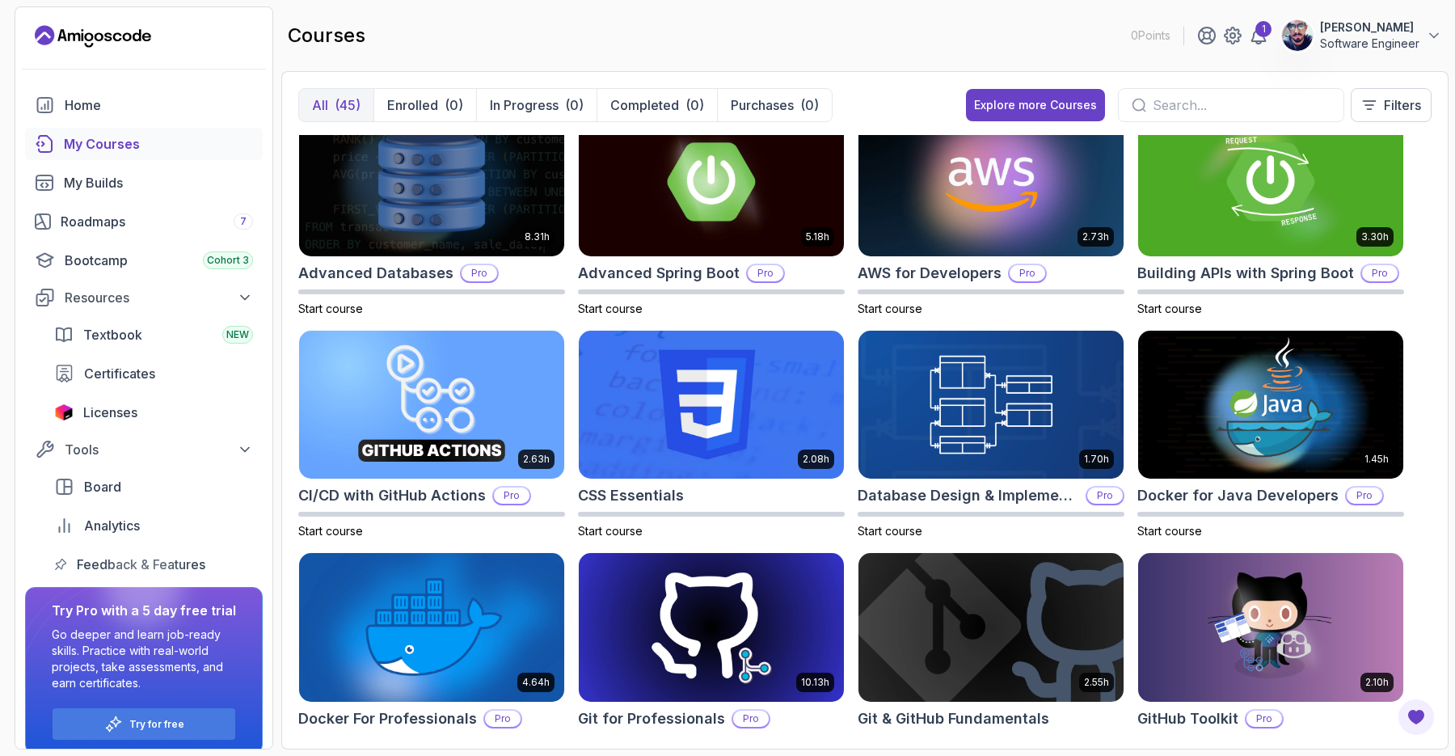
scroll to position [0, 0]
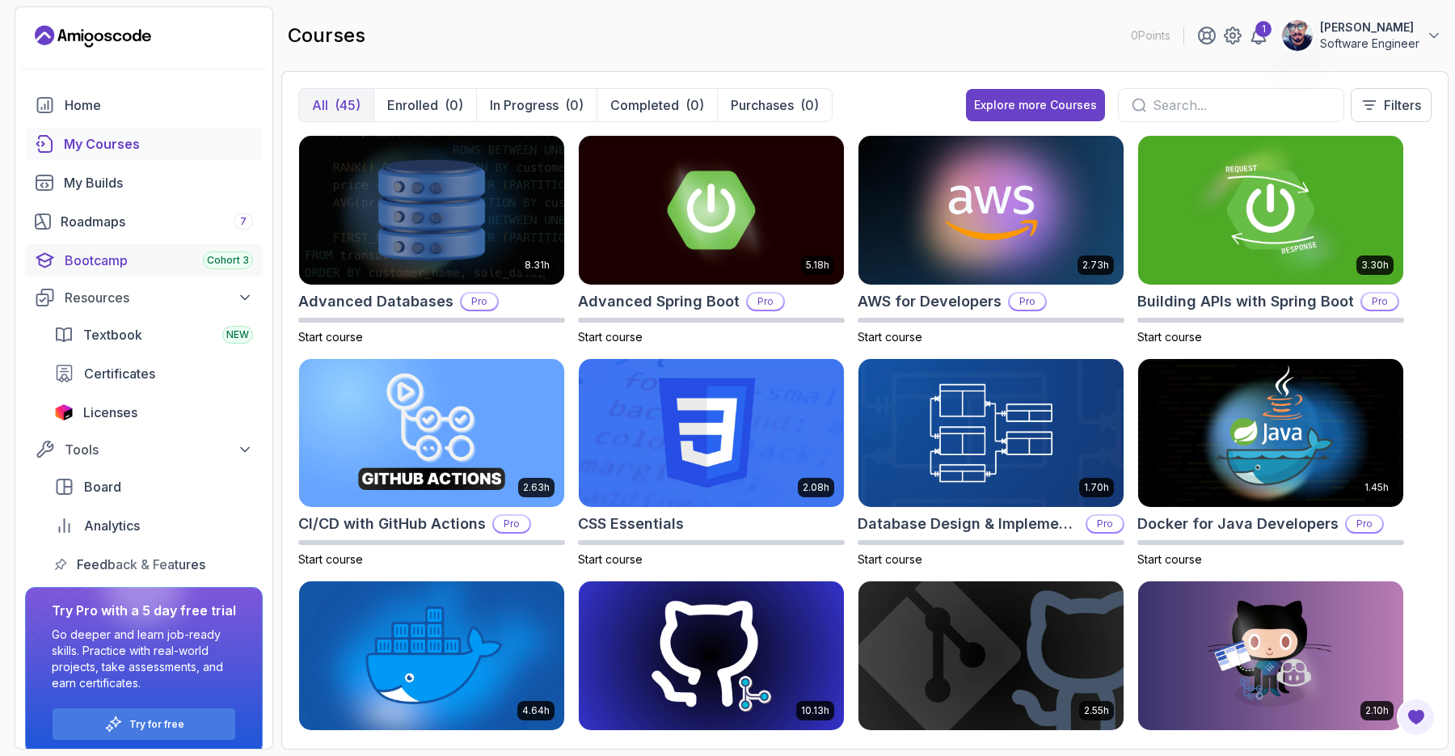
click at [115, 253] on div "Bootcamp Cohort 3" at bounding box center [159, 260] width 188 height 19
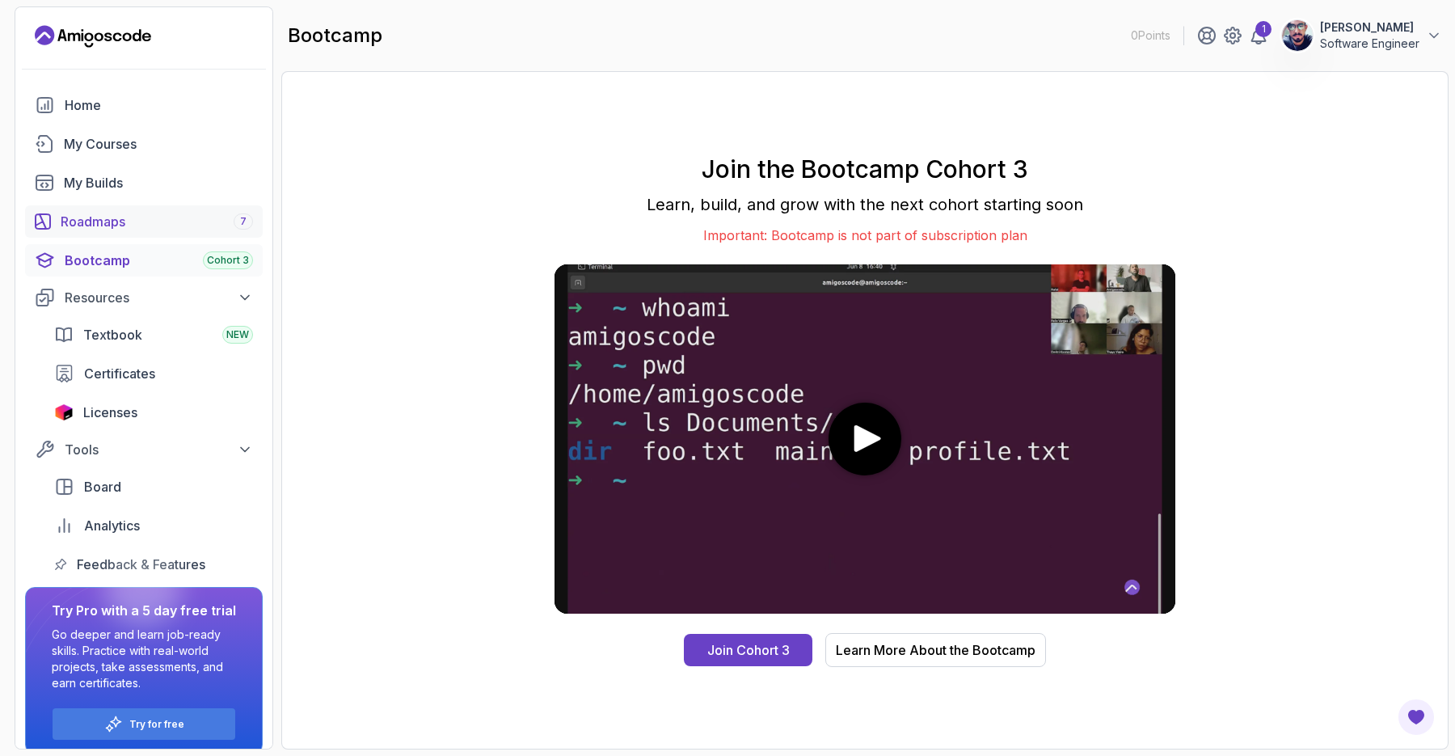
click at [112, 222] on div "Roadmaps 7" at bounding box center [157, 221] width 192 height 19
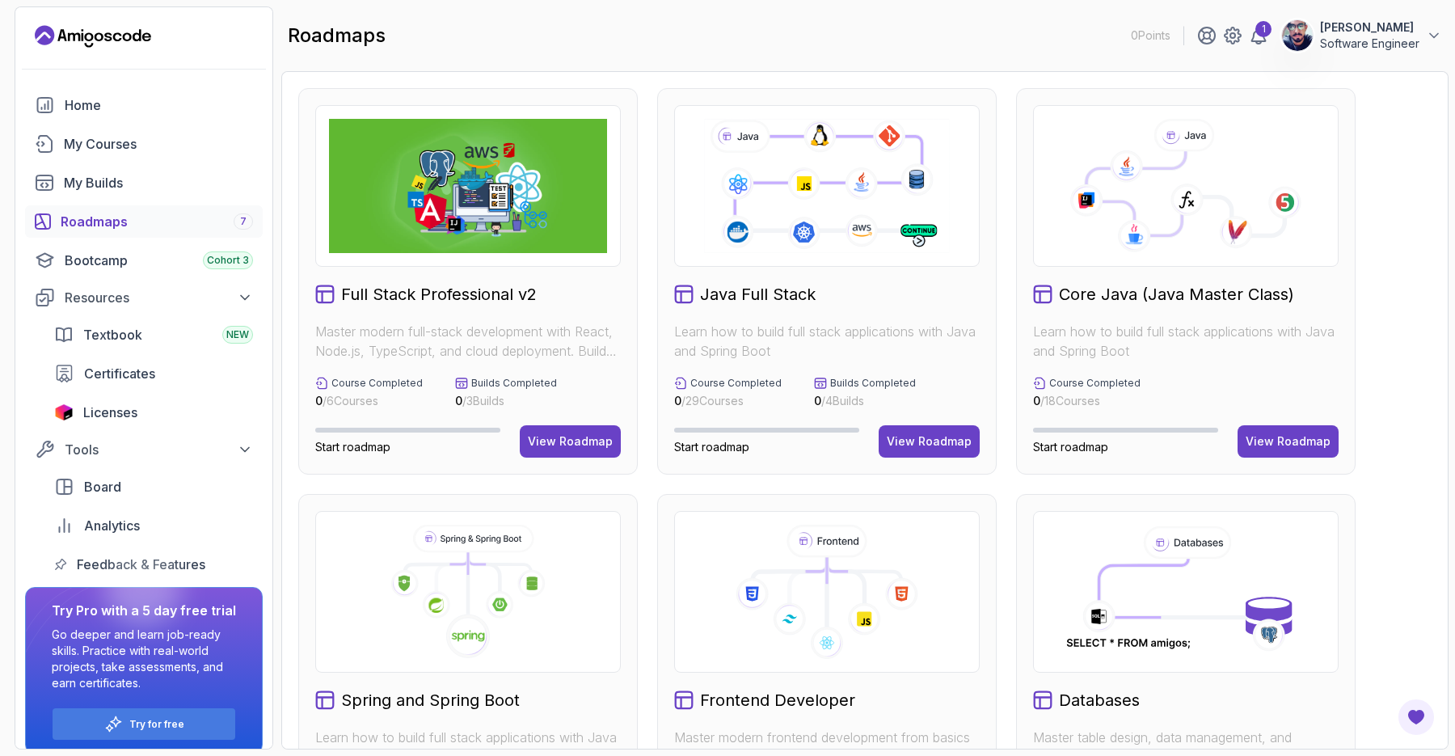
scroll to position [31, 0]
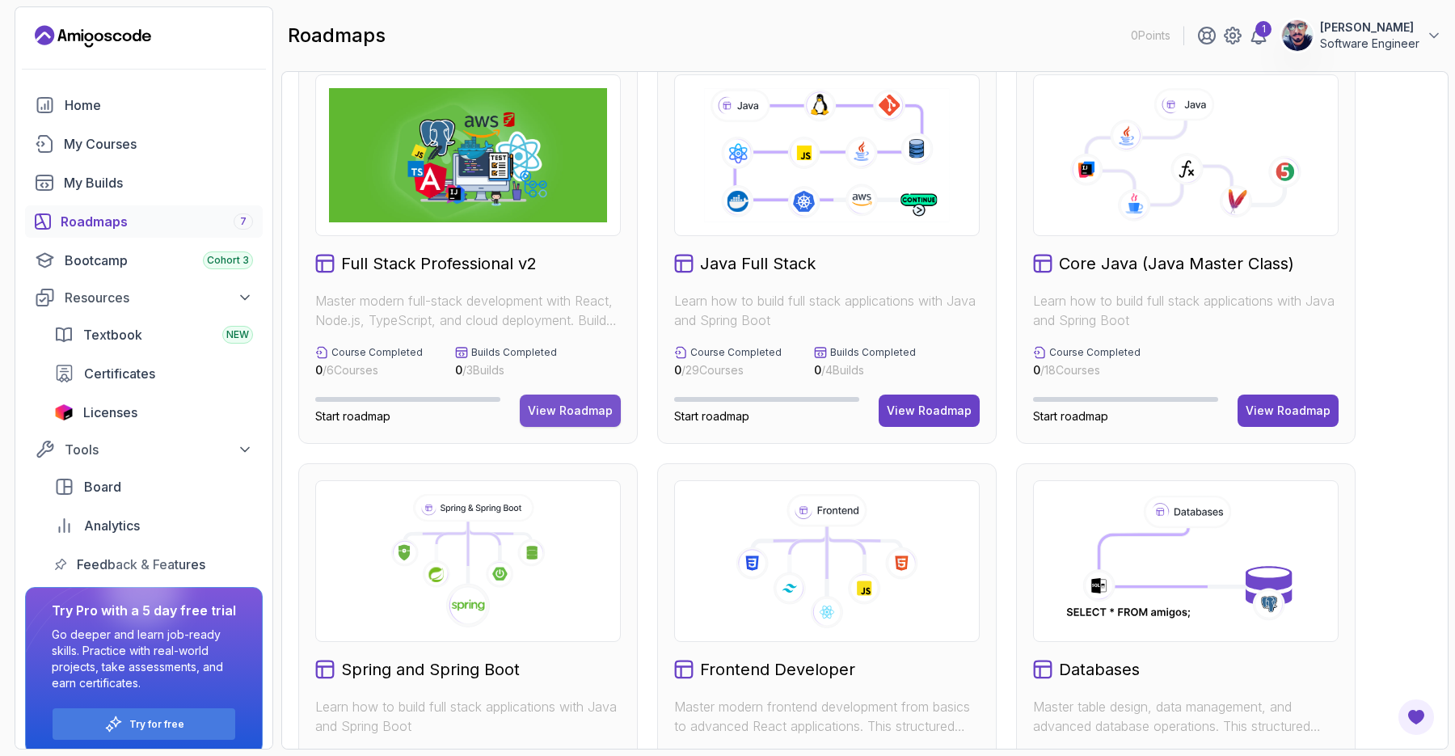
click at [572, 414] on div "View Roadmap" at bounding box center [570, 410] width 85 height 16
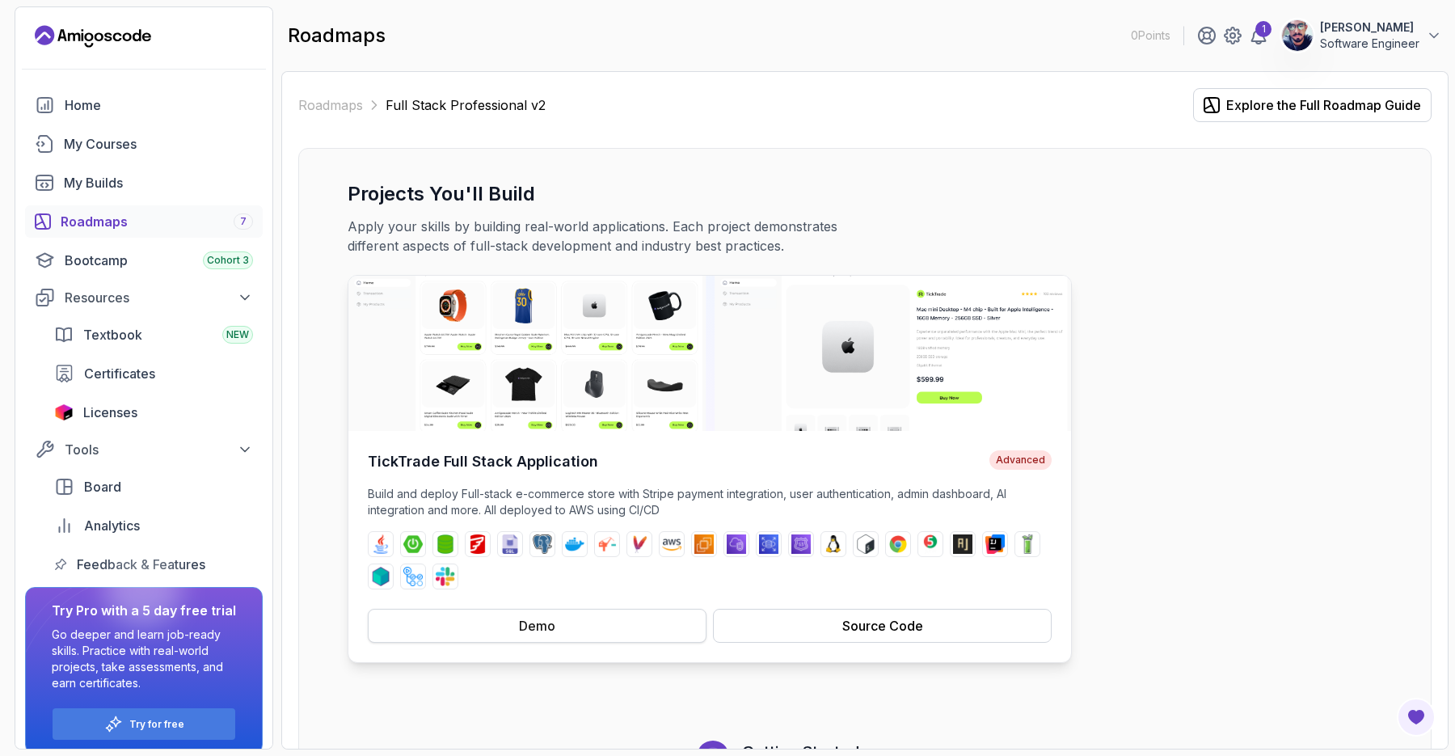
click at [526, 632] on div "Demo" at bounding box center [537, 625] width 36 height 19
